Goal: Contribute content: Add original content to the website for others to see

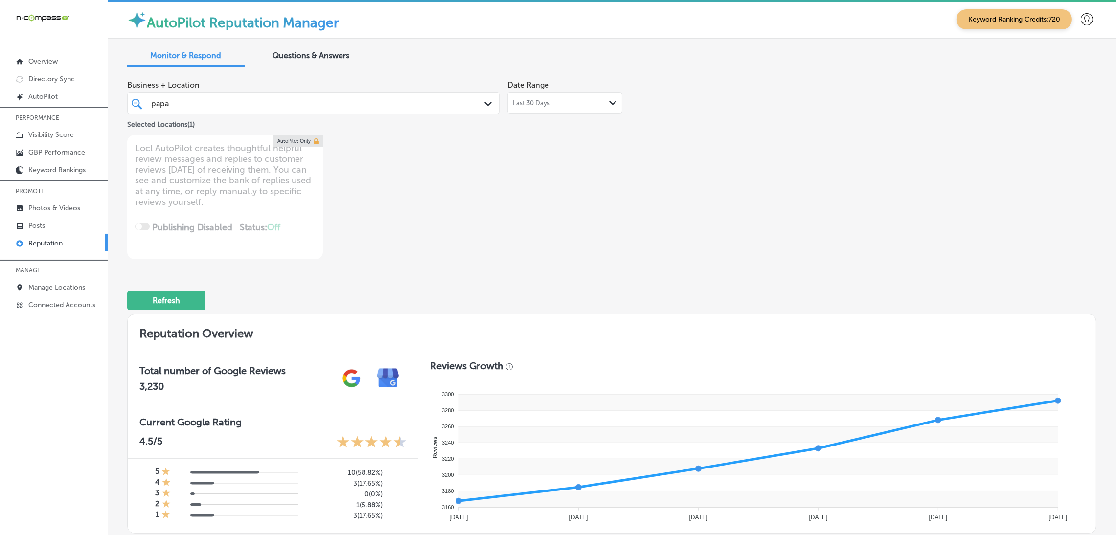
scroll to position [314, 0]
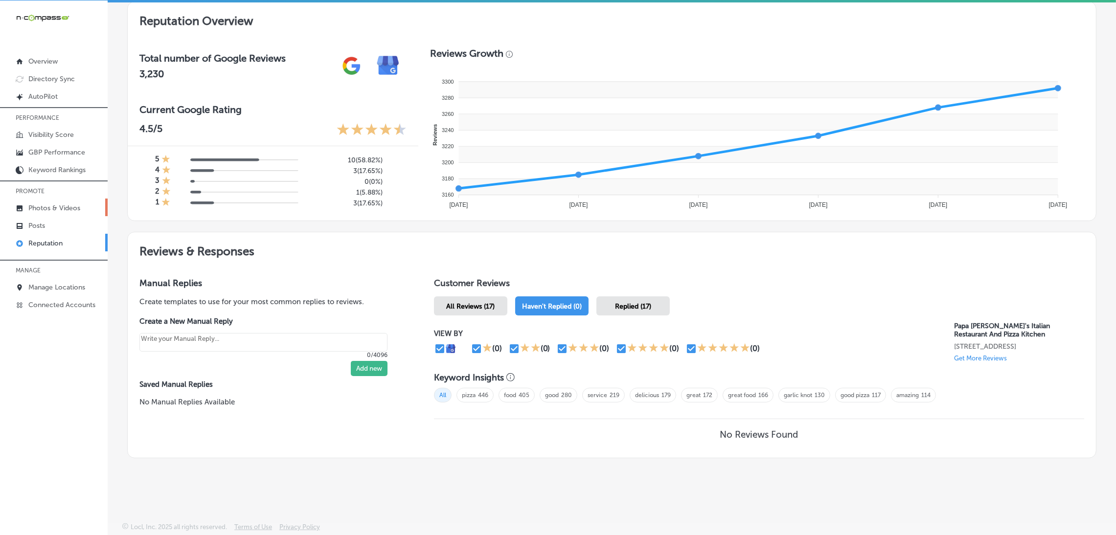
click at [60, 206] on p "Photos & Videos" at bounding box center [54, 208] width 52 height 8
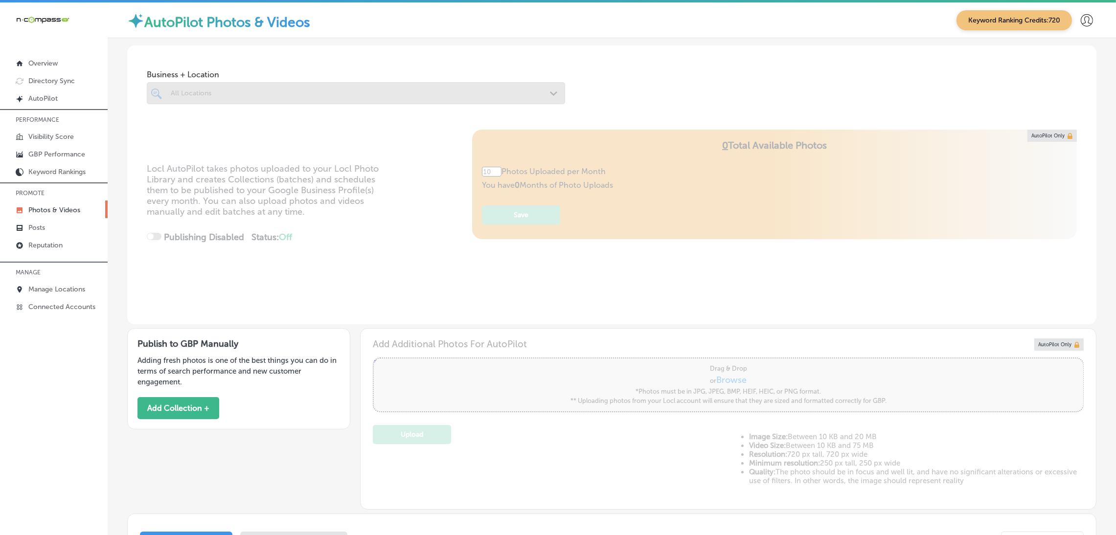
drag, startPoint x: 269, startPoint y: 73, endPoint x: 269, endPoint y: 87, distance: 13.2
click at [268, 78] on span "Business + Location" at bounding box center [356, 74] width 418 height 9
click at [269, 88] on div at bounding box center [356, 93] width 418 height 22
type input "0"
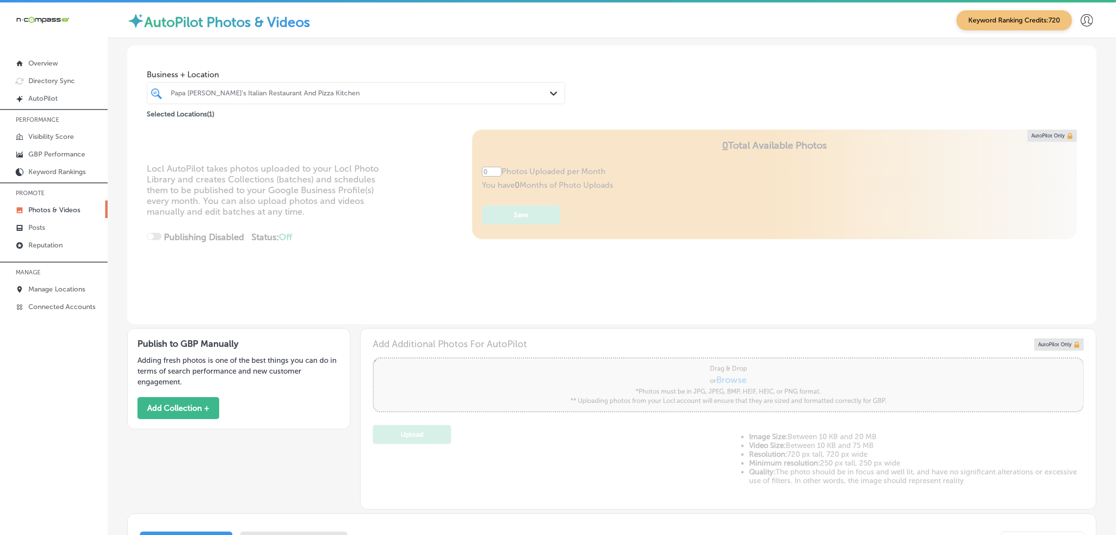
click at [283, 95] on div "Papa [PERSON_NAME]'s Italian Restaurant And Pizza Kitchen" at bounding box center [361, 93] width 380 height 8
click at [183, 402] on button "Add Collection +" at bounding box center [178, 408] width 82 height 22
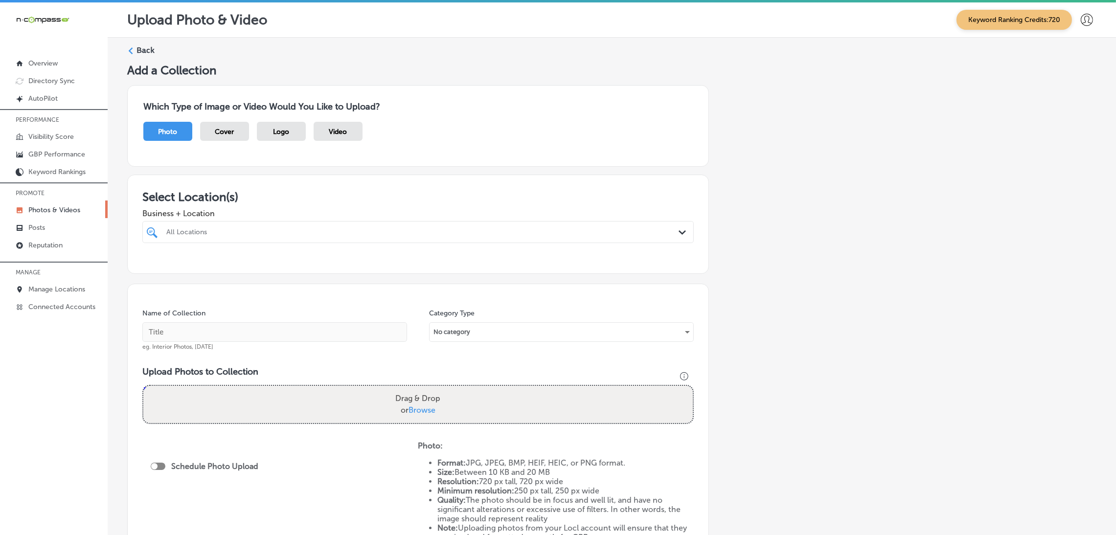
click at [263, 238] on div at bounding box center [392, 231] width 454 height 13
click at [269, 271] on label "Papa [PERSON_NAME]'s Italian Restaurant And Pizza Kitchen" at bounding box center [246, 272] width 162 height 17
type input "papa"
click at [793, 290] on div "Add a Collection Which Type of Image or Video Would You Like to Upload? Photo C…" at bounding box center [611, 344] width 969 height 562
click at [336, 327] on input "text" at bounding box center [274, 332] width 265 height 20
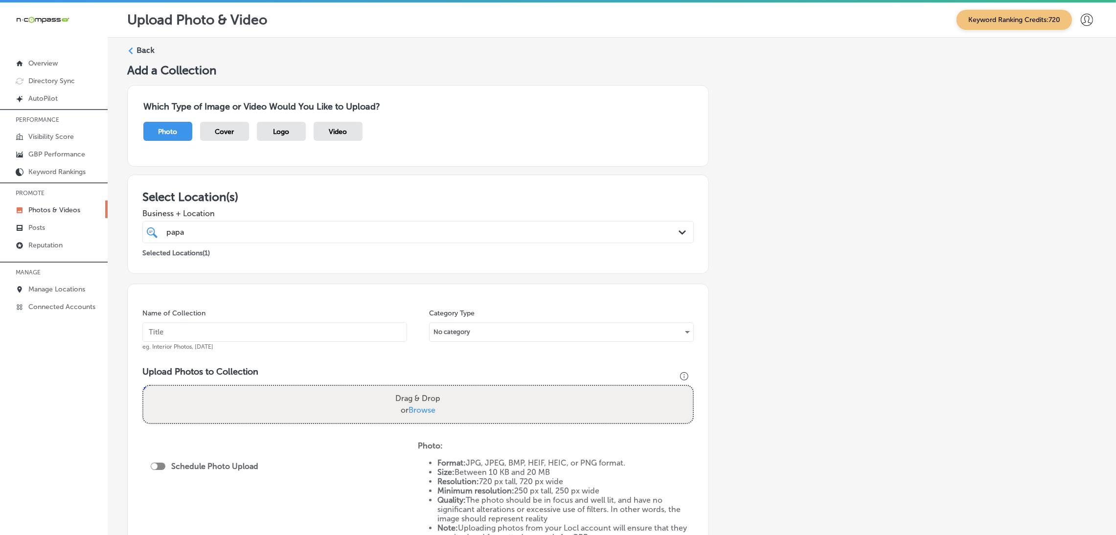
click at [233, 336] on input "text" at bounding box center [274, 332] width 265 height 20
type input "Papa-Vito's-Italian-Restaurant-restaurants"
click at [262, 324] on input "Papa-Vito's-Italian-Restaurant-restaurants" at bounding box center [274, 332] width 265 height 20
click at [262, 326] on input "Papa-Vito's-Italian-Restaurant-restaurants" at bounding box center [274, 332] width 265 height 20
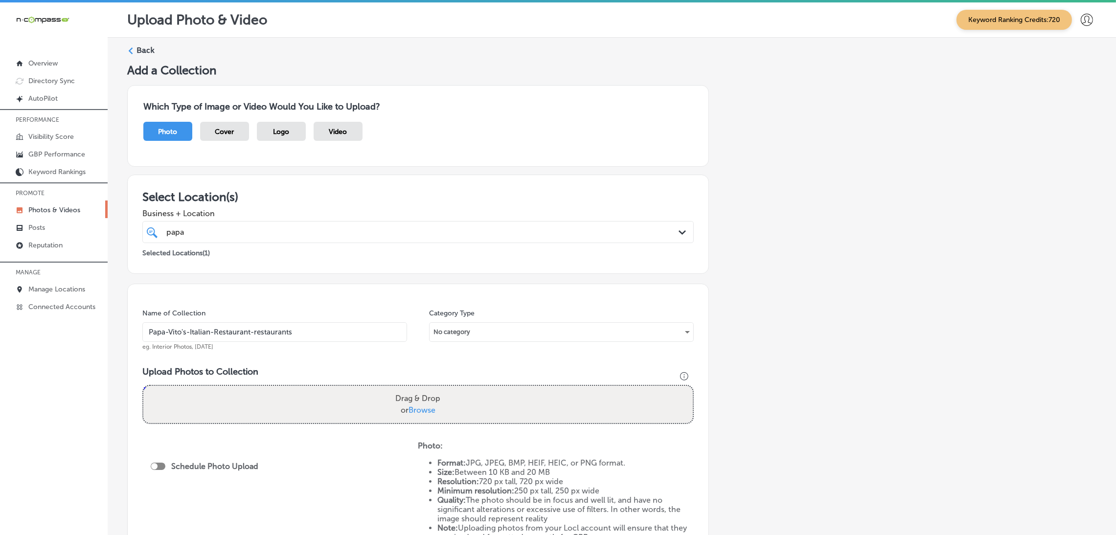
click at [262, 326] on input "Papa-Vito's-Italian-Restaurant-restaurants" at bounding box center [274, 332] width 265 height 20
click at [290, 303] on div "Name of Collection Papa-Vito's-Italian-Restaurant-restaurants eg. Interior Phot…" at bounding box center [418, 424] width 582 height 281
click at [438, 415] on label "Drag & Drop or Browse" at bounding box center [417, 404] width 53 height 31
click at [438, 389] on input "Drag & Drop or Browse" at bounding box center [417, 387] width 549 height 3
type input "C:\fakepath\Papa [PERSON_NAME]'s Italian Restaurant And Pizza Kitchen (36)6.jpg"
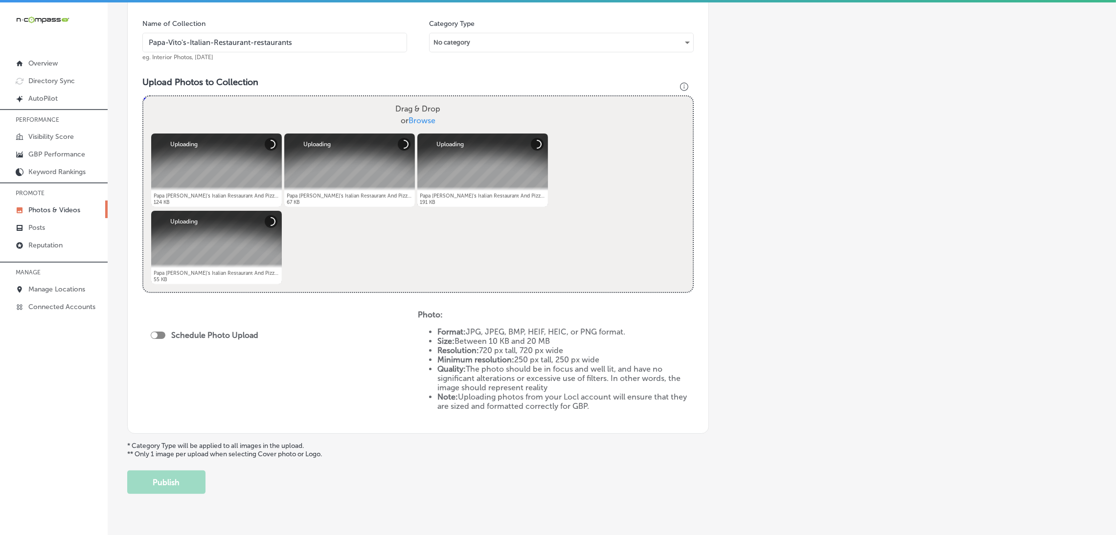
scroll to position [293, 0]
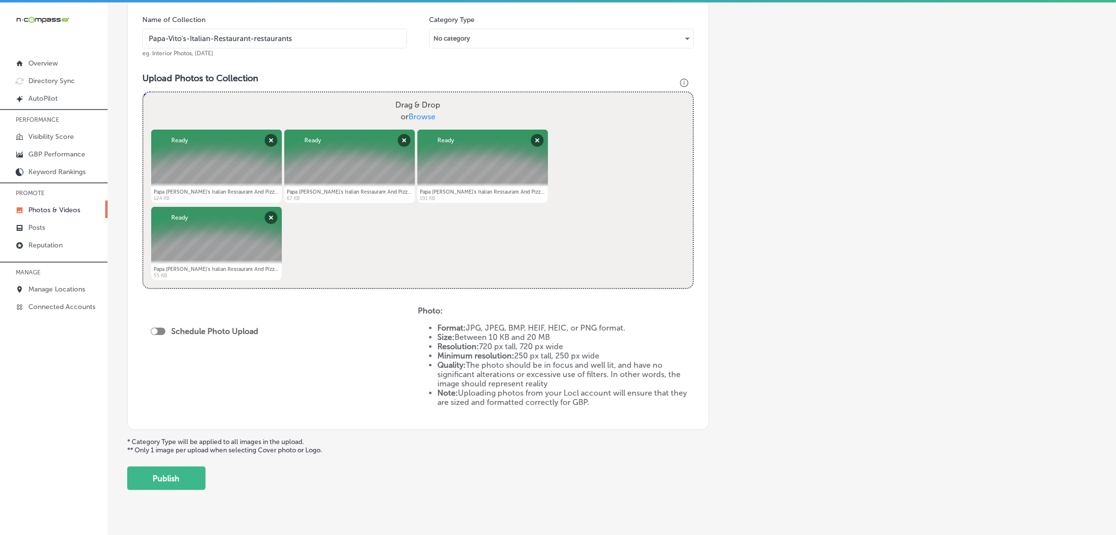
click at [157, 334] on div at bounding box center [158, 331] width 15 height 7
checkbox input "true"
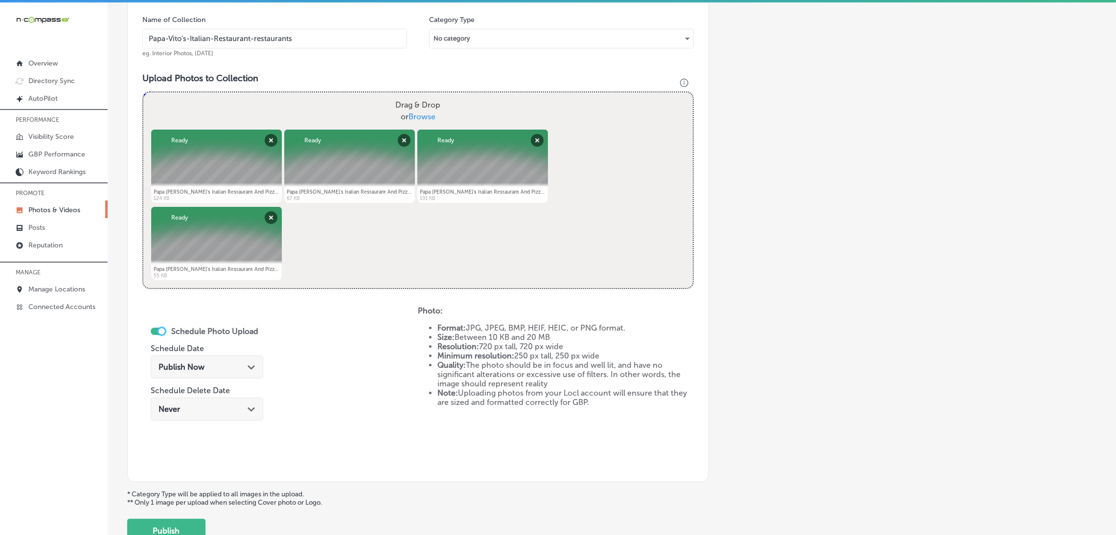
click at [236, 351] on div "Schedule Photo Upload Schedule Date Publish Now Path Created with Sketch. Sched…" at bounding box center [207, 375] width 112 height 106
click at [244, 370] on div "Publish Now Path Created with Sketch." at bounding box center [206, 366] width 97 height 9
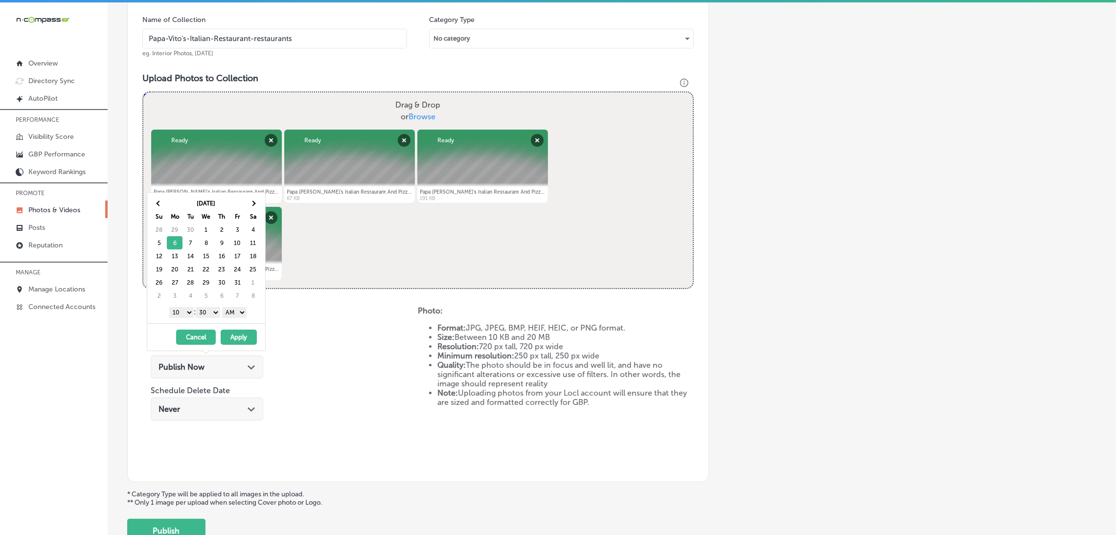
click at [233, 312] on select "AM PM" at bounding box center [234, 312] width 24 height 11
click at [208, 315] on select "00 10 20 30 40 50" at bounding box center [208, 312] width 24 height 11
click at [204, 314] on select "00 10 20 30 40 50" at bounding box center [208, 312] width 24 height 11
click at [184, 317] on select "1 2 3 4 5 6 7 8 9 10 11 12" at bounding box center [181, 312] width 24 height 11
click at [244, 343] on button "Apply" at bounding box center [239, 337] width 36 height 15
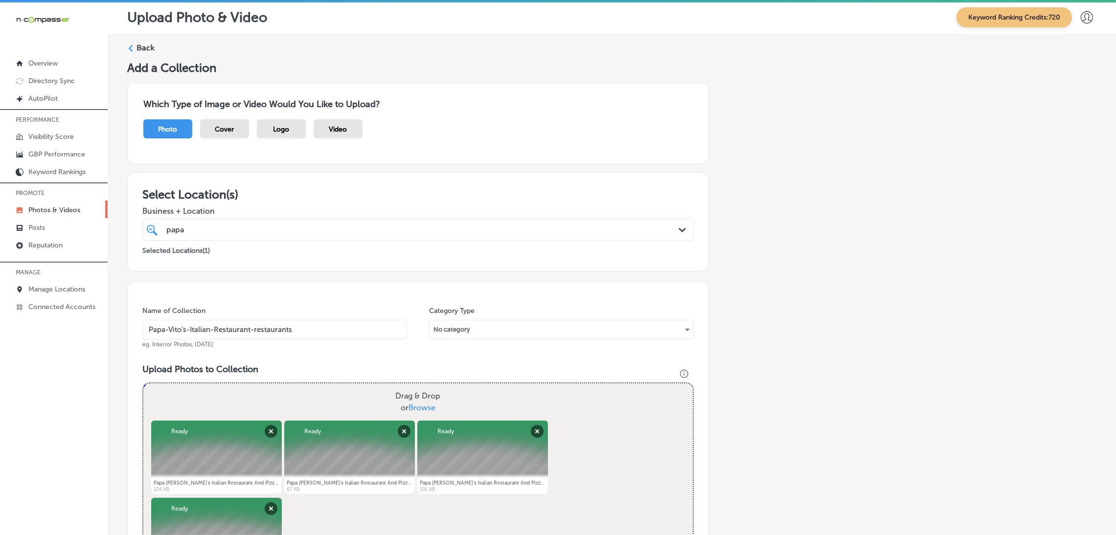
scroll to position [0, 0]
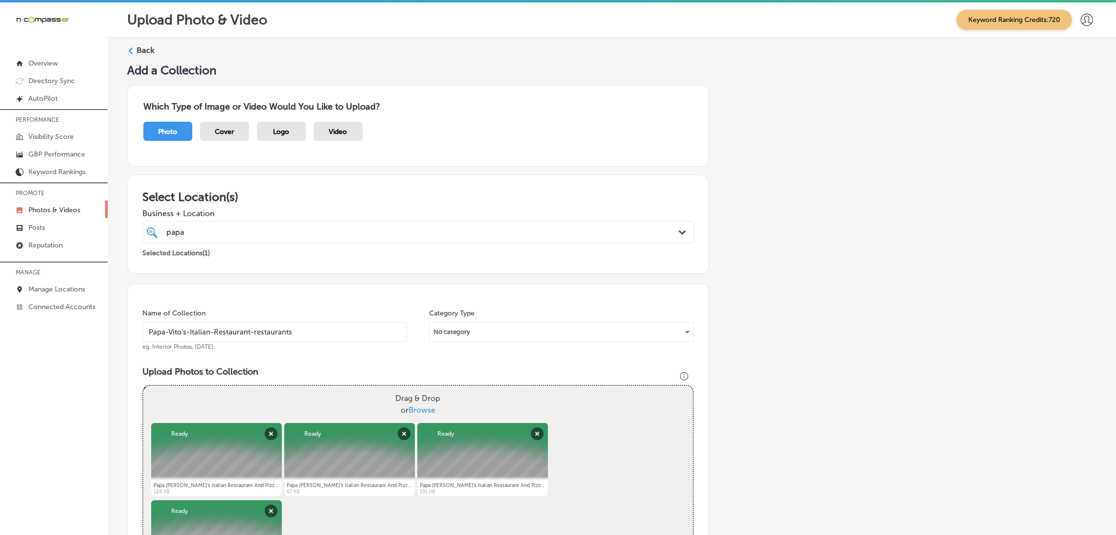
click at [310, 339] on input "Papa-Vito's-Italian-Restaurant-restaurants" at bounding box center [274, 332] width 265 height 20
click at [309, 338] on input "Papa-Vito's-Italian-Restaurant-restaurants" at bounding box center [274, 332] width 265 height 20
click at [327, 296] on div "Name of Collection Papa-Vito's-Italian-Restaurant-restaurants eg. Interior Phot…" at bounding box center [418, 530] width 582 height 492
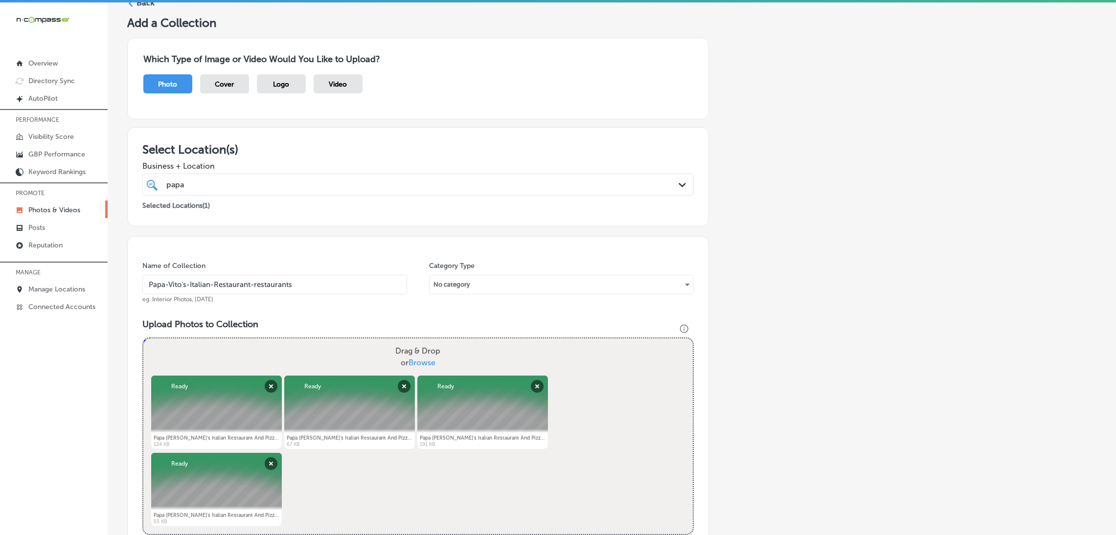
scroll to position [73, 0]
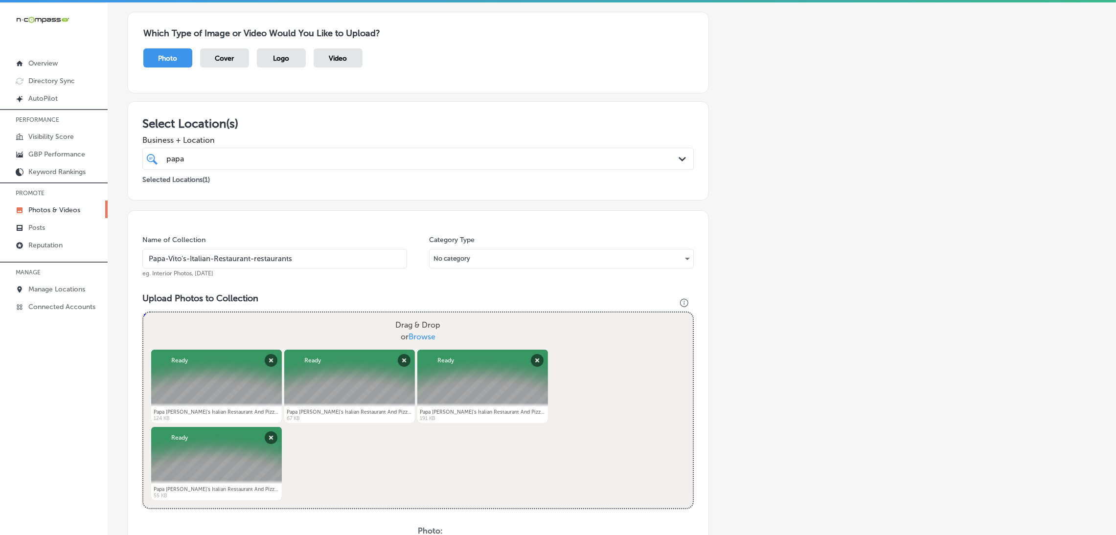
click at [281, 168] on div "[DEMOGRAPHIC_DATA] papa Path Created with Sketch." at bounding box center [417, 159] width 551 height 22
click at [773, 159] on div "Add a Collection Which Type of Image or Video Would You Like to Upload? Photo C…" at bounding box center [611, 376] width 969 height 773
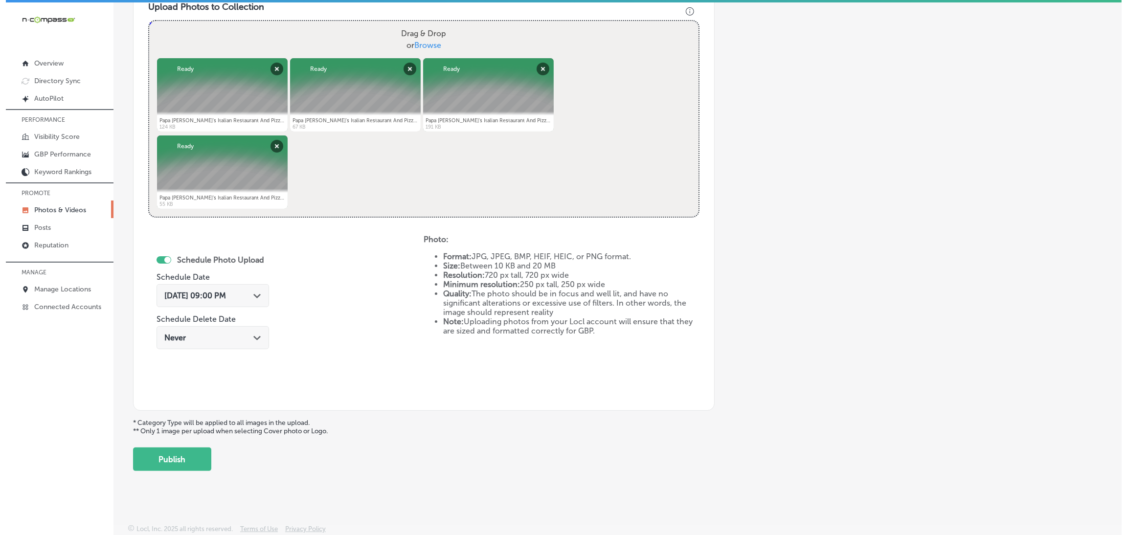
scroll to position [2, 0]
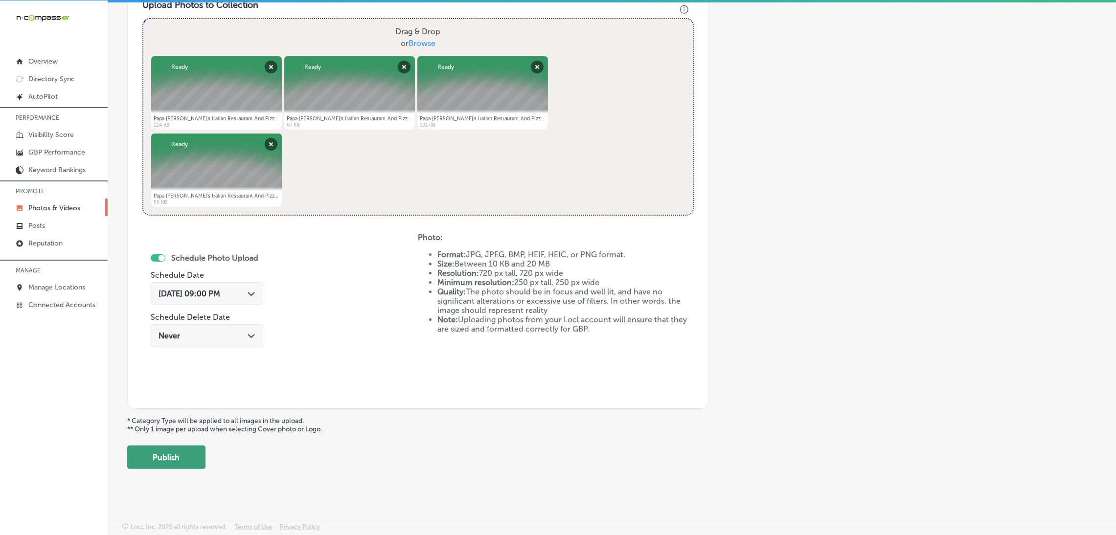
click at [201, 456] on button "Publish" at bounding box center [166, 457] width 78 height 23
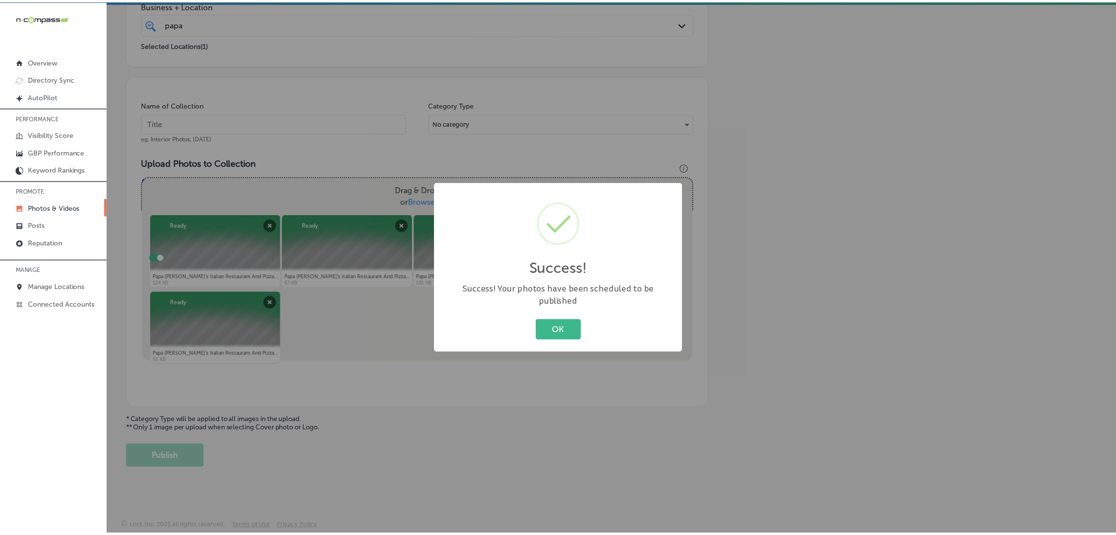
scroll to position [207, 0]
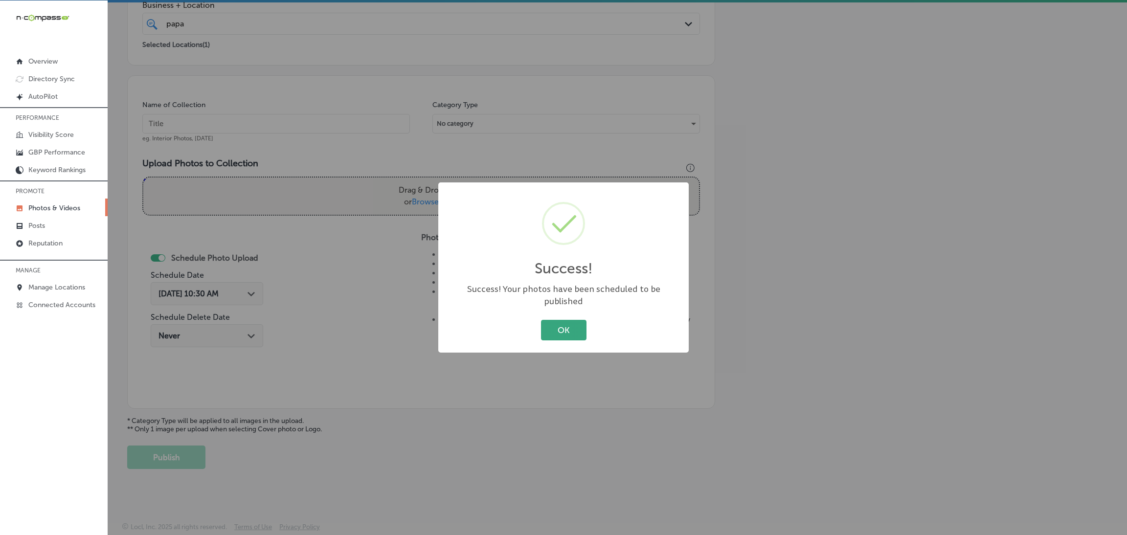
click at [554, 324] on button "OK" at bounding box center [563, 330] width 45 height 20
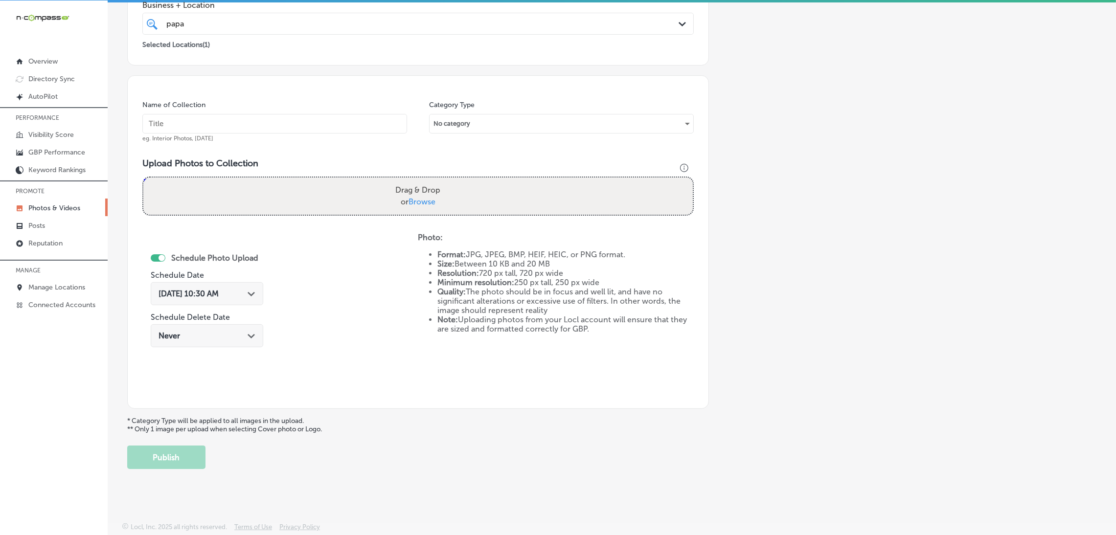
click at [256, 121] on input "text" at bounding box center [274, 124] width 265 height 20
paste input "Papa-Vito's-Italian-Restaurant-restaurants"
type input "Papa-Vito's-Italian-Restaurant-restaurants"
click at [424, 198] on span "Browse" at bounding box center [421, 201] width 27 height 9
click at [424, 180] on input "Drag & Drop or Browse" at bounding box center [417, 179] width 549 height 3
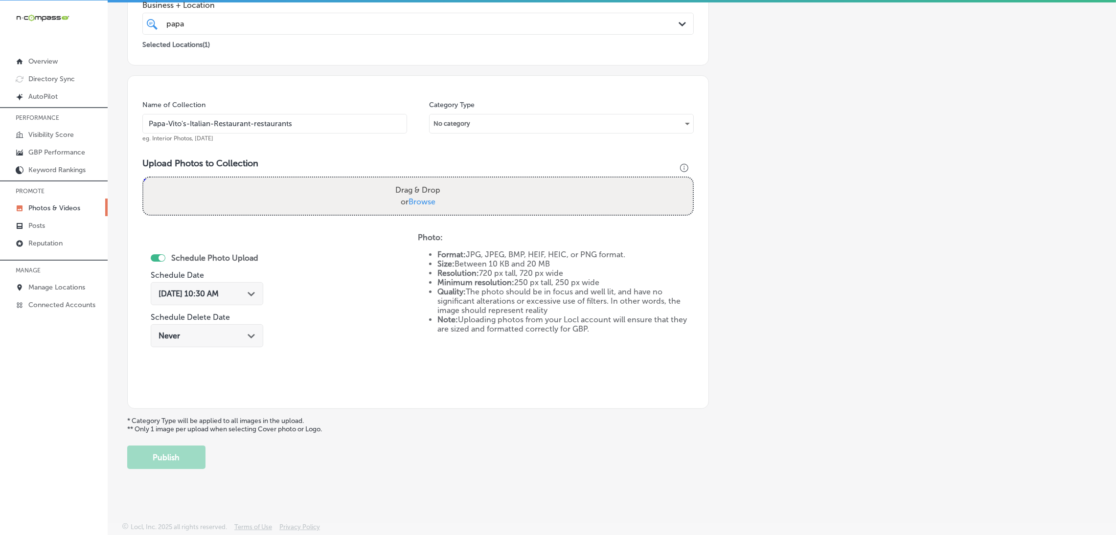
type input "C:\fakepath\Papa [PERSON_NAME]'s Italian Restaurant And Pizza Kitchen (32).jpg"
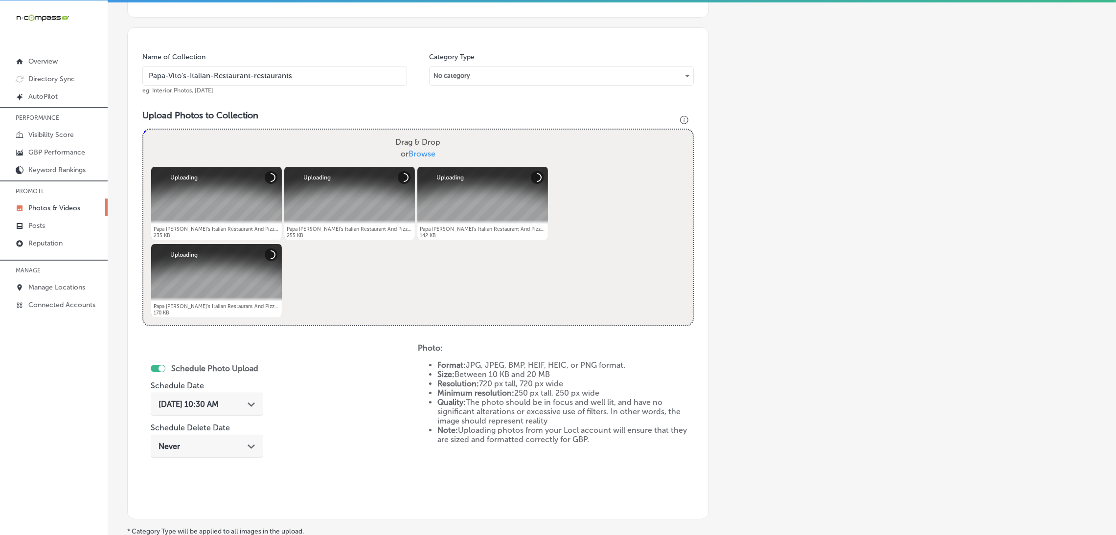
scroll to position [280, 0]
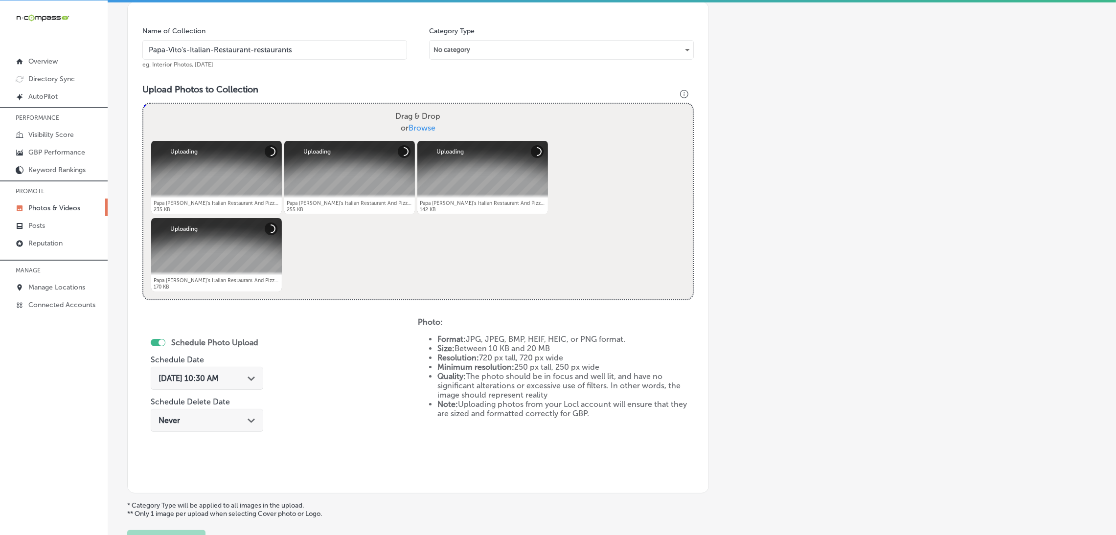
click at [219, 380] on span "[DATE] 10:30 AM" at bounding box center [188, 378] width 60 height 9
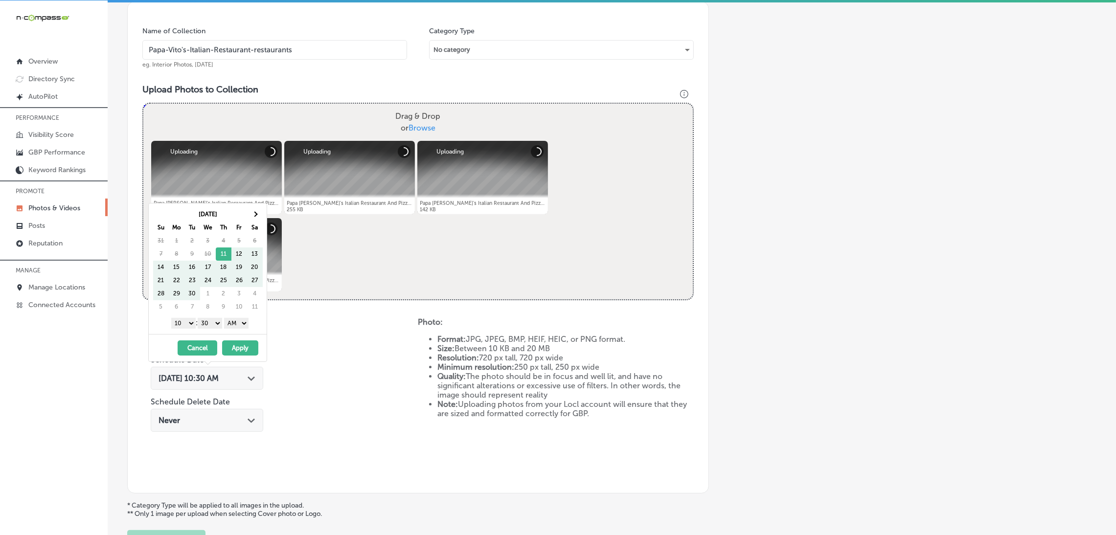
click at [259, 221] on th "Sa" at bounding box center [255, 227] width 16 height 13
click at [258, 215] on th at bounding box center [255, 214] width 16 height 13
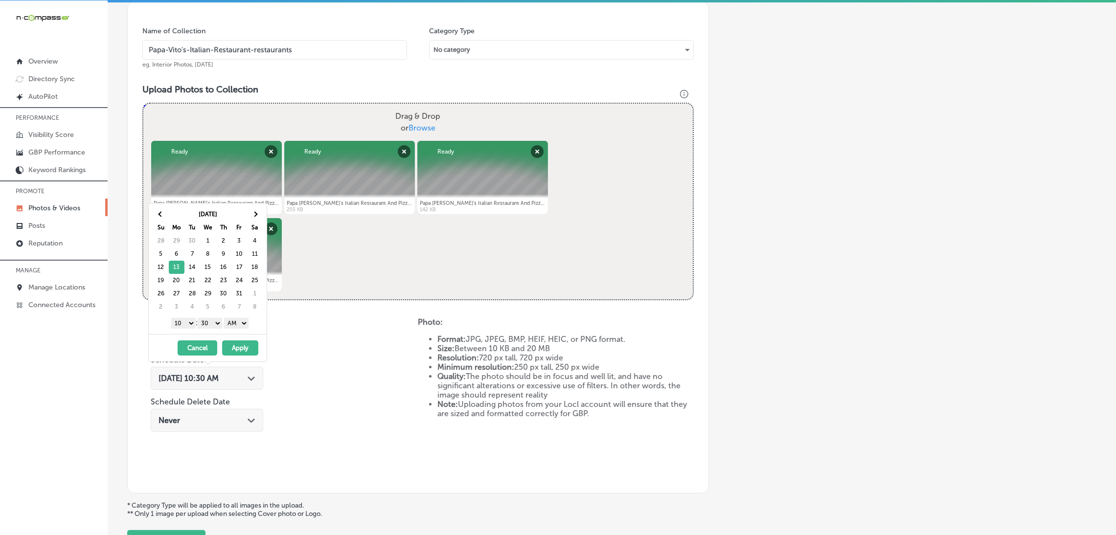
click at [233, 320] on select "AM PM" at bounding box center [236, 323] width 24 height 11
click at [212, 325] on select "00 10 20 30 40 50" at bounding box center [210, 323] width 24 height 11
click at [183, 324] on select "1 2 3 4 5 6 7 8 9 10 11 12" at bounding box center [183, 323] width 24 height 11
click at [253, 355] on button "Apply" at bounding box center [240, 347] width 36 height 15
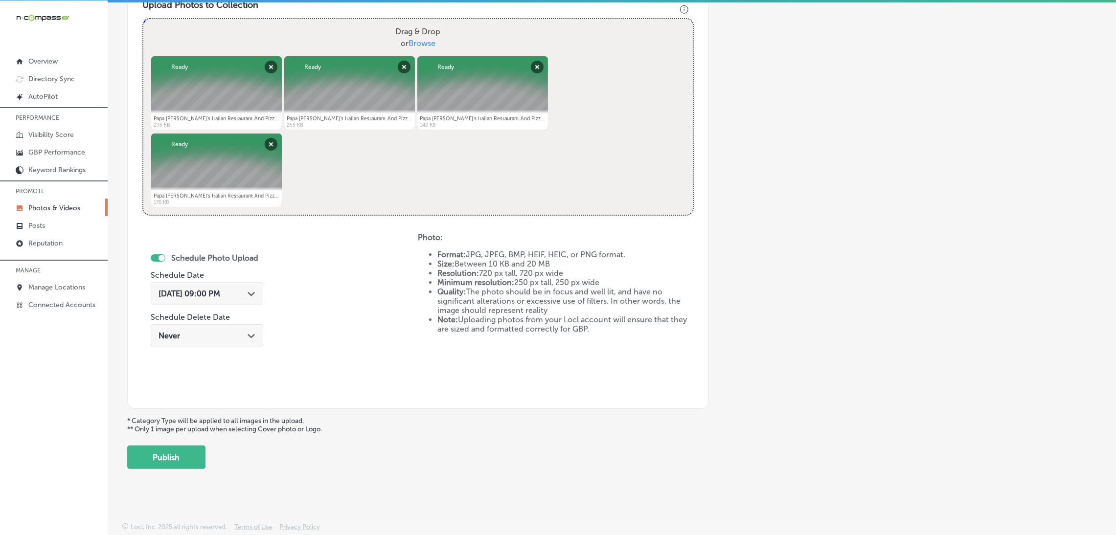
scroll to position [365, 0]
click at [197, 450] on button "Publish" at bounding box center [166, 457] width 78 height 23
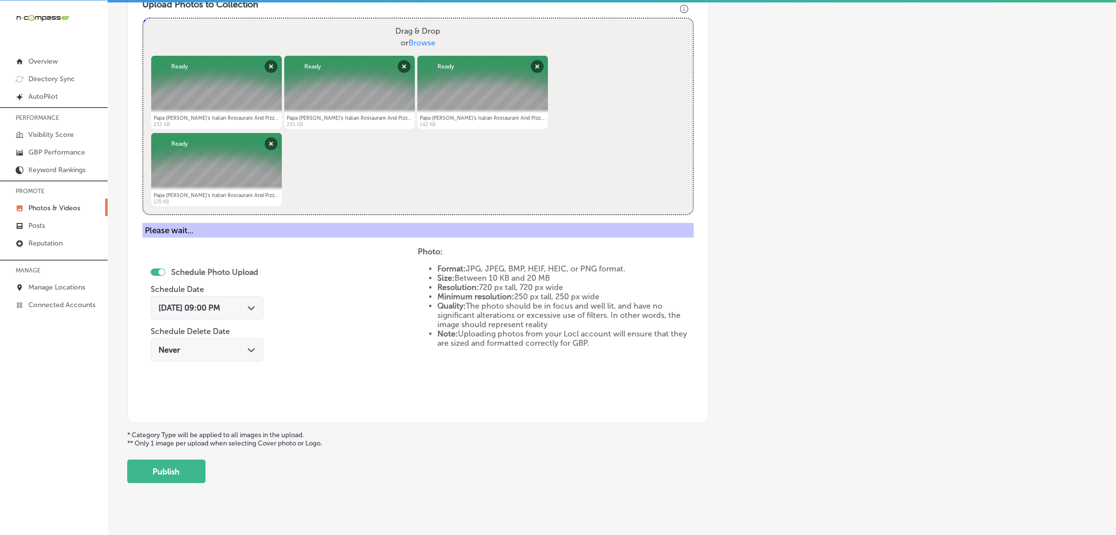
scroll to position [207, 0]
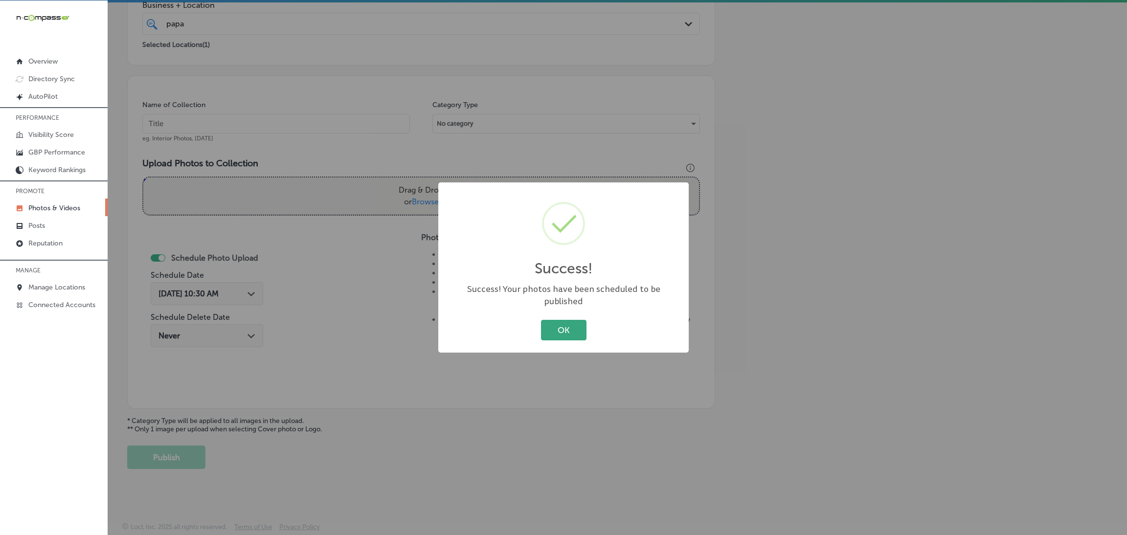
click at [573, 320] on button "OK" at bounding box center [563, 330] width 45 height 20
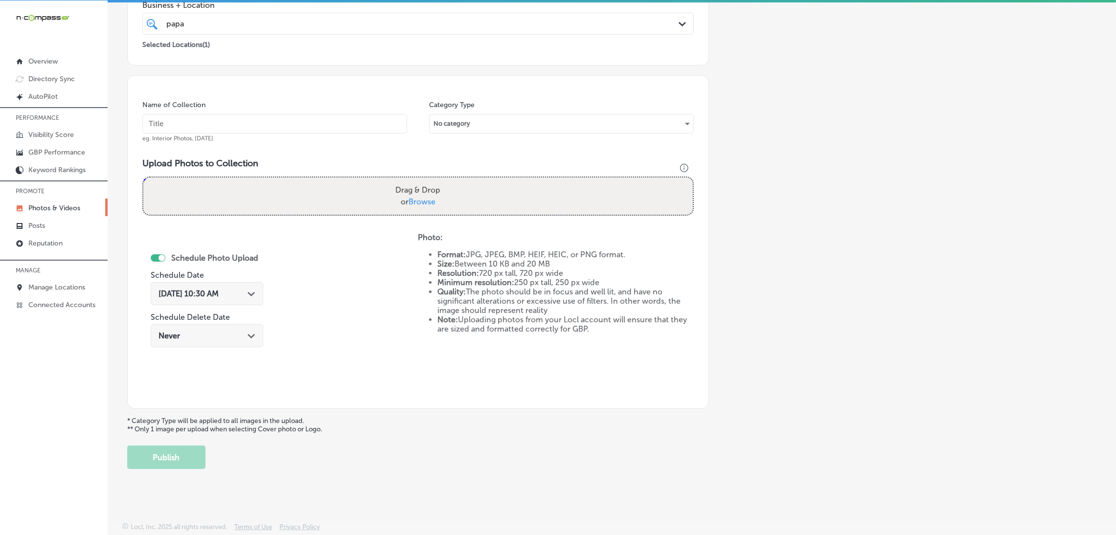
click at [329, 127] on input "text" at bounding box center [274, 124] width 265 height 20
paste input "Papa-Vito's-Italian-Restaurant-restaurants"
type input "Papa-Vito's-Italian-Restaurant-restaurants"
click at [433, 192] on label "Drag & Drop or Browse" at bounding box center [417, 195] width 53 height 31
click at [433, 180] on input "Drag & Drop or Browse" at bounding box center [417, 179] width 549 height 3
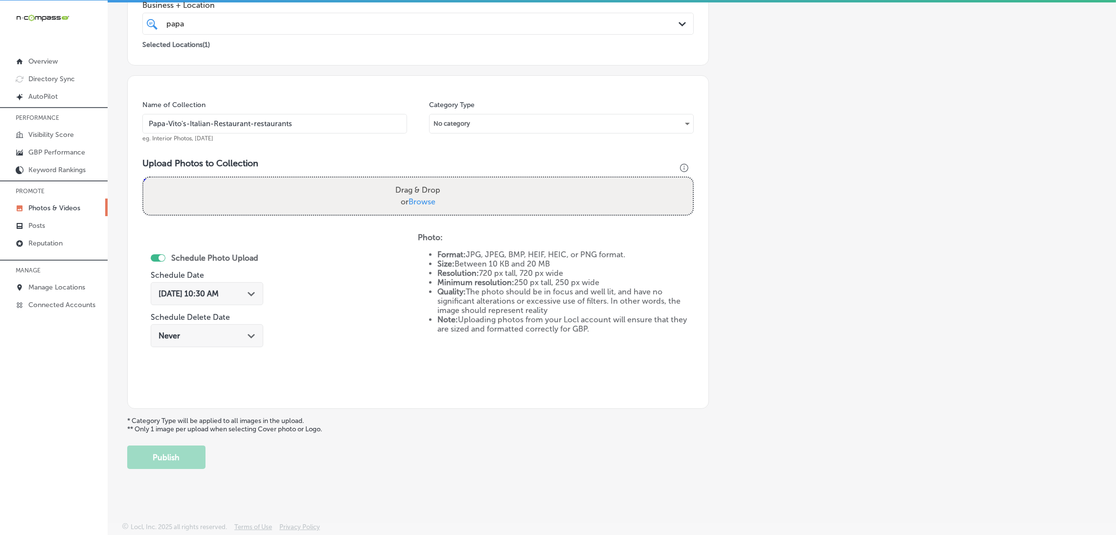
type input "C:\fakepath\Papa [PERSON_NAME]'s Italian Restaurant And Pizza Kitchen (4).jpg"
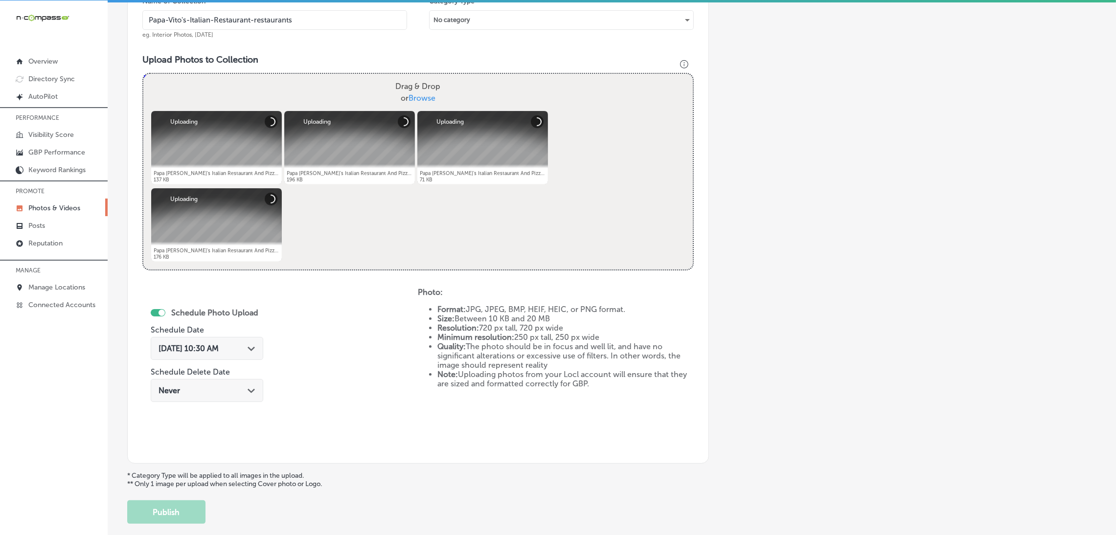
scroll to position [354, 0]
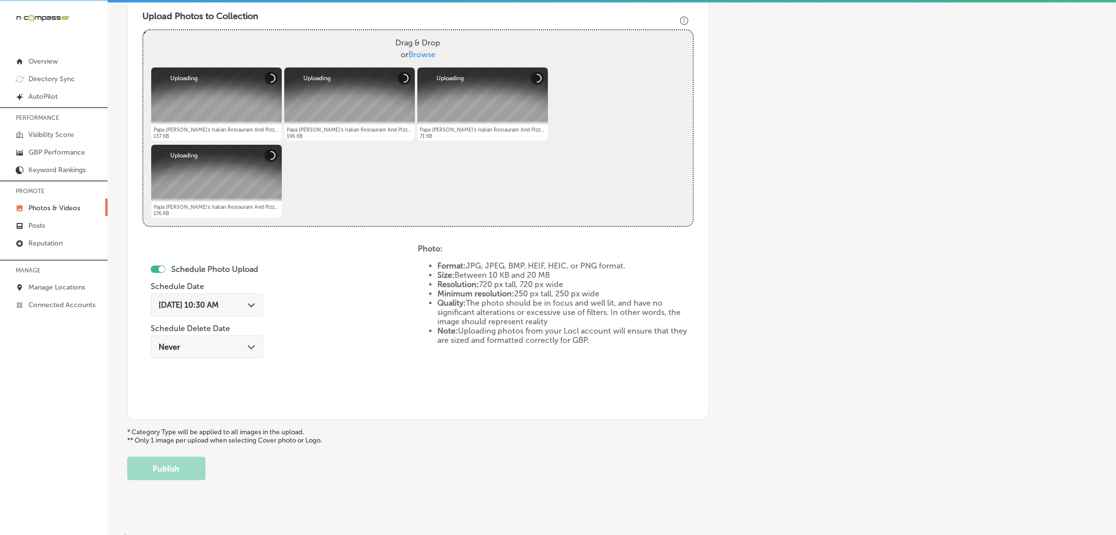
click at [219, 308] on span "[DATE] 10:30 AM" at bounding box center [188, 304] width 60 height 9
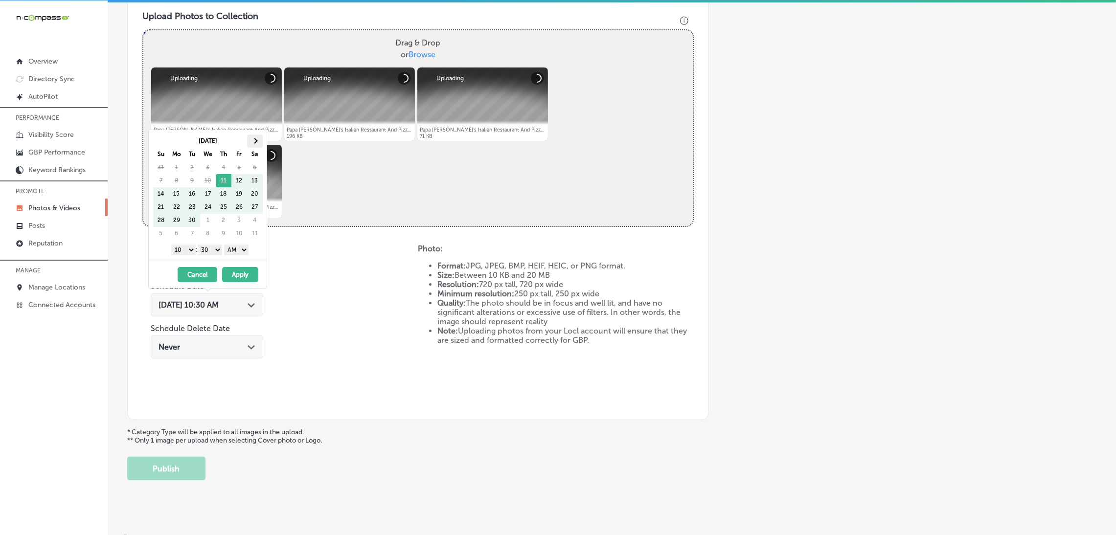
click at [260, 144] on th at bounding box center [255, 141] width 16 height 13
click at [233, 252] on select "AM PM" at bounding box center [236, 250] width 24 height 11
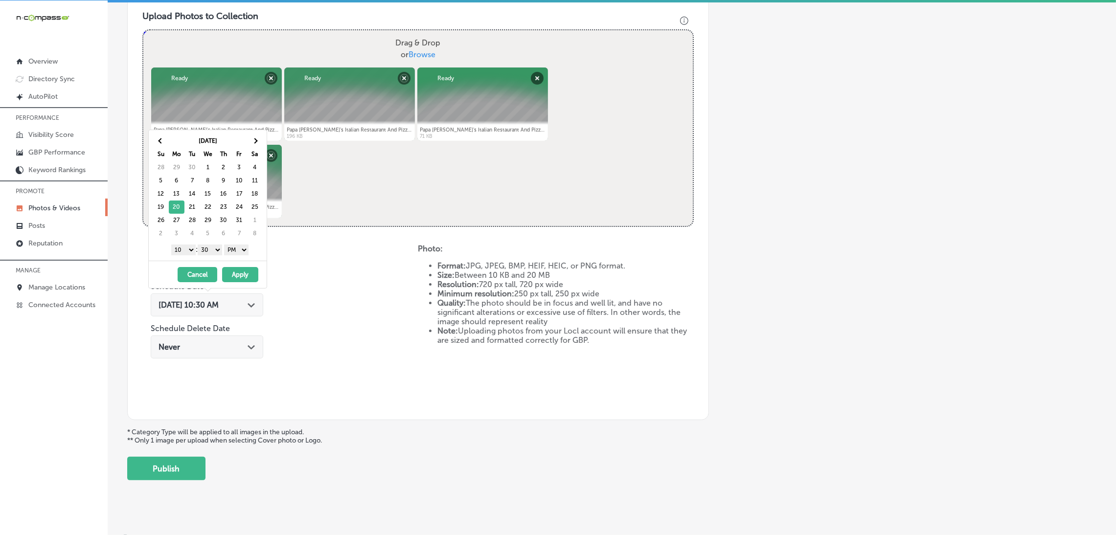
click at [206, 245] on div "1 2 3 4 5 6 7 8 9 10 11 12 : 00 10 20 30 40 50 AM PM" at bounding box center [210, 249] width 114 height 15
click at [209, 253] on select "00 10 20 30 40 50" at bounding box center [210, 250] width 24 height 11
drag, startPoint x: 198, startPoint y: 256, endPoint x: 190, endPoint y: 251, distance: 9.1
click at [190, 250] on select "1 2 3 4 5 6 7 8 9 10 11 12" at bounding box center [183, 250] width 24 height 11
click at [183, 250] on select "1 2 3 4 5 6 7 8 9 10 11 12" at bounding box center [183, 250] width 24 height 11
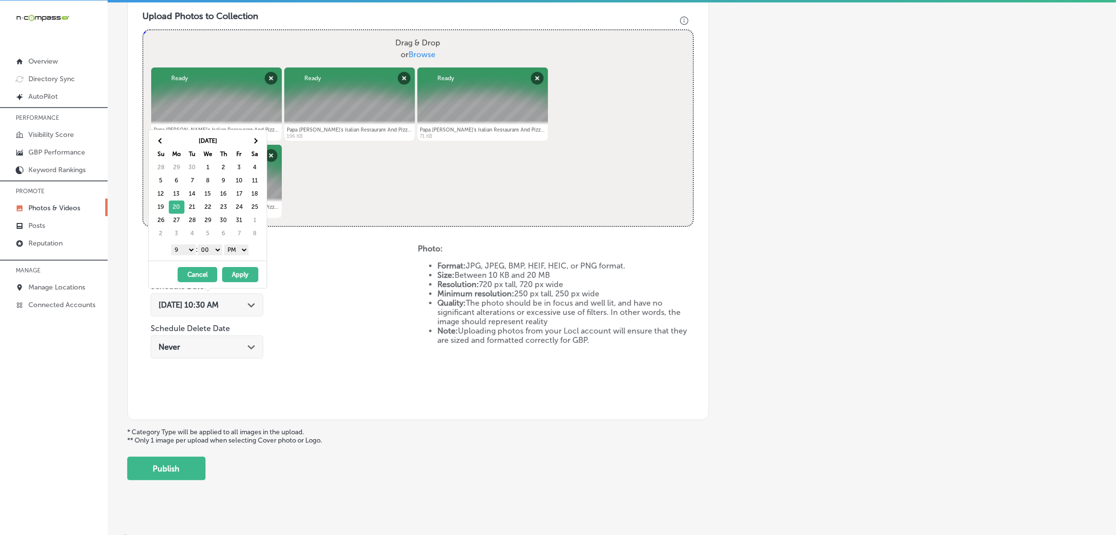
click at [248, 276] on button "Apply" at bounding box center [240, 274] width 36 height 15
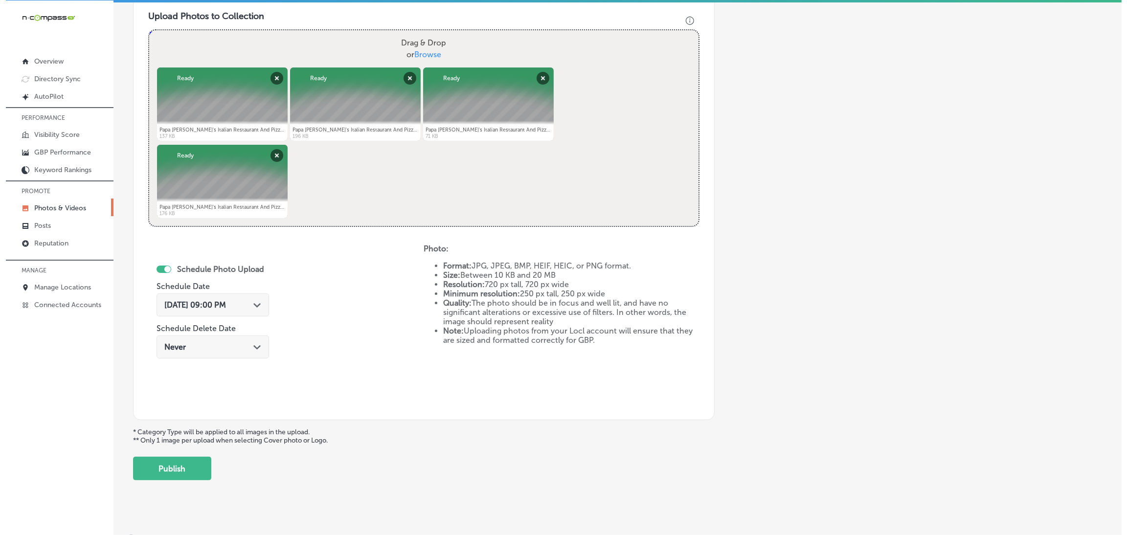
scroll to position [365, 0]
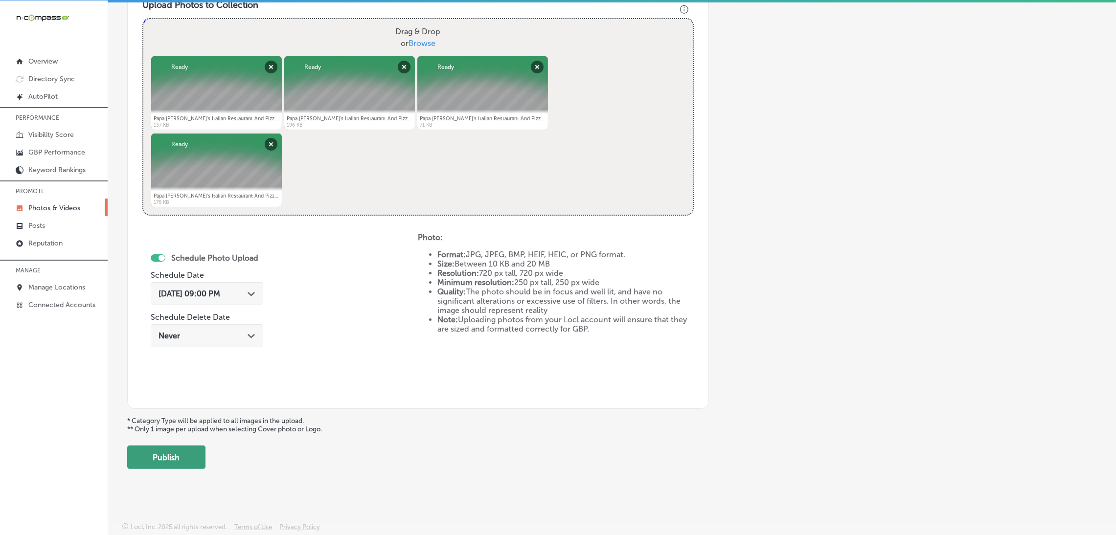
click at [185, 458] on button "Publish" at bounding box center [166, 457] width 78 height 23
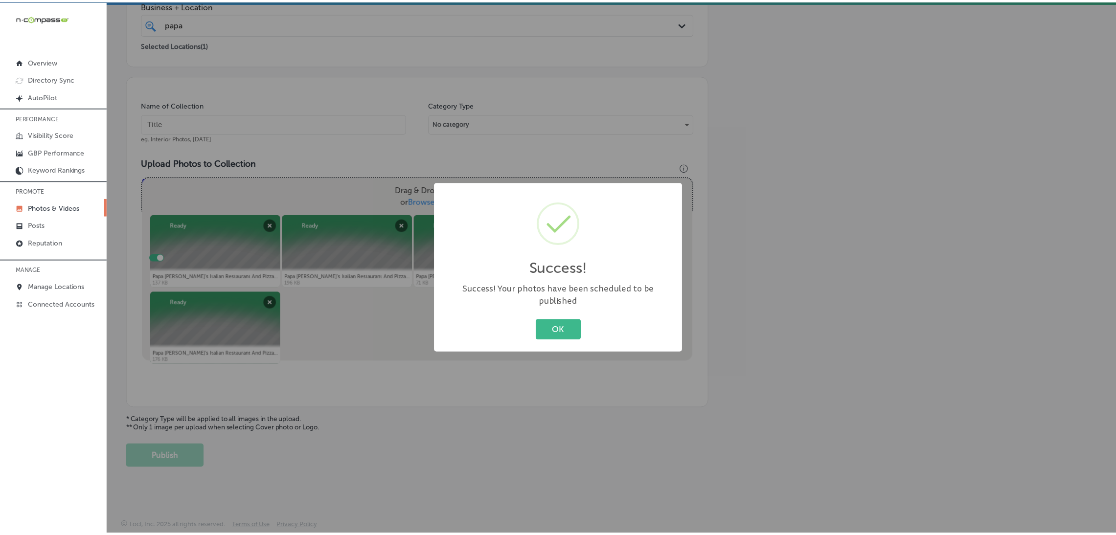
scroll to position [207, 0]
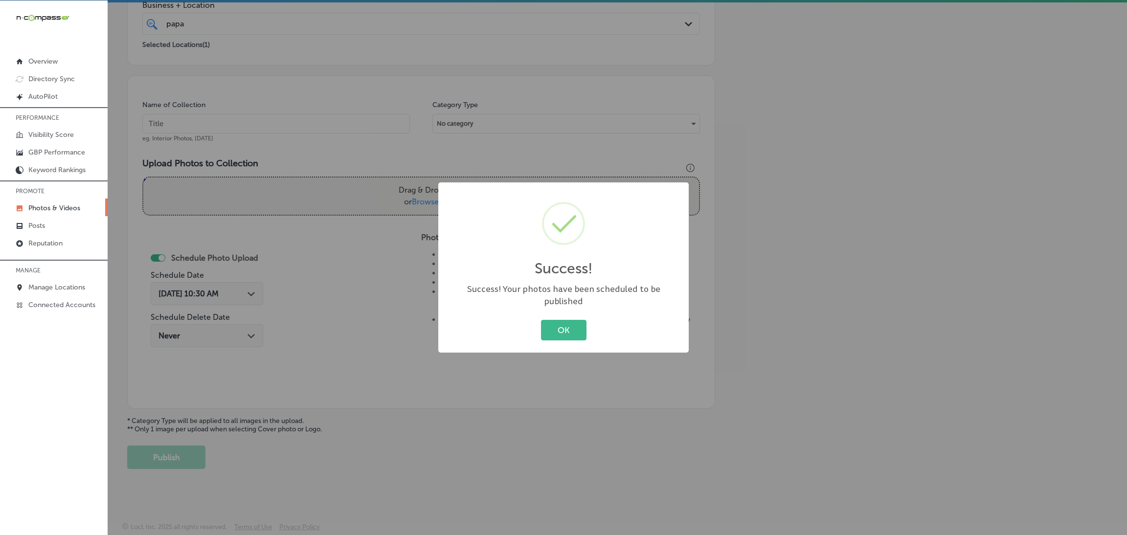
click at [577, 336] on div "OK Cancel" at bounding box center [563, 329] width 231 height 25
click at [556, 318] on div "Success! × Success! Your photos have been scheduled to be published OK Cancel" at bounding box center [563, 267] width 250 height 170
click at [565, 325] on button "OK" at bounding box center [563, 330] width 45 height 20
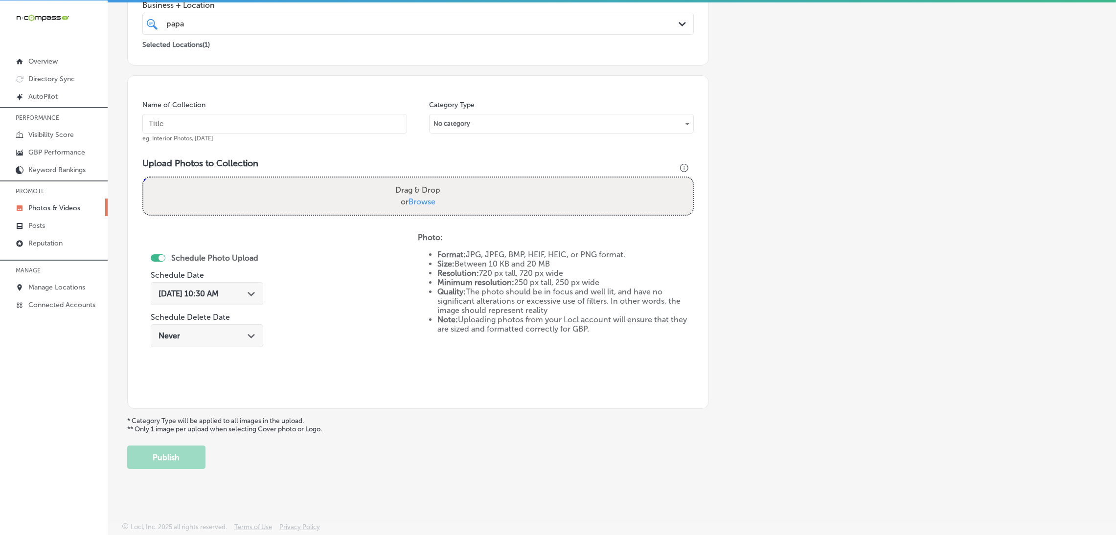
click at [285, 126] on input "text" at bounding box center [274, 124] width 265 height 20
paste input "Papa-Vito's-Italian-Restaurant-restaurants"
type input "Papa-Vito's-Italian-Restaurant-restaurants"
click at [416, 187] on label "Drag & Drop or Browse" at bounding box center [417, 195] width 53 height 31
click at [416, 180] on input "Drag & Drop or Browse" at bounding box center [417, 179] width 549 height 3
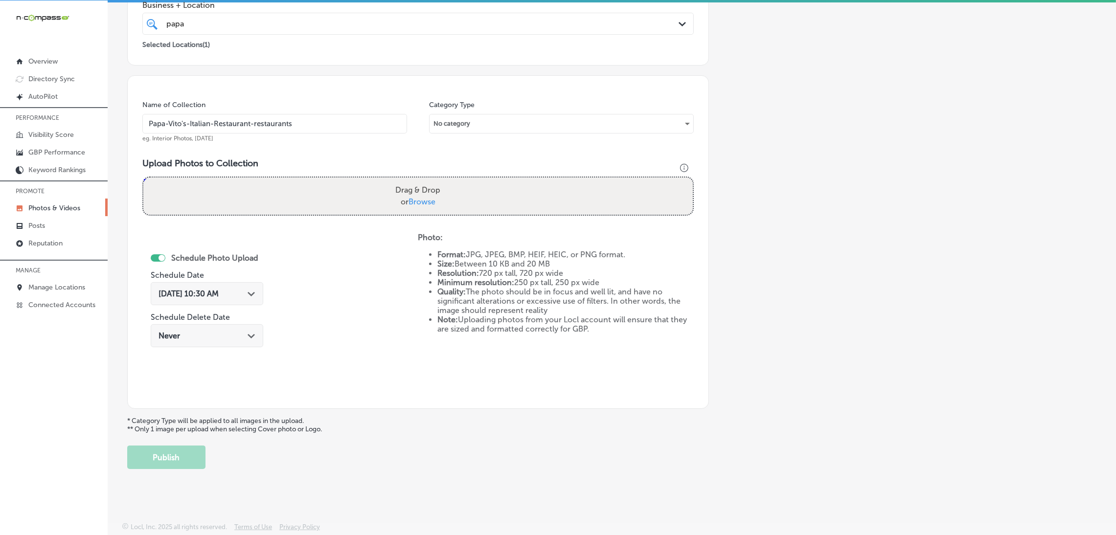
type input "C:\fakepath\Papa [PERSON_NAME]'s Italian Restaurant And Pizza Kitchen (8).jpg"
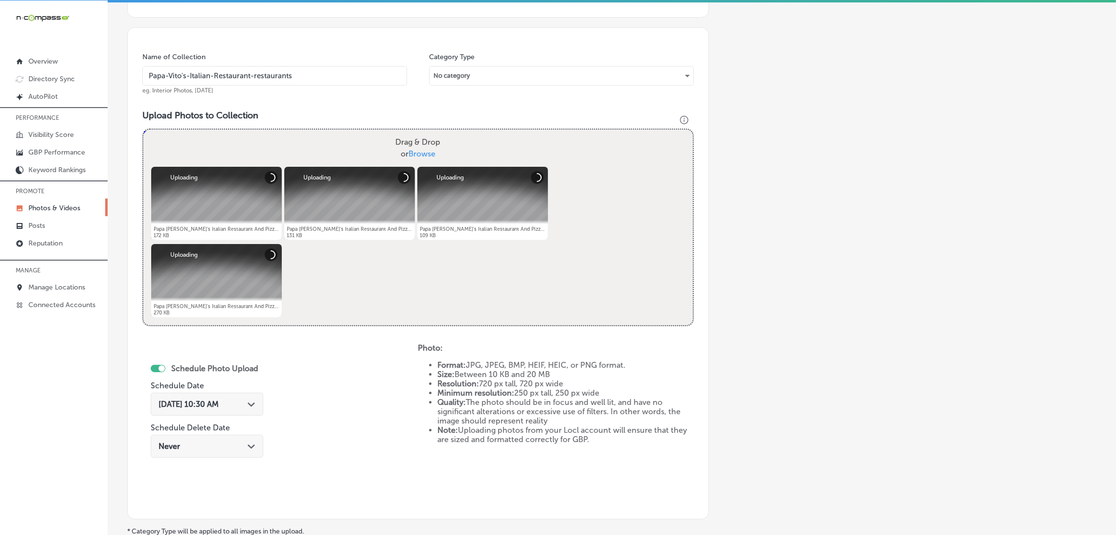
scroll to position [280, 0]
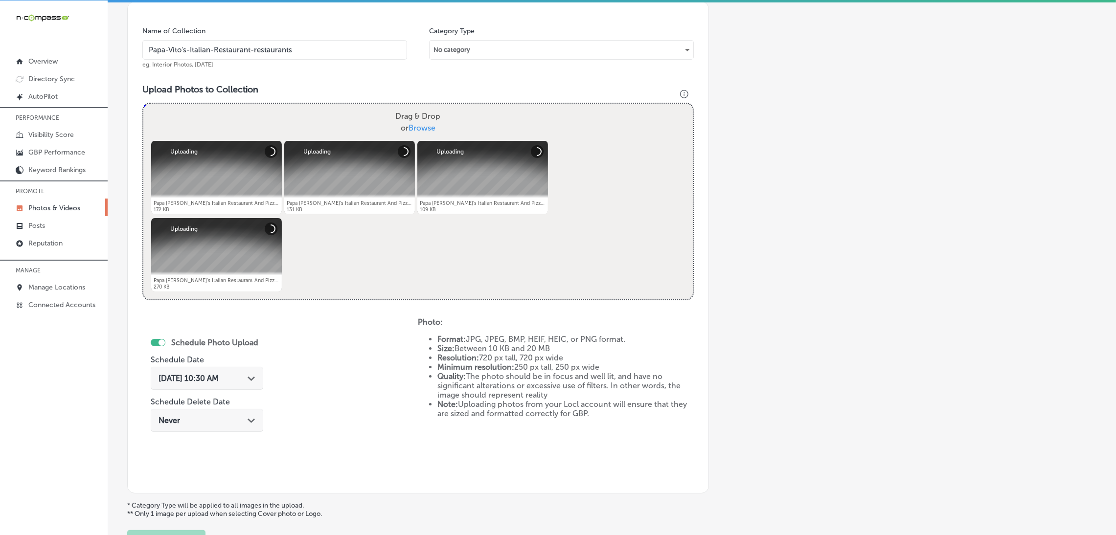
click at [258, 377] on div "[DATE] 10:30 AM Path Created with Sketch." at bounding box center [207, 378] width 112 height 23
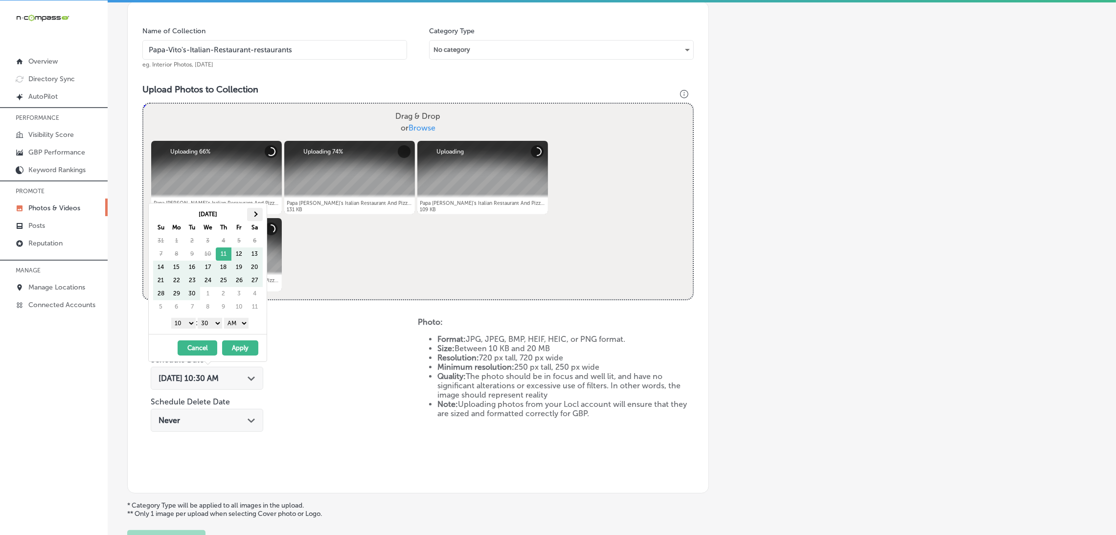
click at [253, 213] on span at bounding box center [254, 213] width 5 height 5
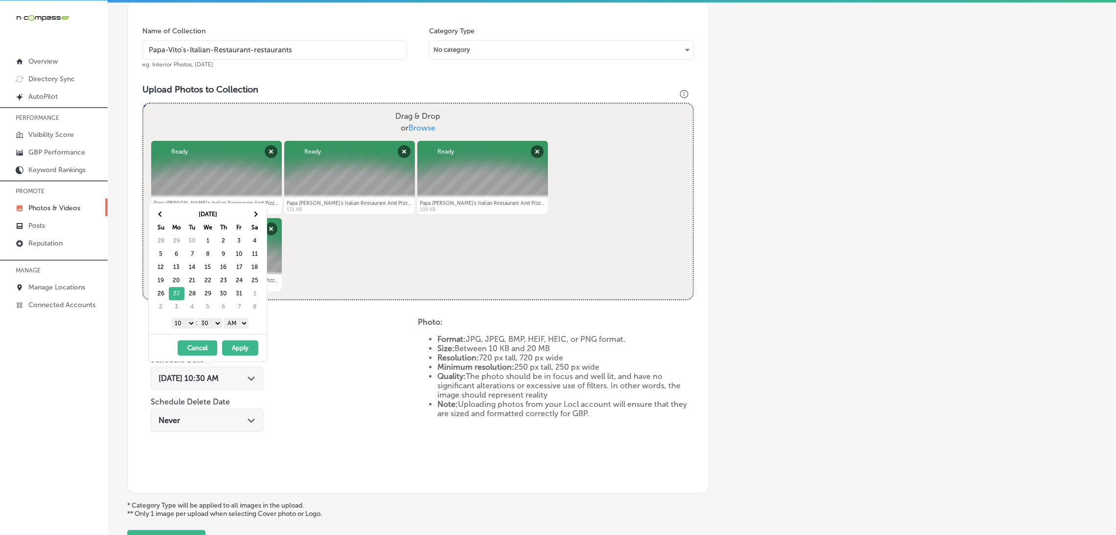
click at [231, 325] on select "AM PM" at bounding box center [236, 323] width 24 height 11
click at [216, 326] on select "00 10 20 30 40 50" at bounding box center [210, 323] width 24 height 11
click at [183, 325] on select "1 2 3 4 5 6 7 8 9 10 11 12" at bounding box center [183, 323] width 24 height 11
click at [253, 354] on button "Apply" at bounding box center [240, 347] width 36 height 15
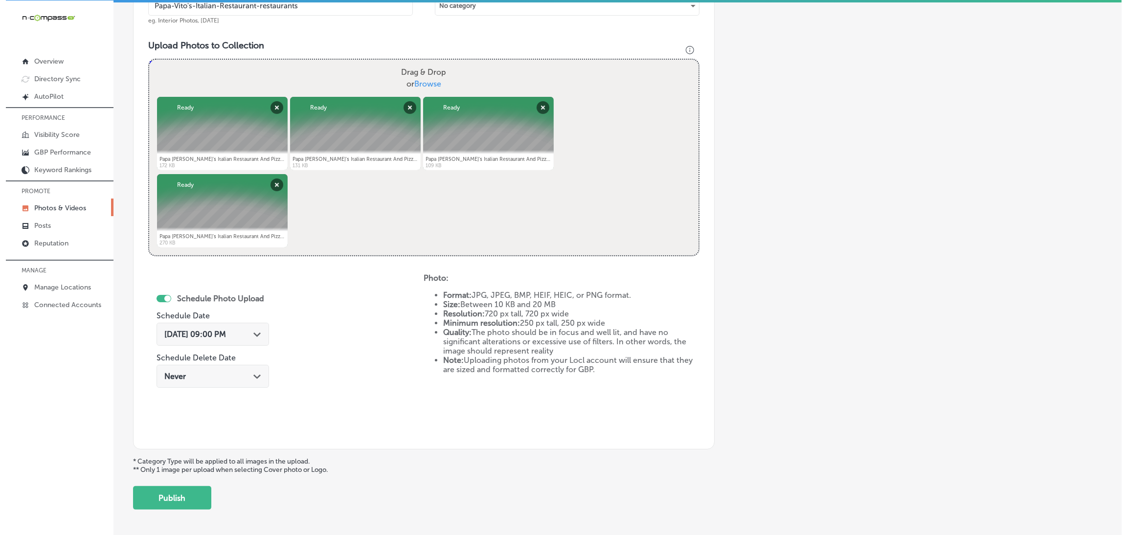
scroll to position [365, 0]
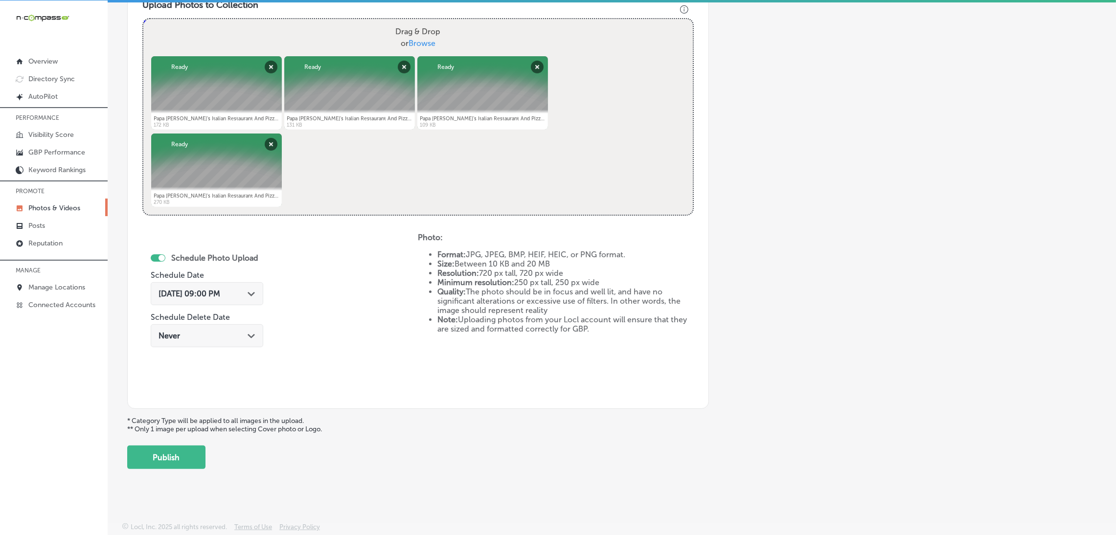
click at [184, 453] on button "Publish" at bounding box center [166, 457] width 78 height 23
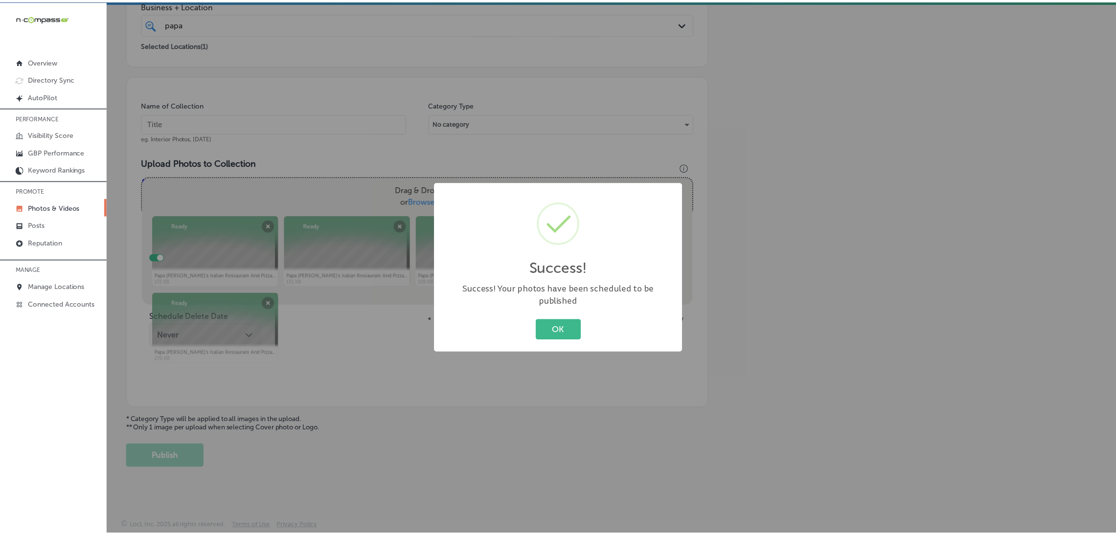
scroll to position [207, 0]
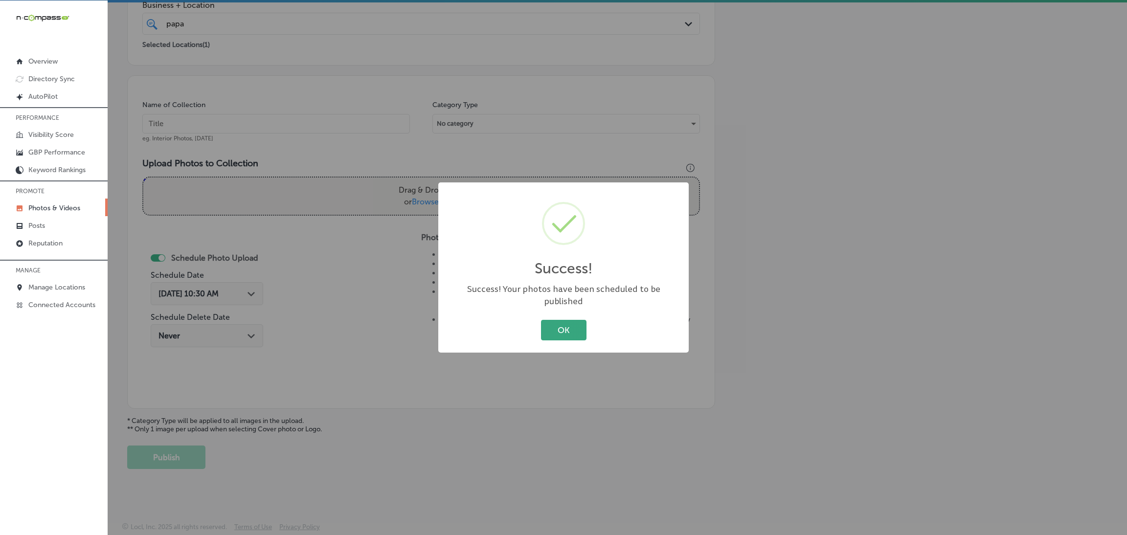
click at [576, 323] on button "OK" at bounding box center [563, 330] width 45 height 20
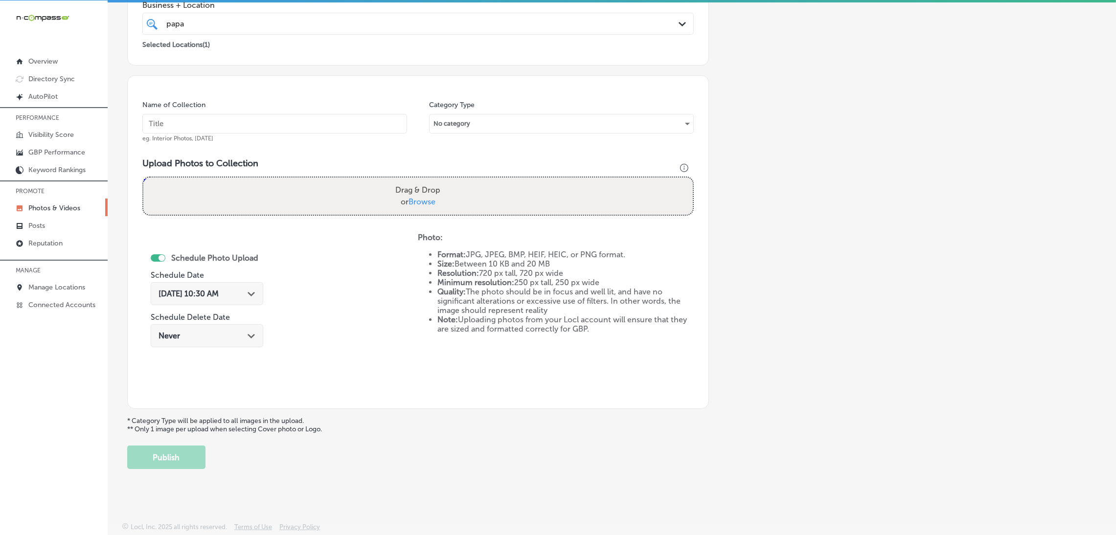
click at [322, 135] on div "Name of Collection eg. Interior Photos, [DATE]" at bounding box center [274, 121] width 265 height 42
click at [321, 126] on input "text" at bounding box center [274, 124] width 265 height 20
paste input "Papa-Vito's-Italian-Restaurant-restaurants"
type input "Papa-Vito's-Italian-Restaurant-restaurants"
click at [435, 208] on label "Drag & Drop or Browse" at bounding box center [417, 195] width 53 height 31
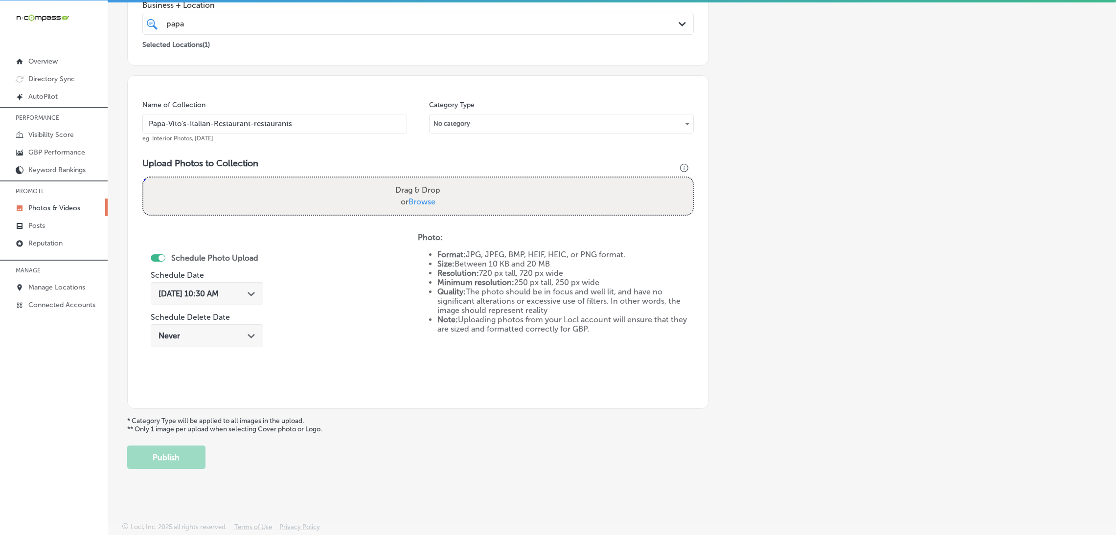
click at [435, 180] on input "Drag & Drop or Browse" at bounding box center [417, 179] width 549 height 3
type input "C:\fakepath\Papa [PERSON_NAME]'s Italian Restaurant And Pizza Kitchen (12).jpg"
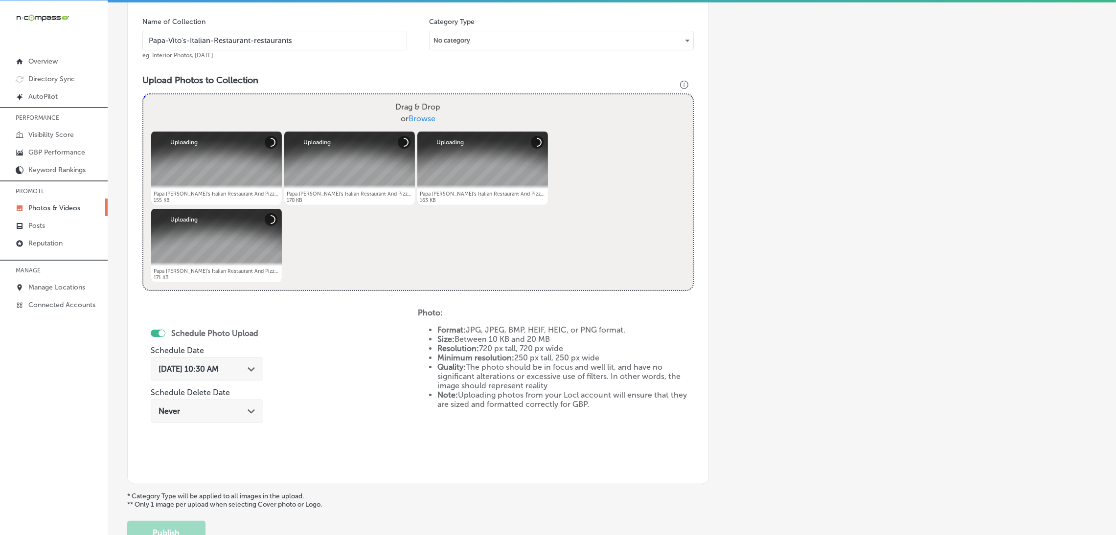
scroll to position [354, 0]
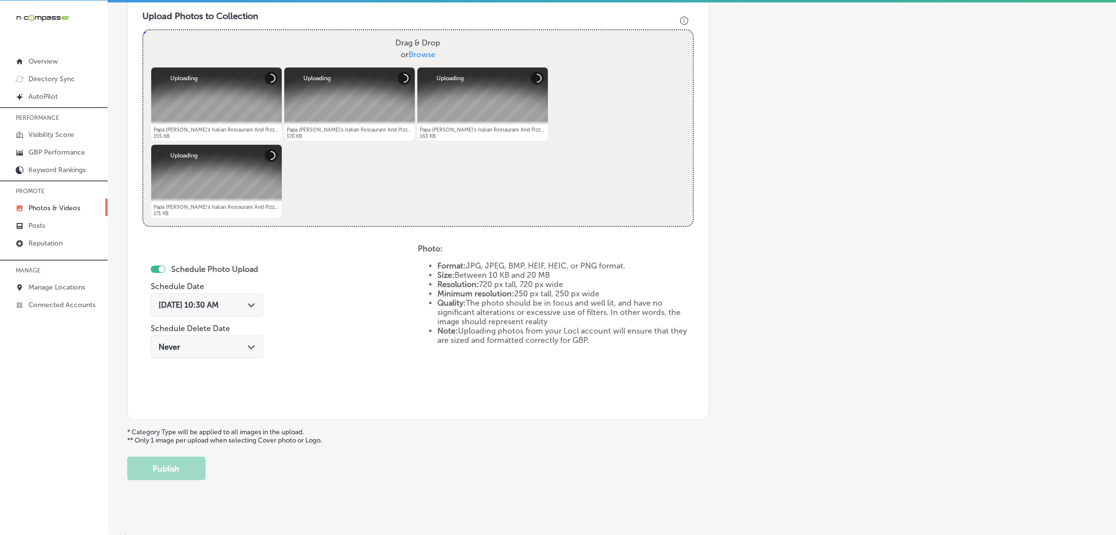
click at [219, 300] on span "[DATE] 10:30 AM" at bounding box center [188, 304] width 60 height 9
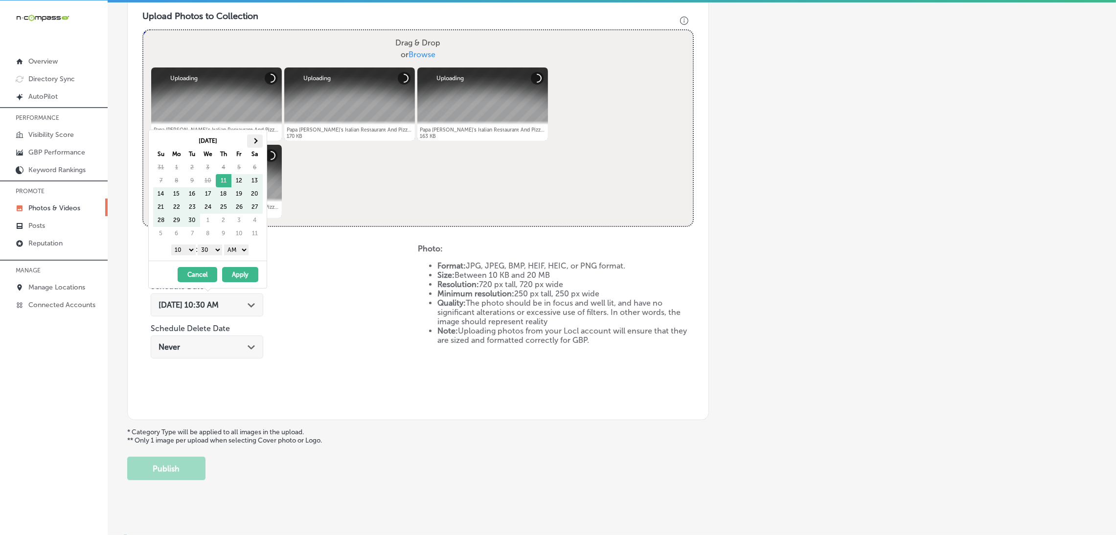
click at [254, 135] on th at bounding box center [255, 141] width 16 height 13
click at [254, 138] on span at bounding box center [254, 140] width 5 height 5
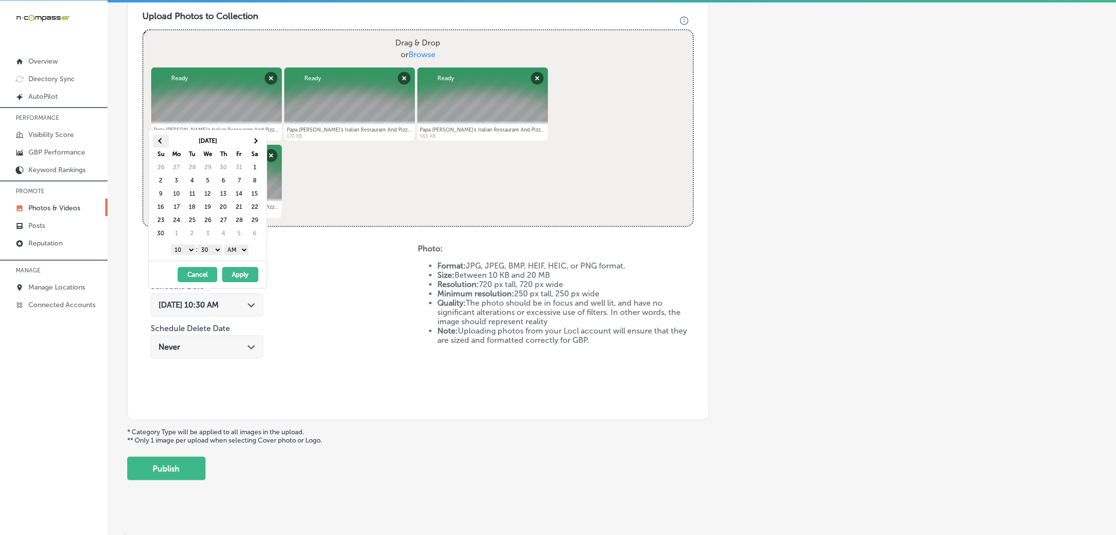
click at [155, 142] on th at bounding box center [161, 141] width 16 height 13
click at [243, 251] on select "AM PM" at bounding box center [236, 250] width 24 height 11
click at [220, 251] on select "00 10 20 30 40 50" at bounding box center [210, 250] width 24 height 11
drag, startPoint x: 189, startPoint y: 258, endPoint x: 178, endPoint y: 249, distance: 14.3
click at [178, 249] on select "1 2 3 4 5 6 7 8 9 10 11 12" at bounding box center [183, 250] width 24 height 11
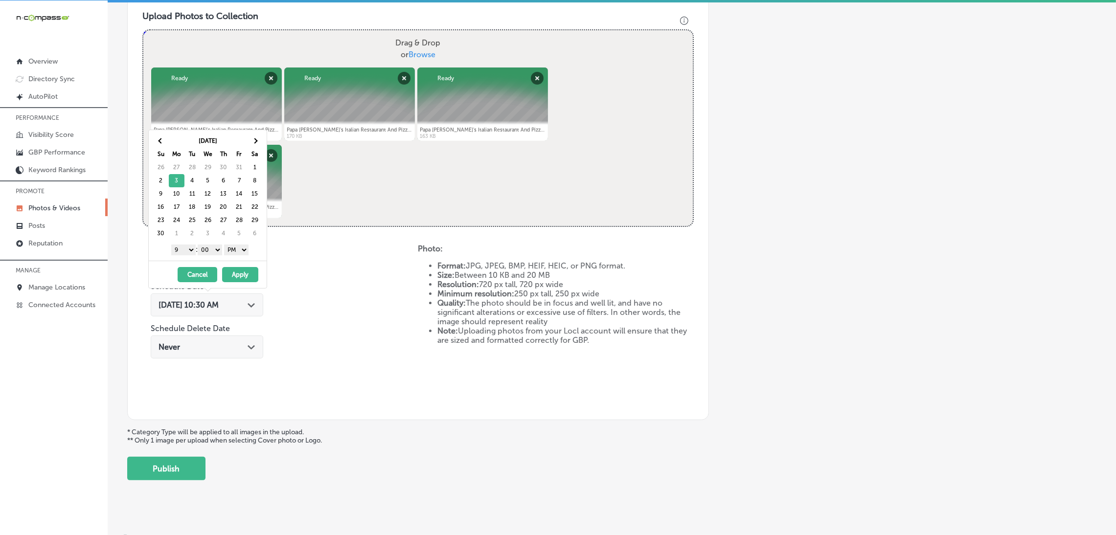
click at [240, 278] on button "Apply" at bounding box center [240, 274] width 36 height 15
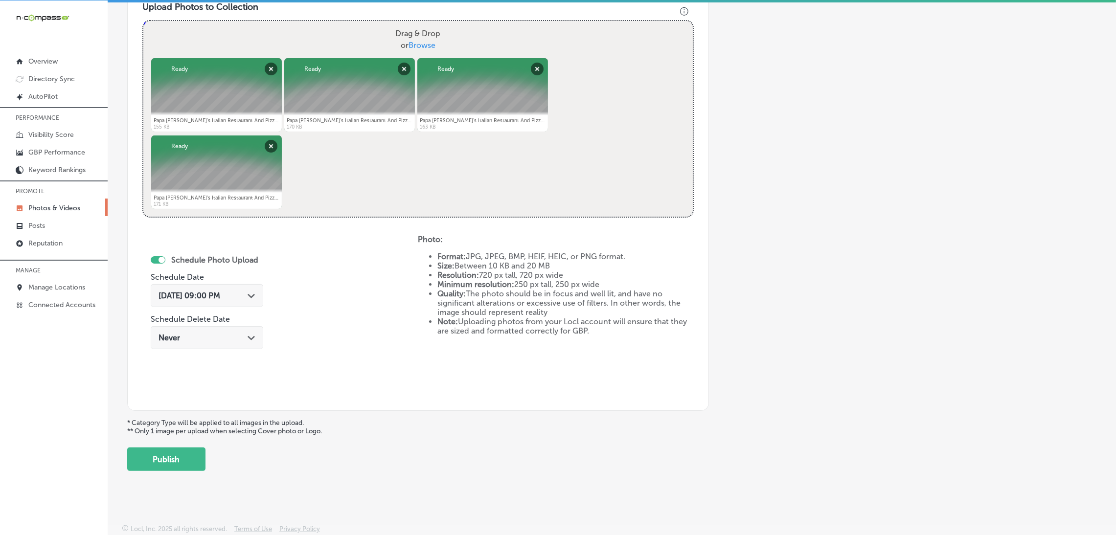
scroll to position [365, 0]
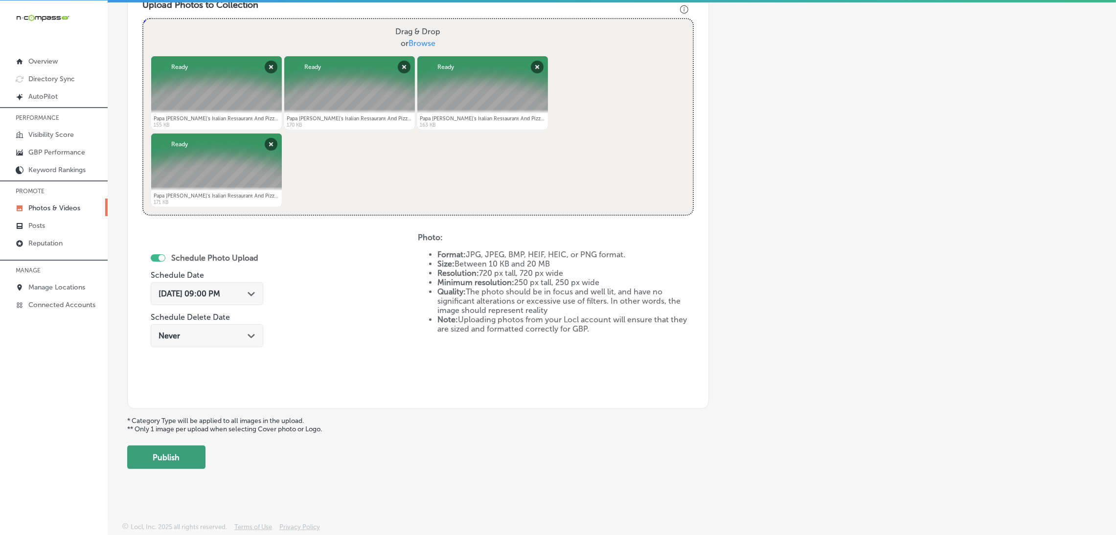
click at [179, 453] on button "Publish" at bounding box center [166, 457] width 78 height 23
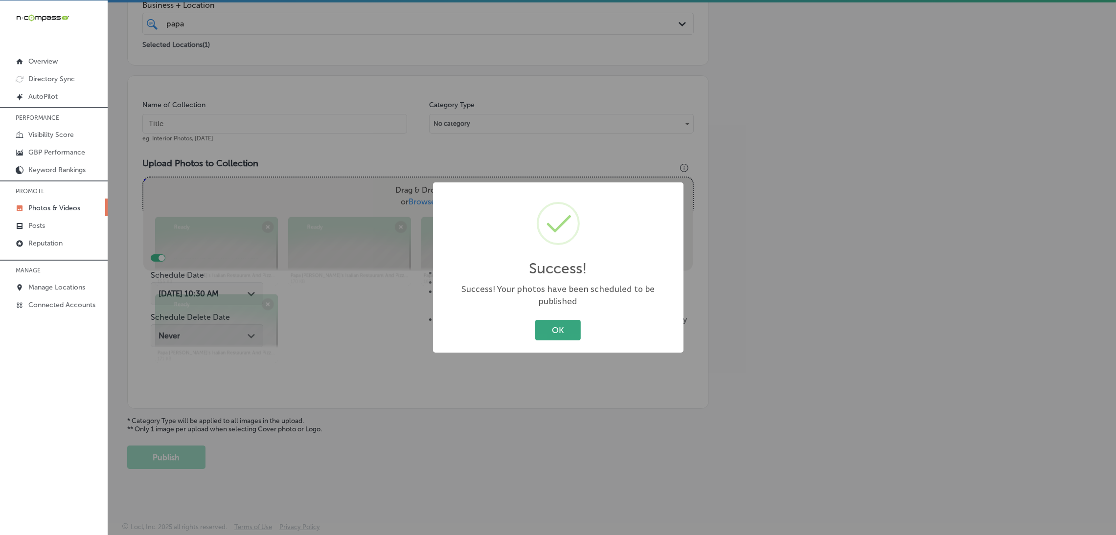
scroll to position [207, 0]
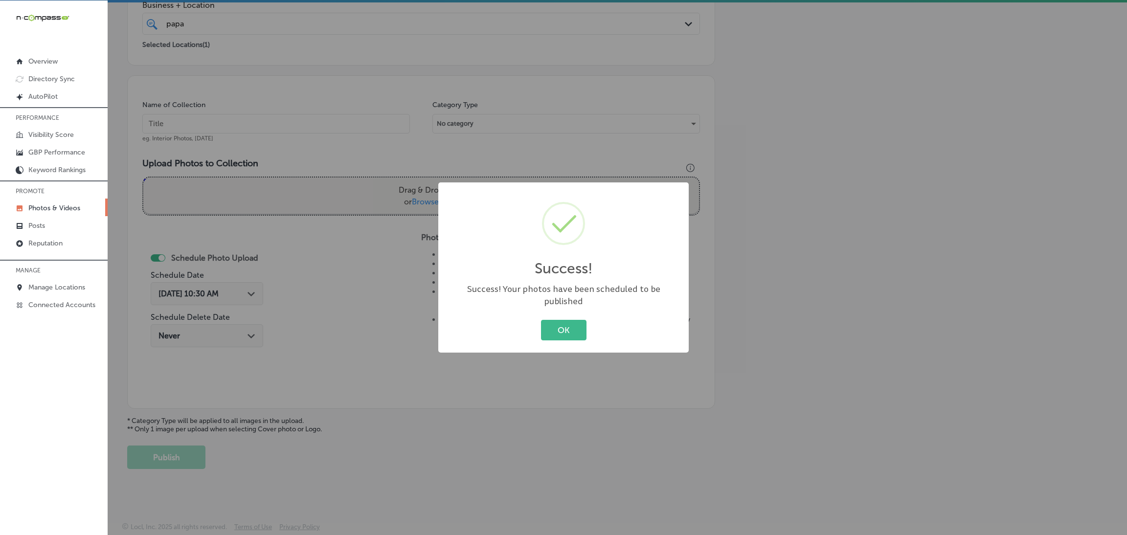
click at [563, 321] on button "OK" at bounding box center [563, 330] width 45 height 20
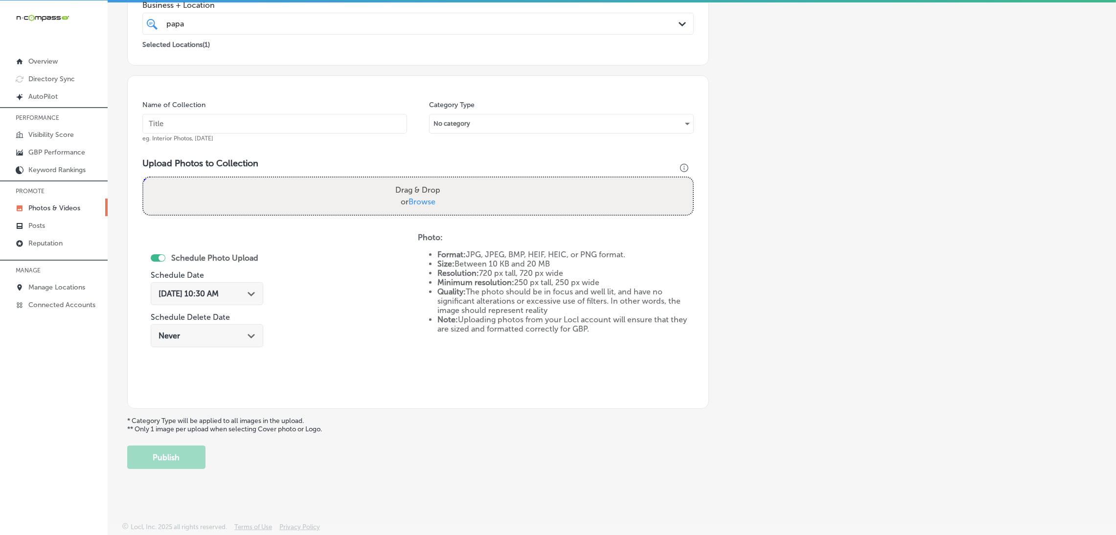
click at [283, 123] on input "text" at bounding box center [274, 124] width 265 height 20
paste input "Papa-Vito's-Italian-Restaurant-restaurants"
type input "Papa-Vito's-Italian-Restaurant-restaurants"
click at [438, 187] on label "Drag & Drop or Browse" at bounding box center [417, 195] width 53 height 31
click at [438, 180] on input "Drag & Drop or Browse" at bounding box center [417, 179] width 549 height 3
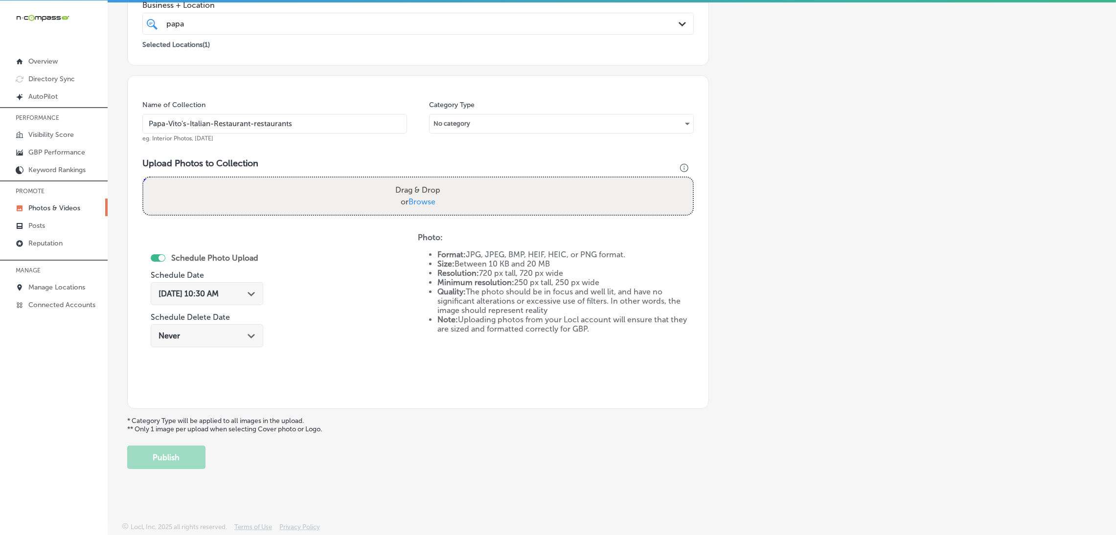
type input "C:\fakepath\Papa [PERSON_NAME]'s Italian Restaurant And Pizza Kitchen (16).jpg"
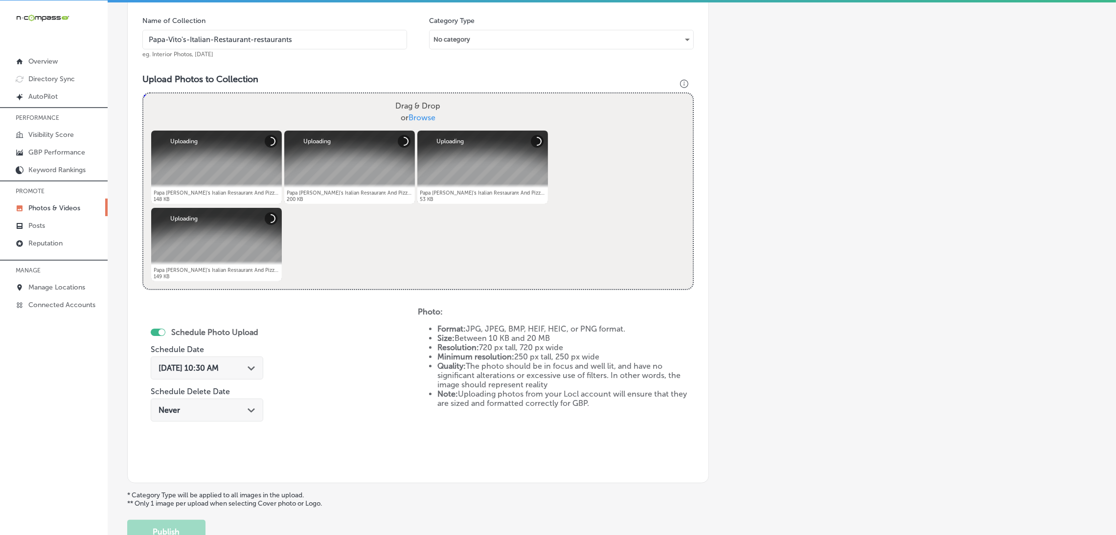
scroll to position [354, 0]
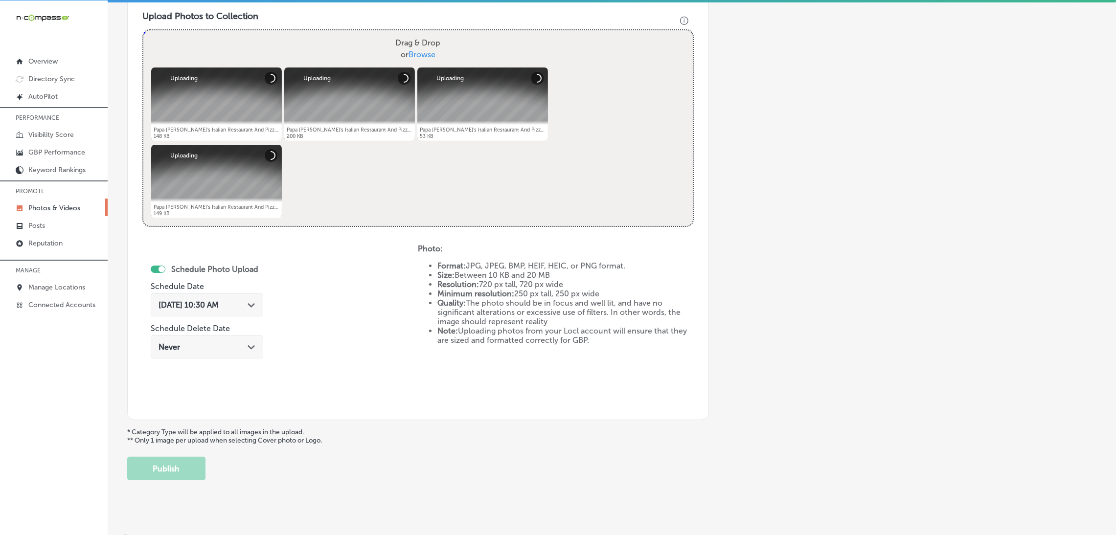
click at [202, 310] on div "[DATE] 10:30 AM Path Created with Sketch." at bounding box center [207, 304] width 112 height 23
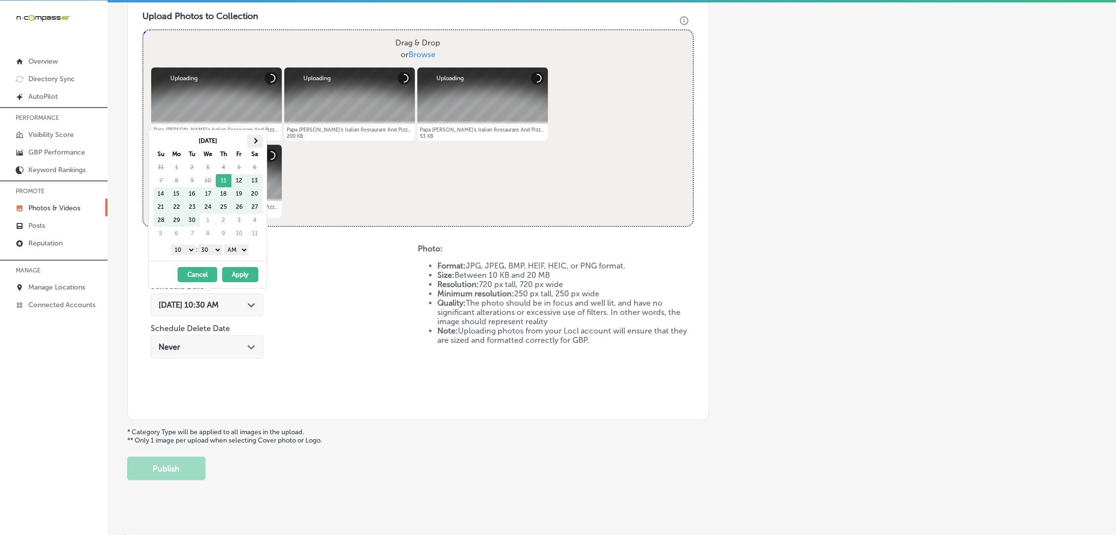
click at [254, 141] on span at bounding box center [254, 140] width 5 height 5
click at [257, 141] on th at bounding box center [255, 141] width 16 height 13
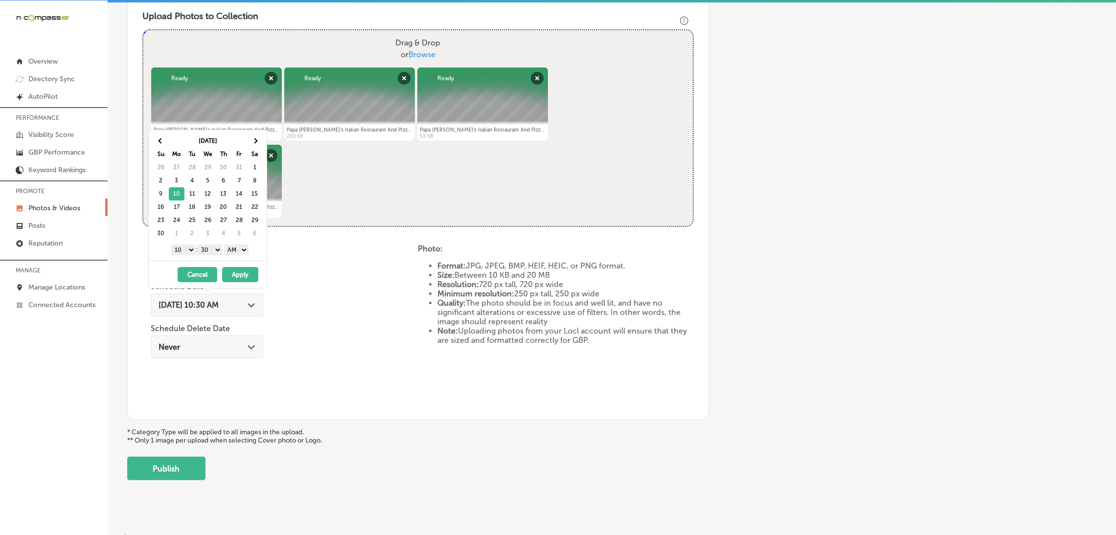
click at [242, 250] on select "AM PM" at bounding box center [236, 250] width 24 height 11
click at [215, 242] on div "1 2 3 4 5 6 7 8 9 10 11 12 : 00 10 20 30 40 50 AM PM" at bounding box center [210, 249] width 114 height 15
click at [214, 246] on select "00 10 20 30 40 50" at bounding box center [210, 250] width 24 height 11
click at [193, 247] on select "1 2 3 4 5 6 7 8 9 10 11 12" at bounding box center [183, 250] width 24 height 11
click at [230, 273] on button "Apply" at bounding box center [240, 274] width 36 height 15
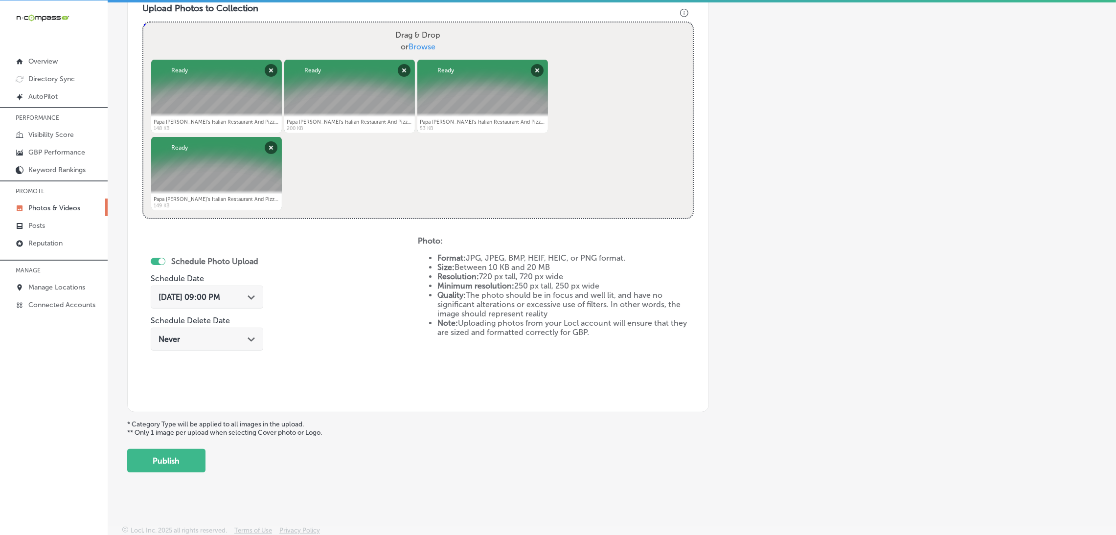
scroll to position [365, 0]
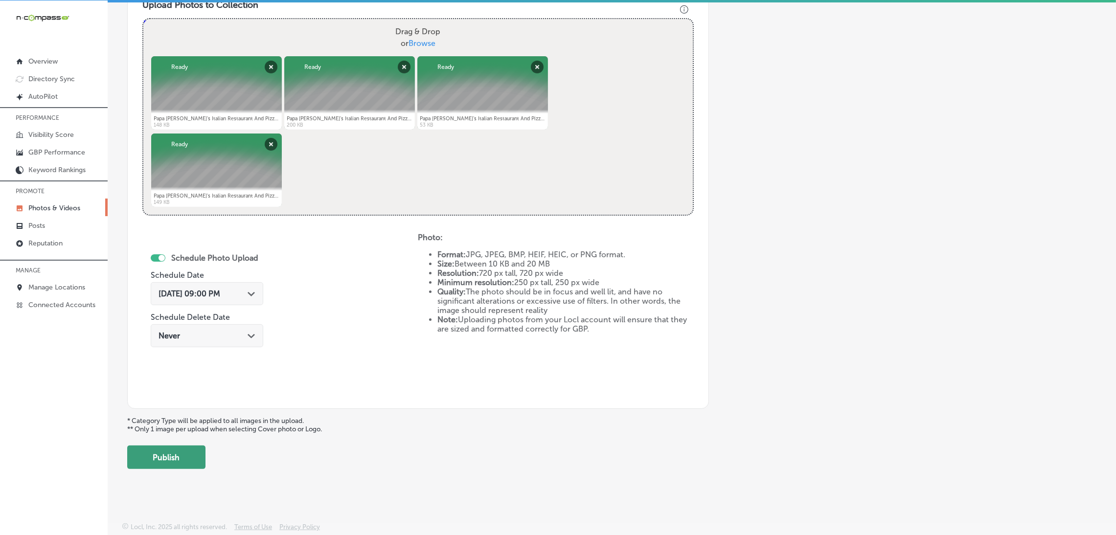
click at [166, 449] on button "Publish" at bounding box center [166, 457] width 78 height 23
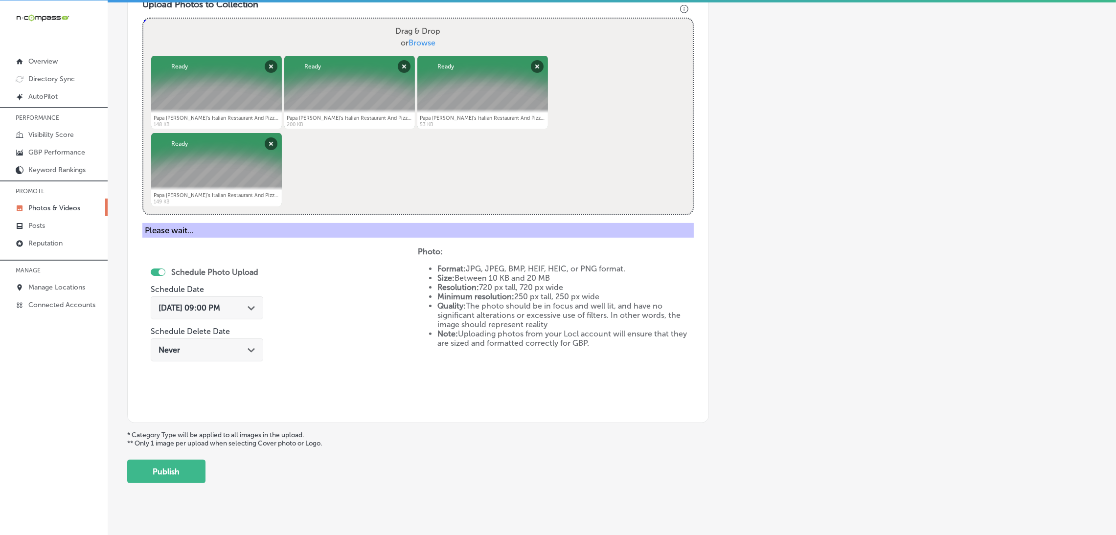
scroll to position [207, 0]
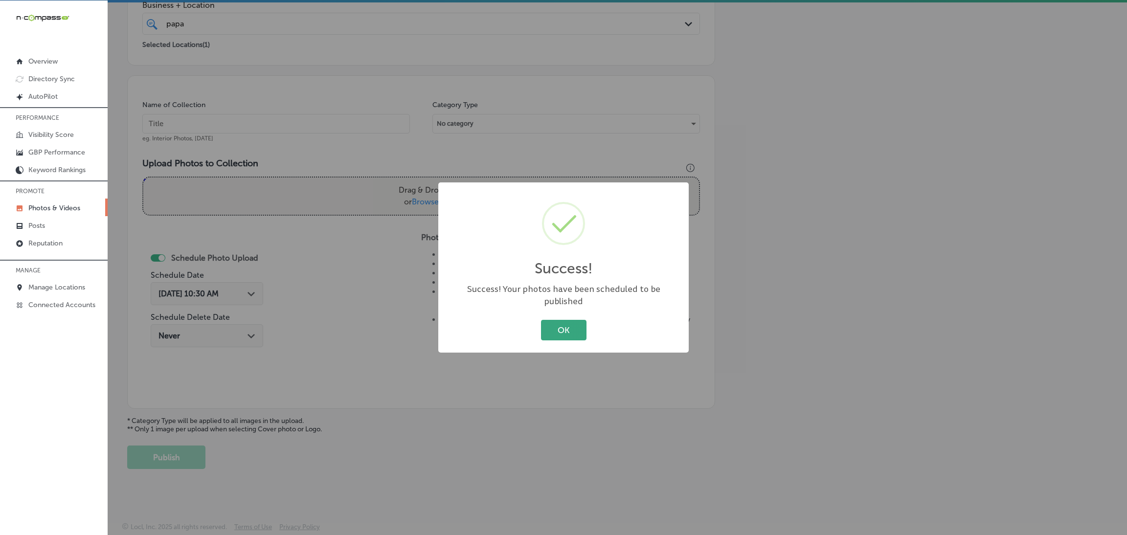
click at [570, 320] on button "OK" at bounding box center [563, 330] width 45 height 20
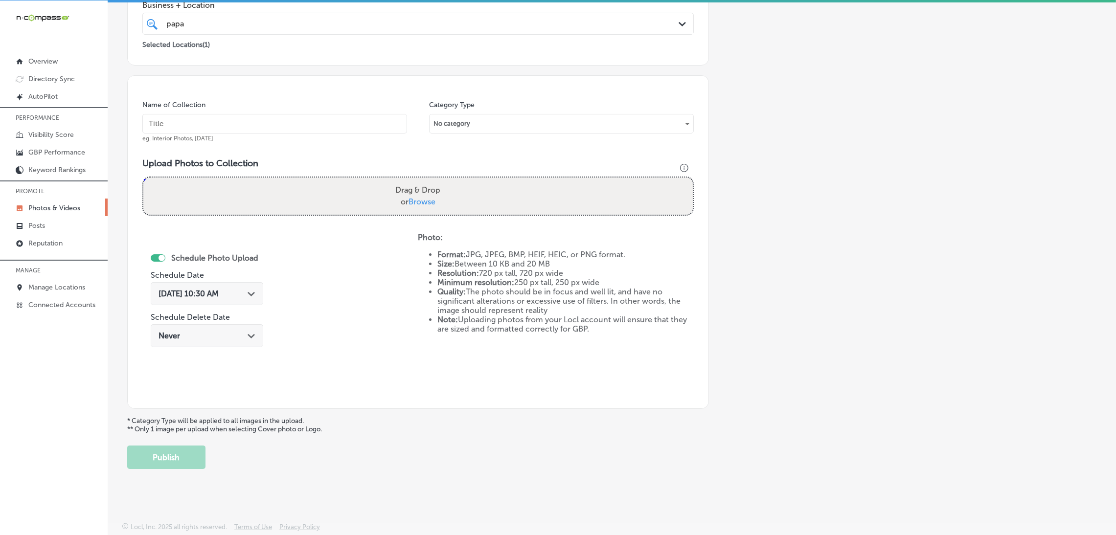
click at [345, 121] on input "text" at bounding box center [274, 124] width 265 height 20
paste input "Papa-Vito's-Italian-Restaurant-restaurants"
type input "Papa-Vito's-Italian-Restaurant-restaurants"
click at [468, 194] on div "Drag & Drop or Browse" at bounding box center [417, 196] width 549 height 37
click at [143, 178] on input "Drag & Drop or Browse" at bounding box center [417, 179] width 549 height 3
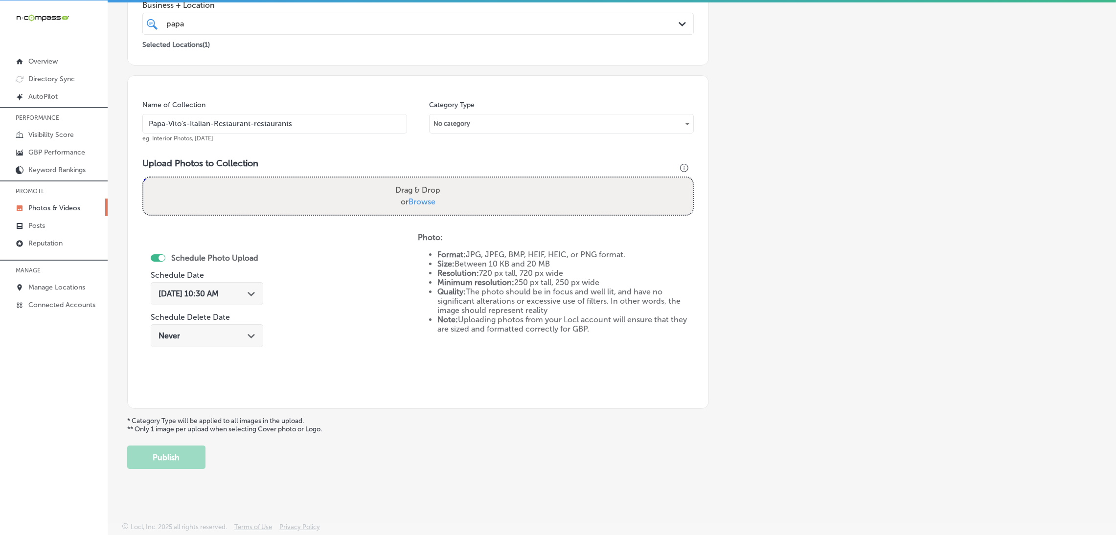
type input "C:\fakepath\Papa [PERSON_NAME]'s Italian Restaurant And Pizza Kitchen (20).jpg"
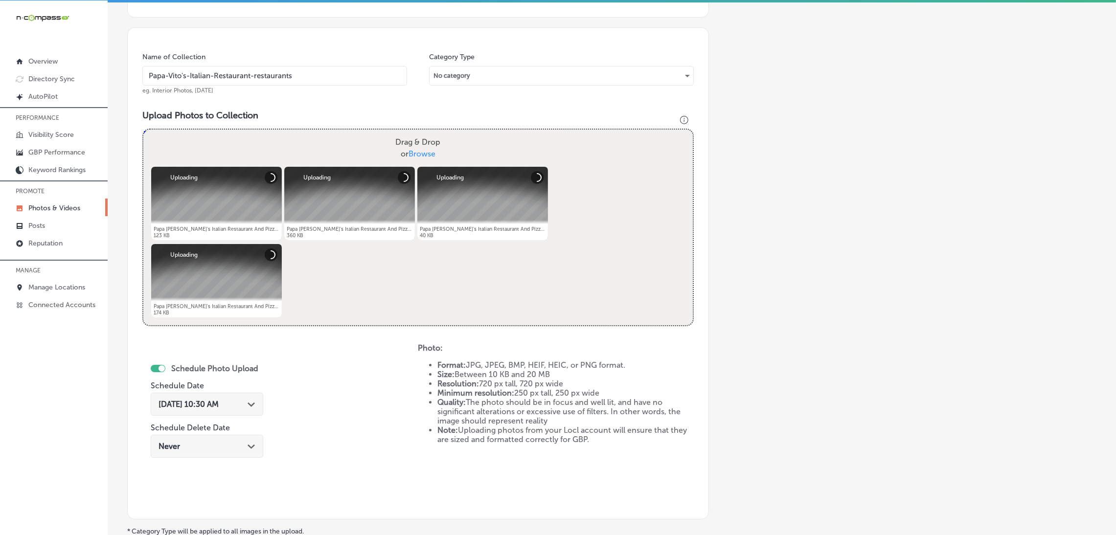
scroll to position [280, 0]
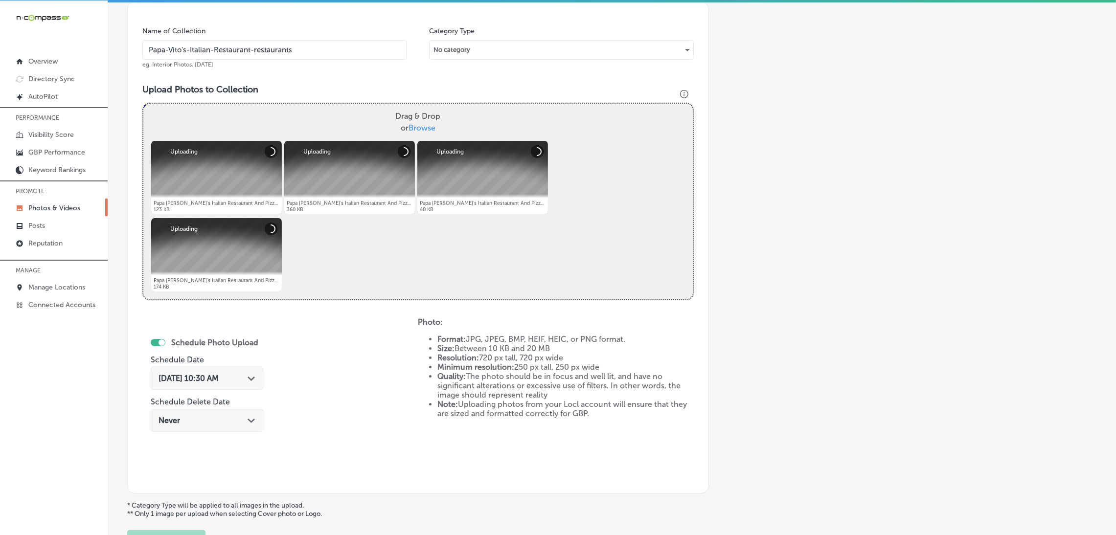
click at [216, 377] on span "[DATE] 10:30 AM" at bounding box center [188, 378] width 60 height 9
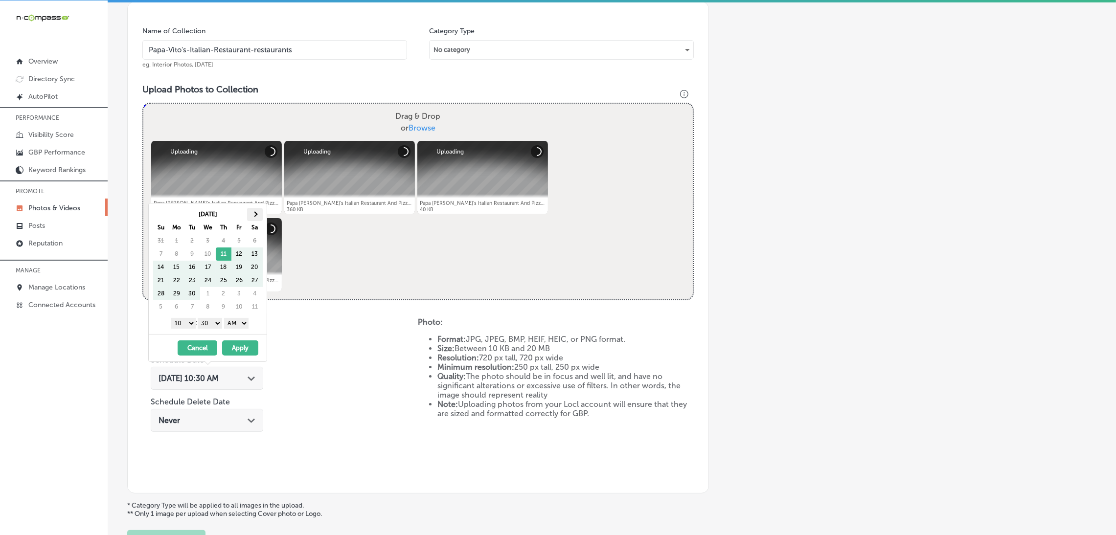
click at [252, 212] on th at bounding box center [255, 214] width 16 height 13
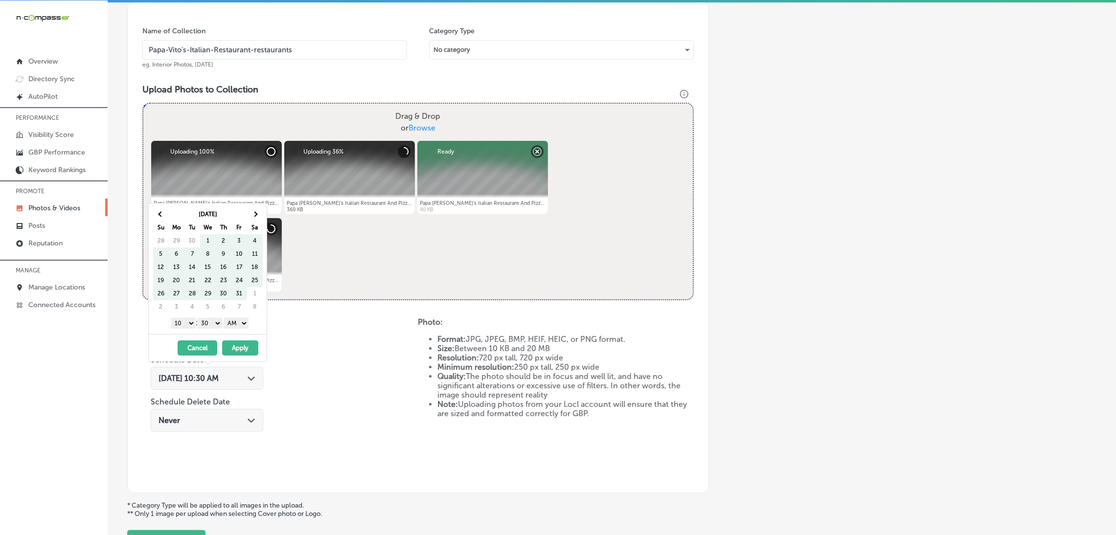
click at [252, 212] on th at bounding box center [255, 214] width 16 height 13
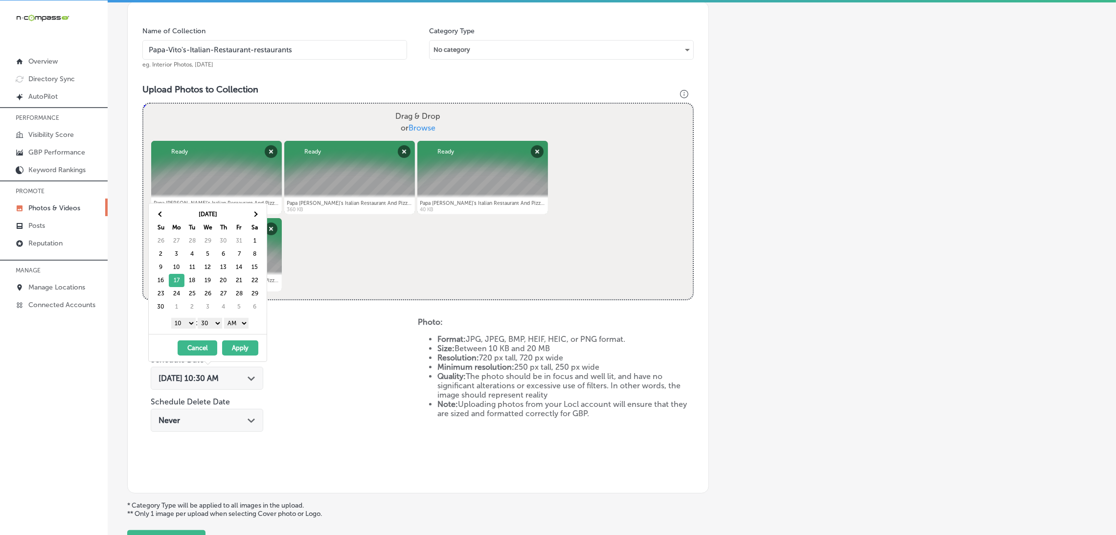
click at [237, 327] on select "AM PM" at bounding box center [236, 323] width 24 height 11
click at [213, 325] on select "00 10 20 30 40 50" at bounding box center [210, 323] width 24 height 11
click at [175, 318] on select "1 2 3 4 5 6 7 8 9 10 11 12" at bounding box center [183, 323] width 24 height 11
click at [249, 349] on button "Apply" at bounding box center [240, 347] width 36 height 15
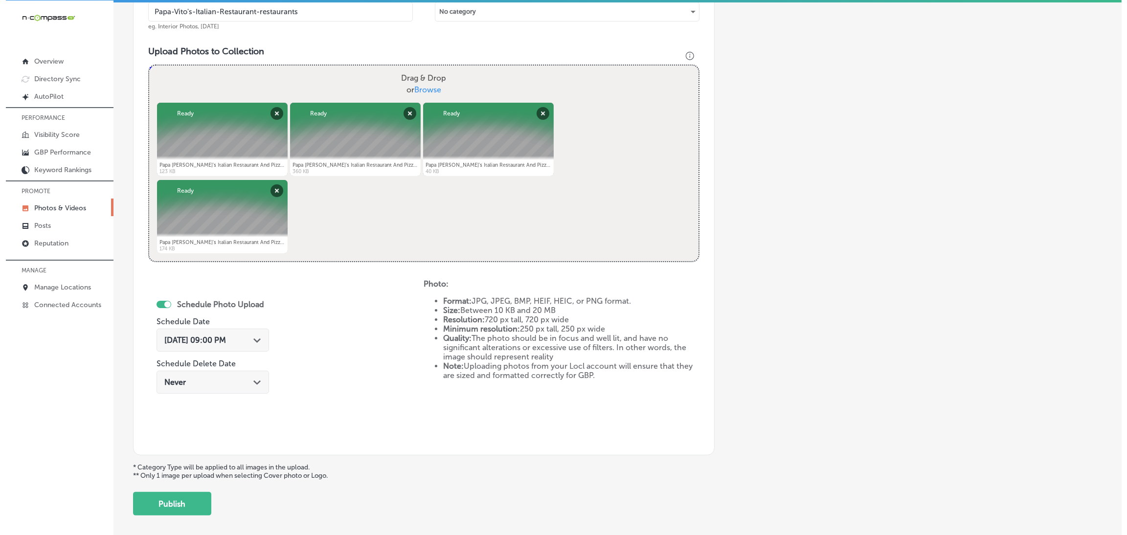
scroll to position [365, 0]
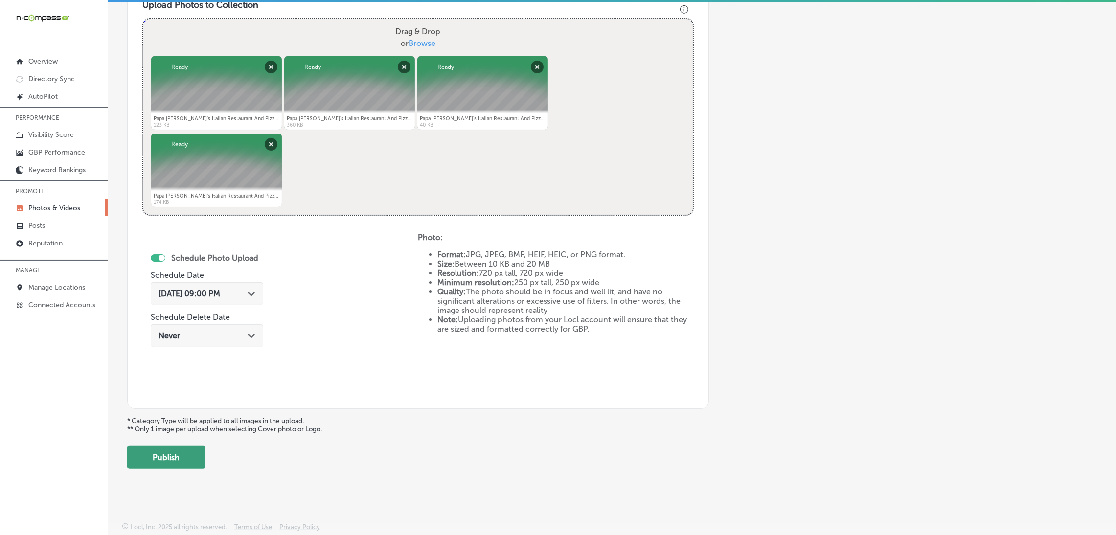
click at [180, 451] on button "Publish" at bounding box center [166, 457] width 78 height 23
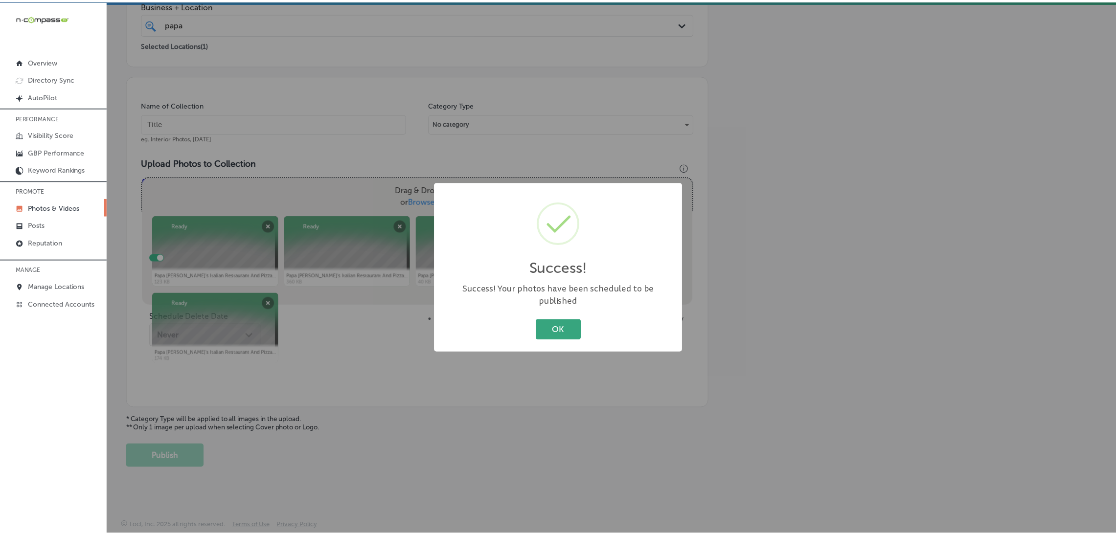
scroll to position [207, 0]
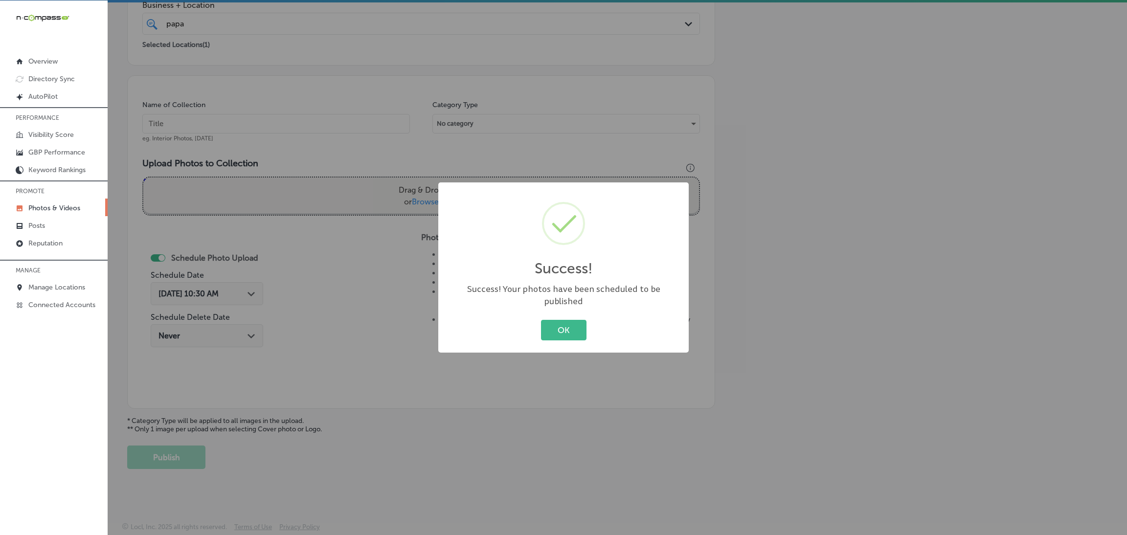
click at [552, 308] on div "Success! × Success! Your photos have been scheduled to be published OK Cancel" at bounding box center [563, 267] width 250 height 170
click at [556, 320] on button "OK" at bounding box center [563, 330] width 45 height 20
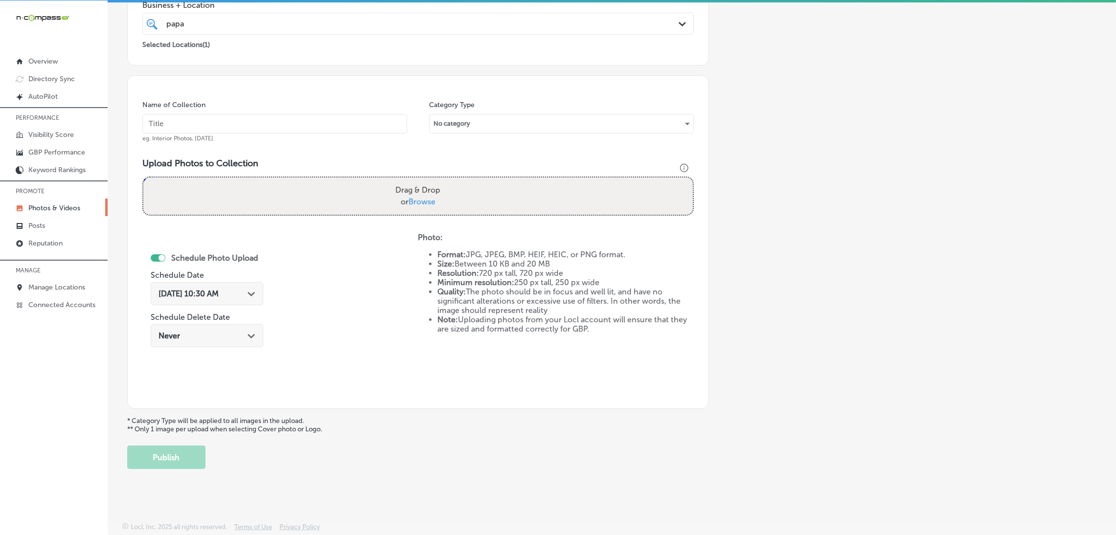
click at [338, 129] on input "text" at bounding box center [274, 124] width 265 height 20
paste input "Papa-Vito's-Italian-Restaurant-restaurants"
type input "Papa-Vito's-Italian-Restaurant-restaurants"
click at [465, 207] on div "Drag & Drop or Browse" at bounding box center [417, 196] width 549 height 37
click at [143, 178] on input "Drag & Drop or Browse" at bounding box center [417, 179] width 549 height 3
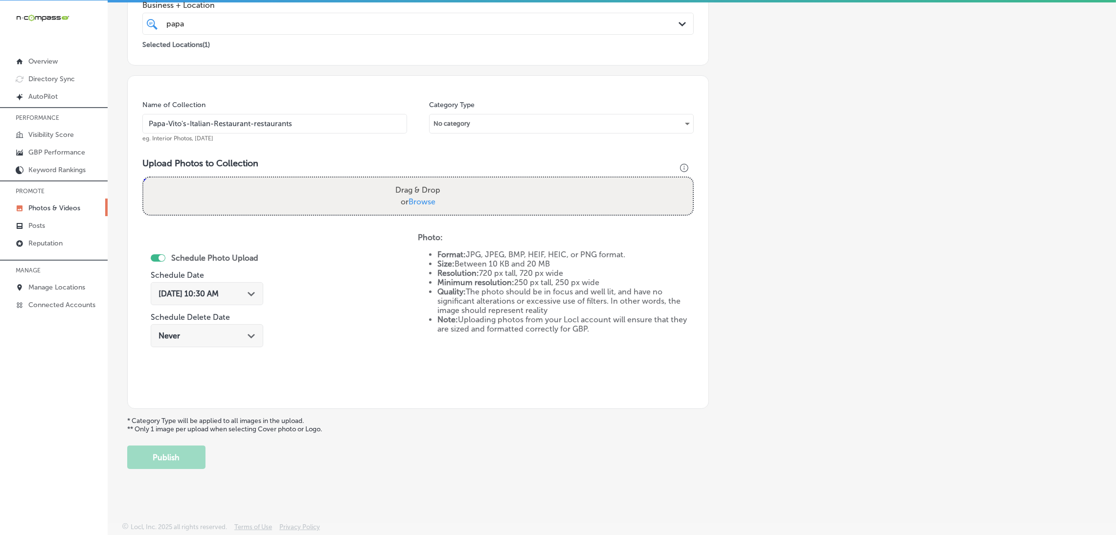
type input "C:\fakepath\Papa [PERSON_NAME]'s Italian Restaurant And Pizza Kitchen (24).jpg"
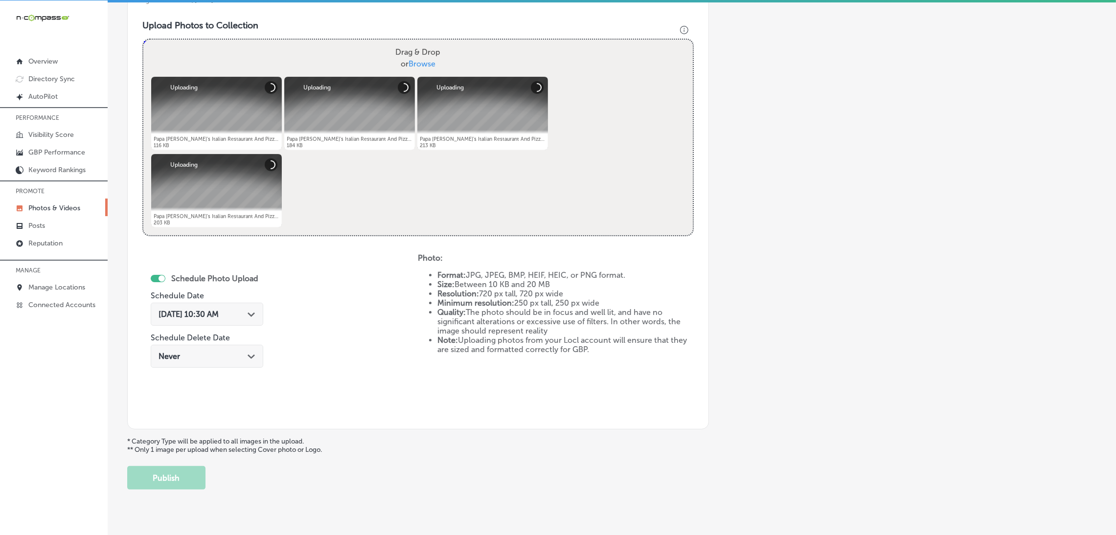
scroll to position [354, 0]
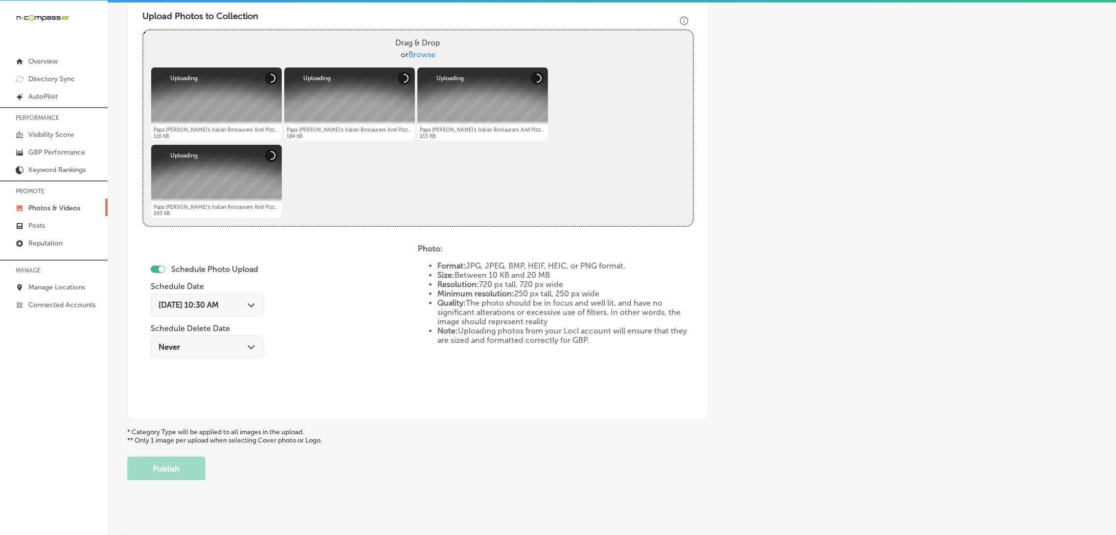
click at [218, 310] on div "[DATE] 10:30 AM Path Created with Sketch." at bounding box center [207, 304] width 112 height 23
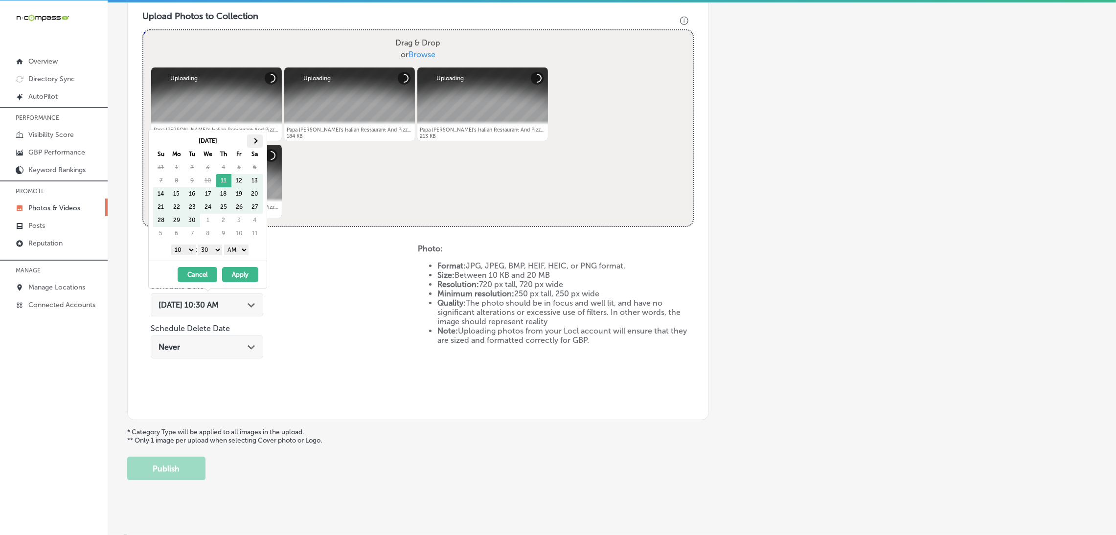
click at [253, 141] on span at bounding box center [254, 140] width 5 height 5
click at [254, 141] on span at bounding box center [254, 140] width 5 height 5
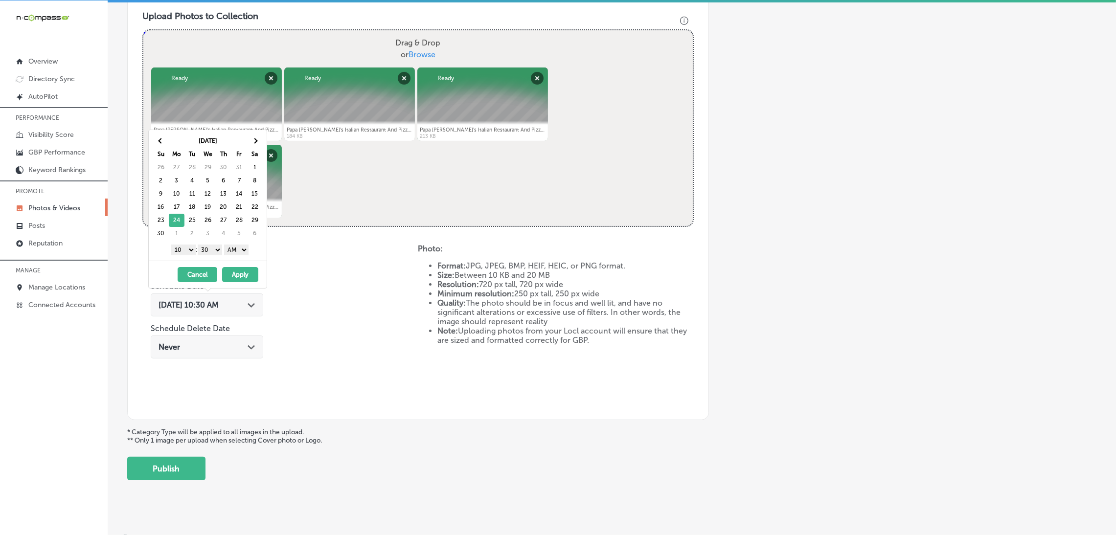
click at [236, 252] on select "AM PM" at bounding box center [236, 250] width 24 height 11
click at [210, 244] on div "1 2 3 4 5 6 7 8 9 10 11 12 : 00 10 20 30 40 50 AM PM" at bounding box center [210, 249] width 114 height 15
click at [210, 252] on select "00 10 20 30 40 50" at bounding box center [210, 250] width 24 height 11
drag, startPoint x: 187, startPoint y: 252, endPoint x: 193, endPoint y: 270, distance: 19.2
click at [187, 252] on select "1 2 3 4 5 6 7 8 9 10 11 12" at bounding box center [183, 250] width 24 height 11
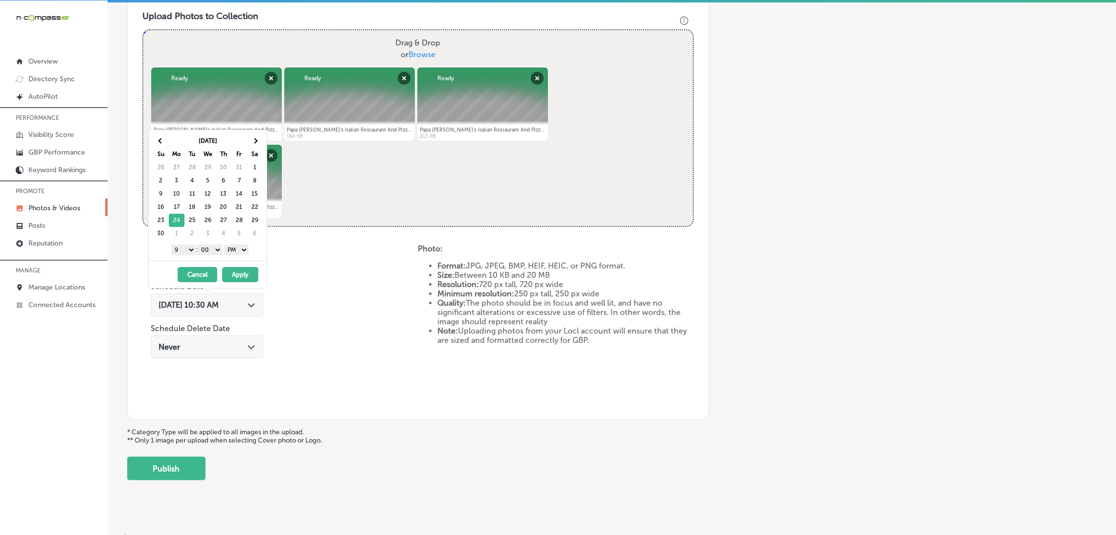
click at [245, 274] on button "Apply" at bounding box center [240, 274] width 36 height 15
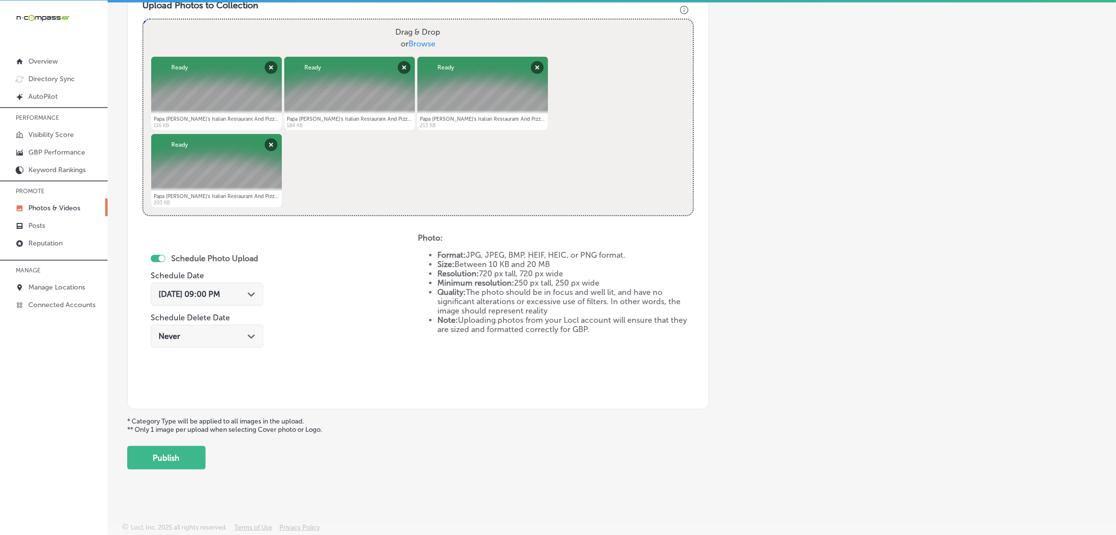
scroll to position [365, 0]
click at [184, 470] on div "Back Add a Collection Which Type of Image or Video Would You Like to Upload? Ph…" at bounding box center [612, 74] width 1008 height 806
click at [188, 460] on button "Publish" at bounding box center [166, 457] width 78 height 23
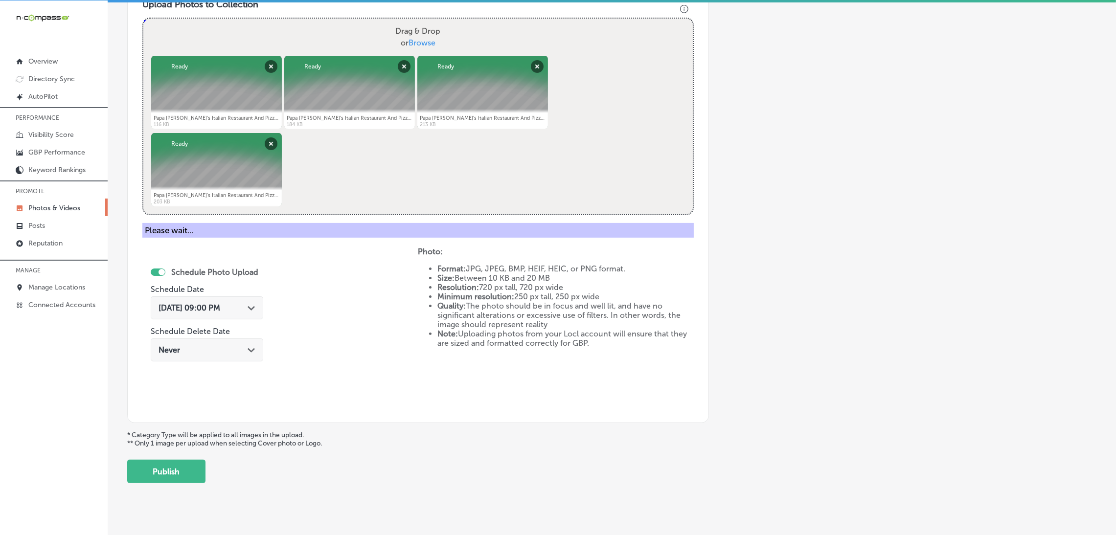
scroll to position [207, 0]
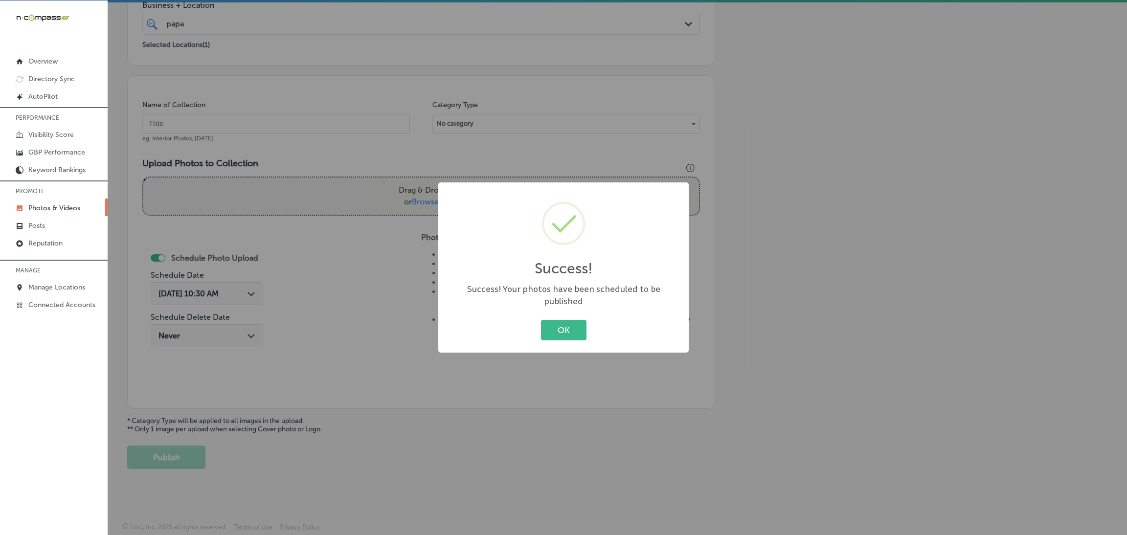
click at [556, 309] on div "Success! × Success! Your photos have been scheduled to be published OK Cancel" at bounding box center [563, 267] width 250 height 170
click at [560, 320] on button "OK" at bounding box center [563, 330] width 45 height 20
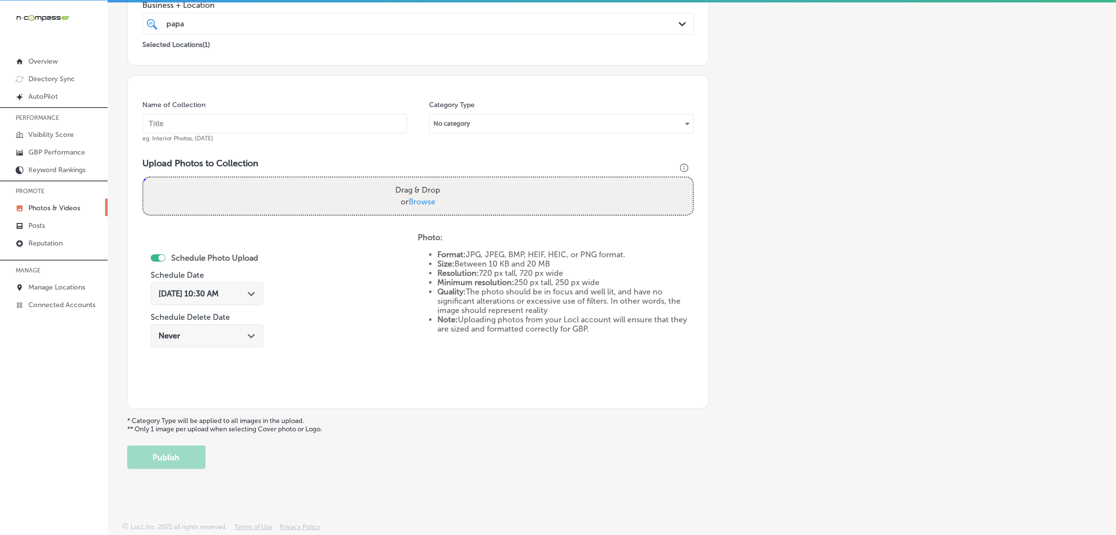
click at [321, 124] on input "text" at bounding box center [274, 124] width 265 height 20
paste input "Papa-Vito's-Italian-Restaurant-restaurants"
type input "Papa-Vito's-Italian-Restaurant-restaurants"
click at [471, 178] on div "Drag & Drop or Browse" at bounding box center [417, 196] width 549 height 37
click at [143, 178] on input "Drag & Drop or Browse" at bounding box center [417, 179] width 549 height 3
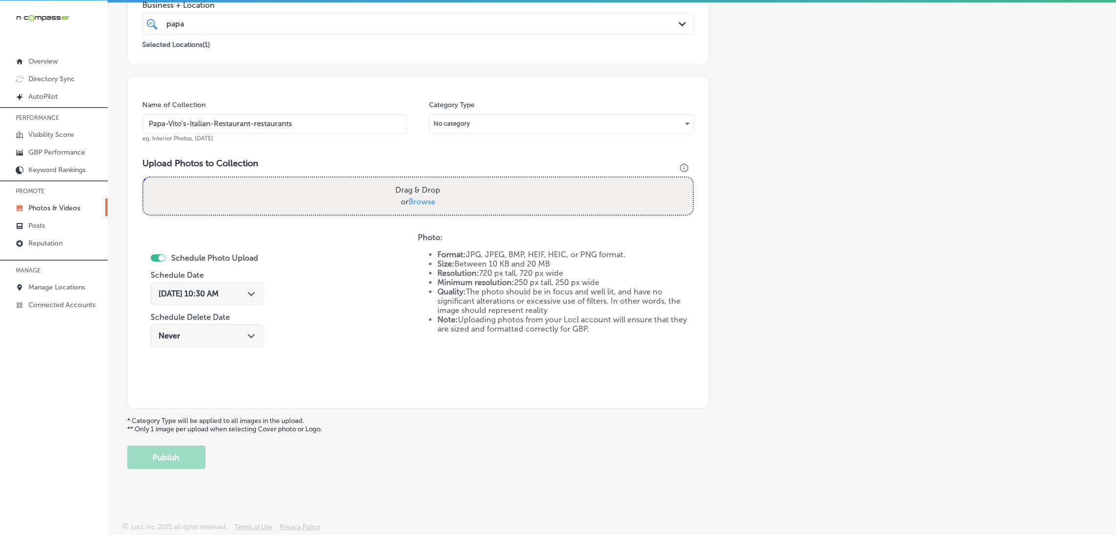
type input "C:\fakepath\Papa [PERSON_NAME]'s Italian Restaurant And Pizza Kitchen (28).jpg"
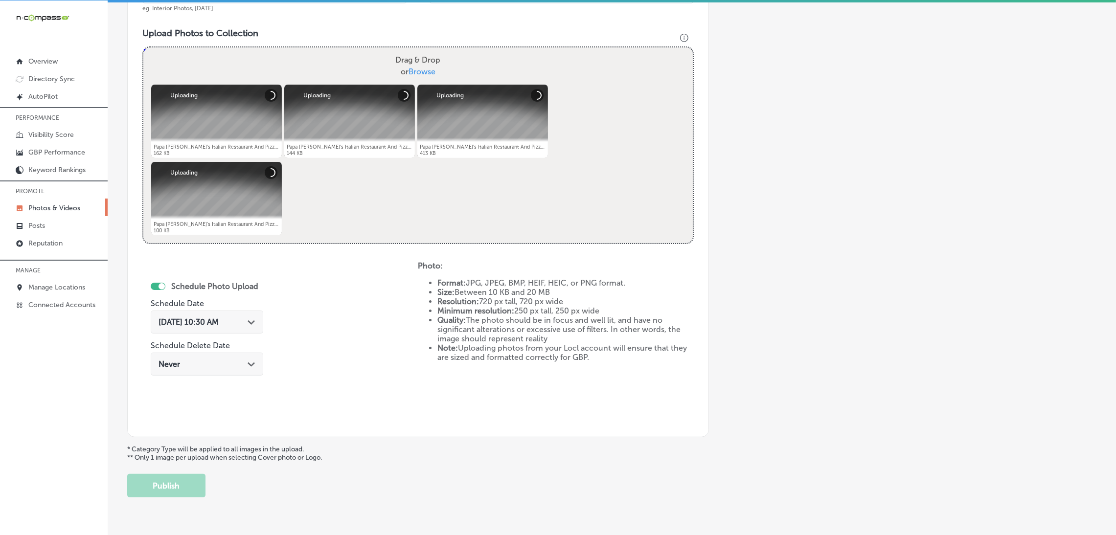
scroll to position [354, 0]
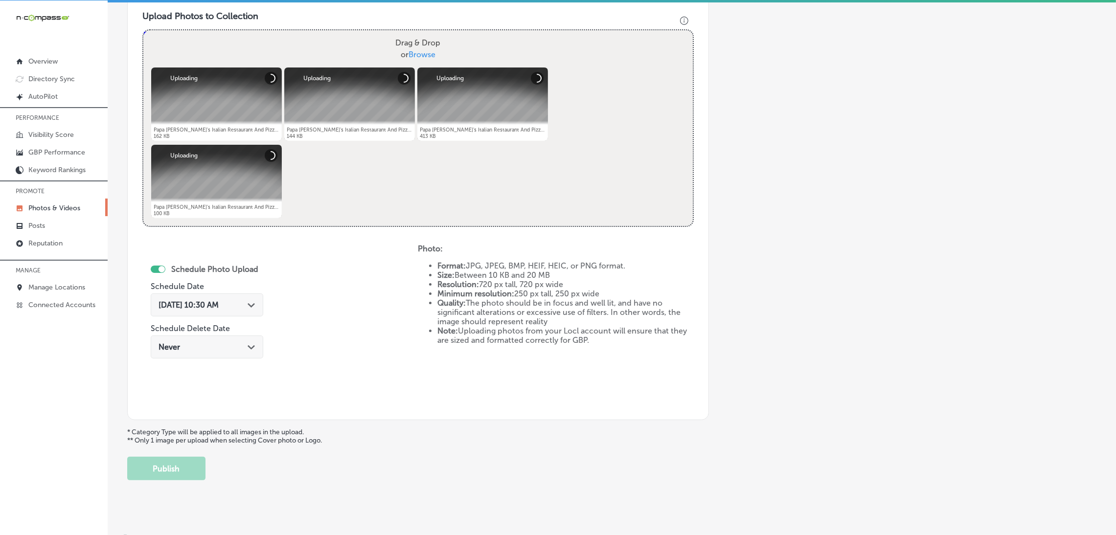
click at [257, 298] on div "[DATE] 10:30 AM Path Created with Sketch." at bounding box center [207, 304] width 112 height 23
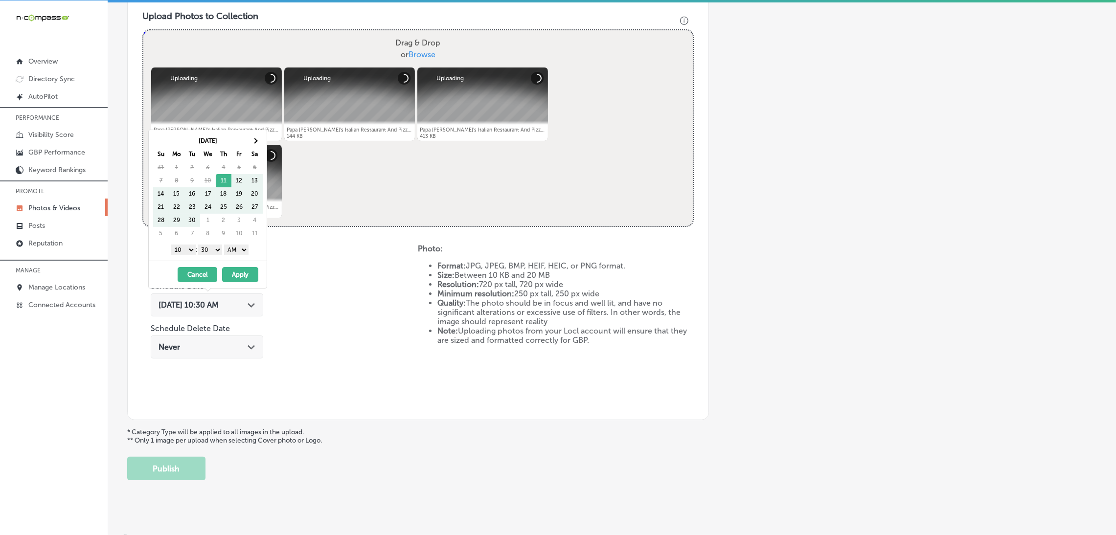
click at [254, 148] on th "Sa" at bounding box center [255, 154] width 16 height 13
click at [254, 145] on th at bounding box center [255, 141] width 16 height 13
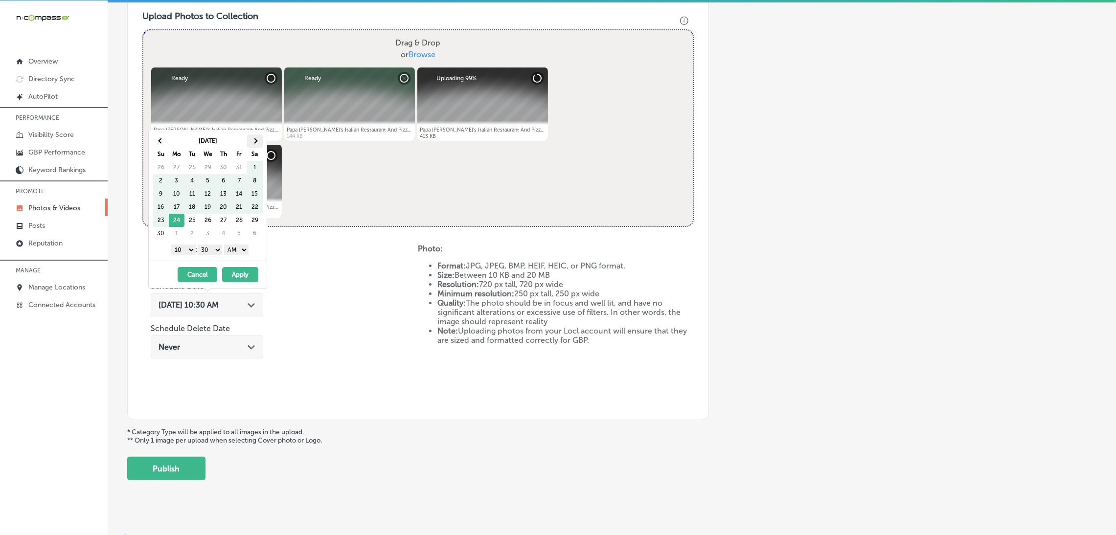
click at [253, 145] on th at bounding box center [255, 141] width 16 height 13
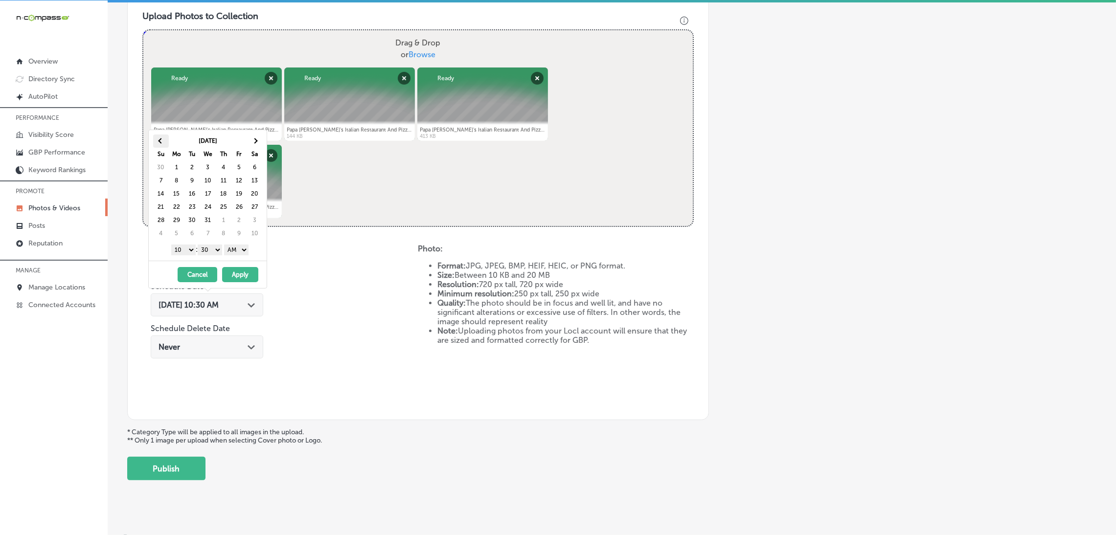
click at [159, 139] on span at bounding box center [160, 140] width 5 height 5
click at [248, 249] on select "AM PM" at bounding box center [236, 250] width 24 height 11
click at [218, 257] on div "[DATE] Su Mo Tu We Th Fr Sa 30 1 2 3 4 5 6 7 8 9 10 11 12 13 14 15 16 17 18 19 …" at bounding box center [208, 195] width 118 height 131
click at [213, 249] on select "00 10 20 30 40 50" at bounding box center [210, 250] width 24 height 11
click at [177, 247] on select "1 2 3 4 5 6 7 8 9 10 11 12" at bounding box center [183, 250] width 24 height 11
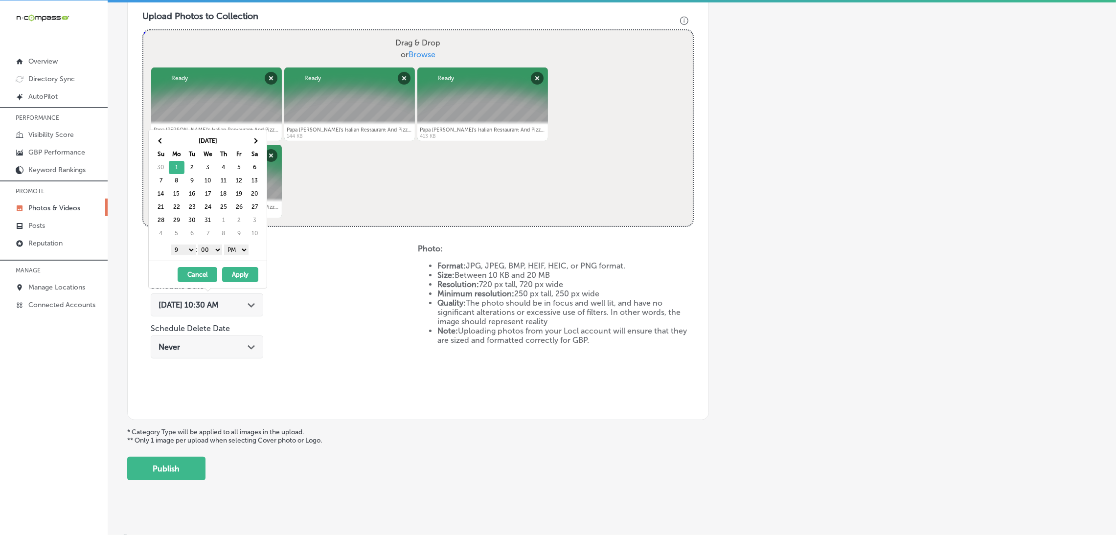
click at [240, 279] on button "Apply" at bounding box center [240, 274] width 36 height 15
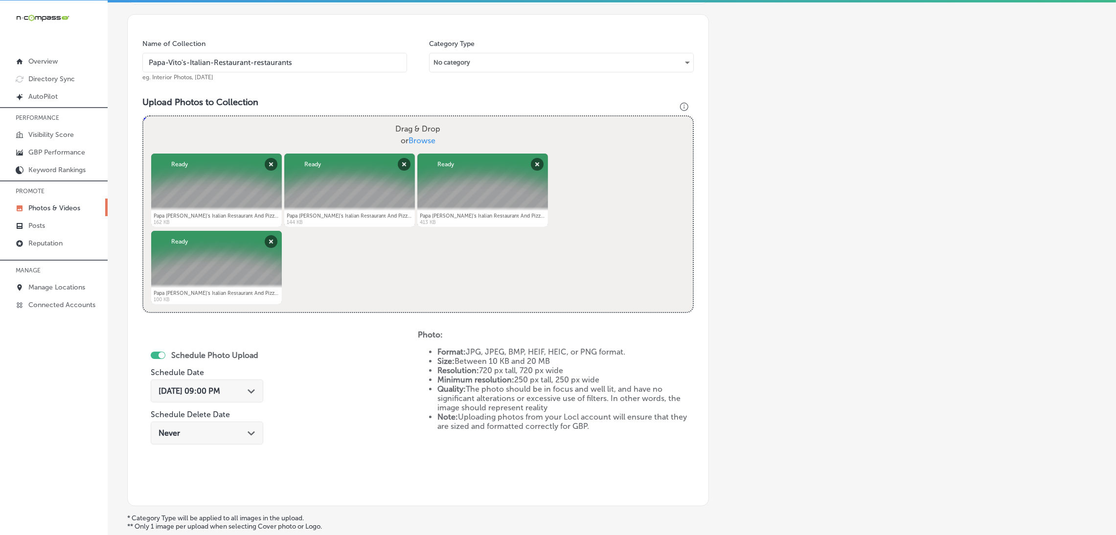
scroll to position [365, 0]
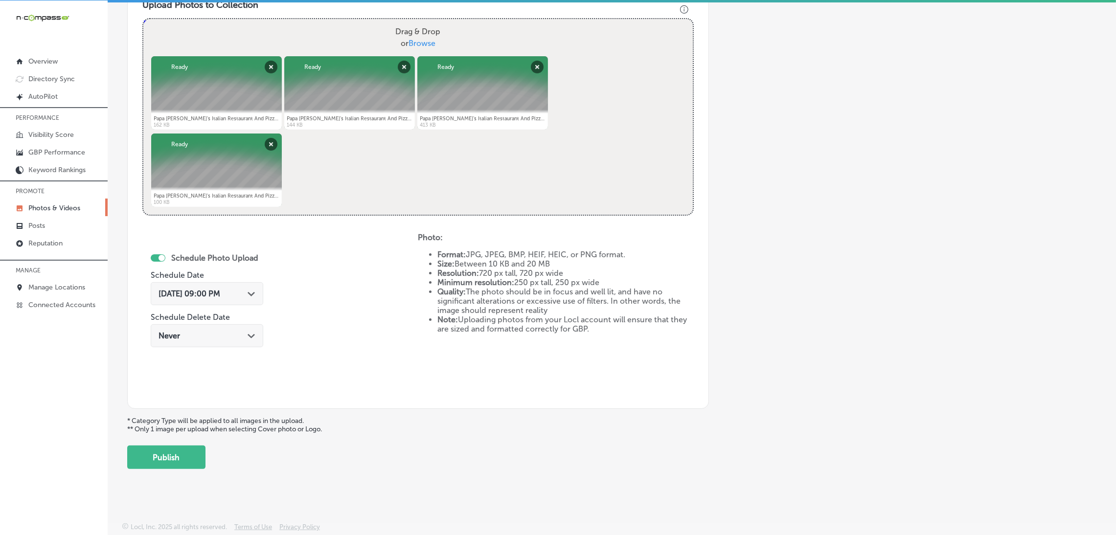
click at [187, 444] on div "Add a Collection Which Type of Image or Video Would You Like to Upload? Photo C…" at bounding box center [611, 82] width 969 height 773
click at [187, 449] on button "Publish" at bounding box center [166, 457] width 78 height 23
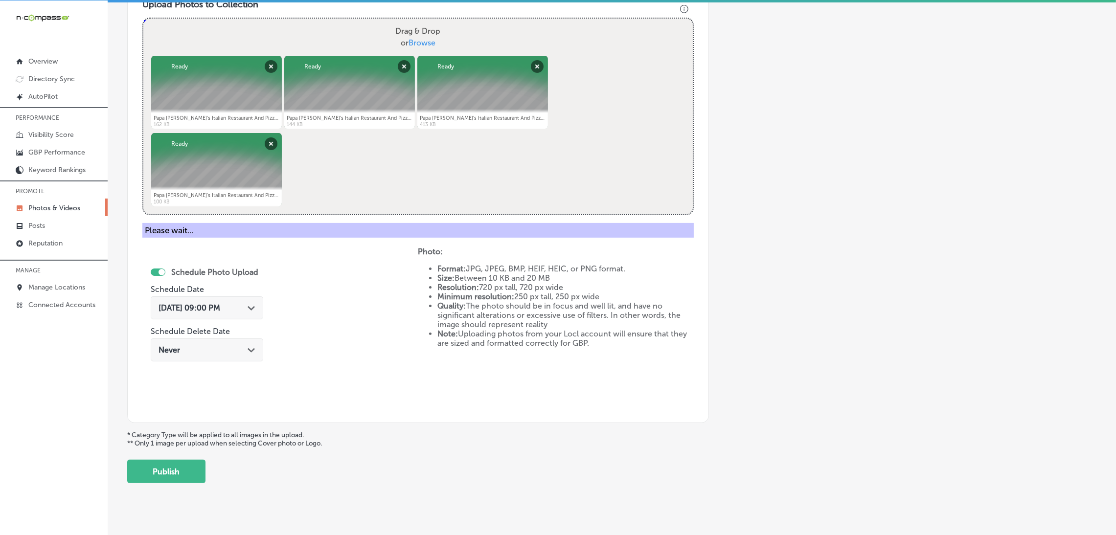
scroll to position [207, 0]
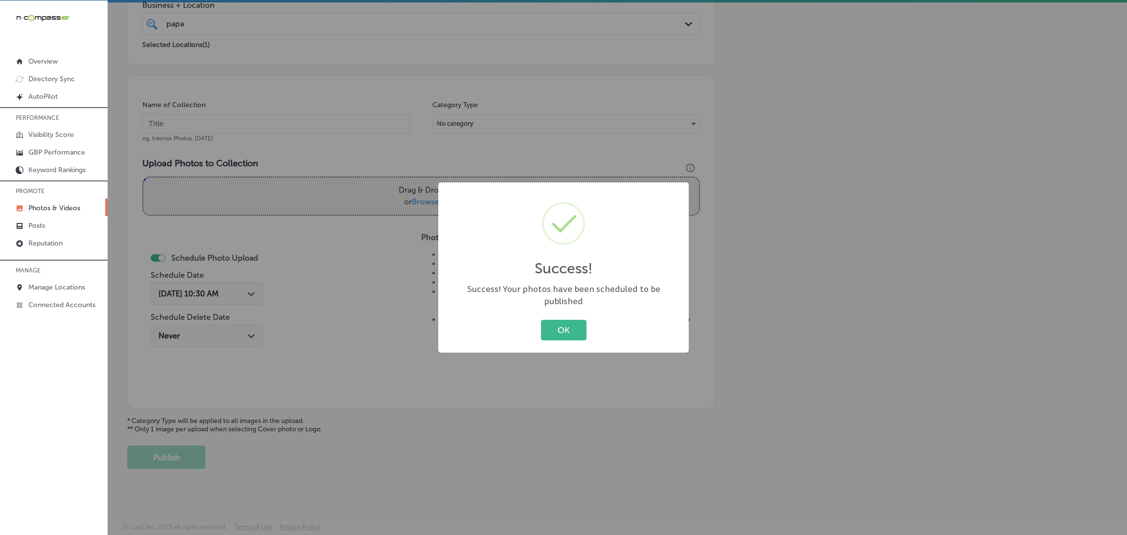
click at [556, 326] on button "OK" at bounding box center [563, 330] width 45 height 20
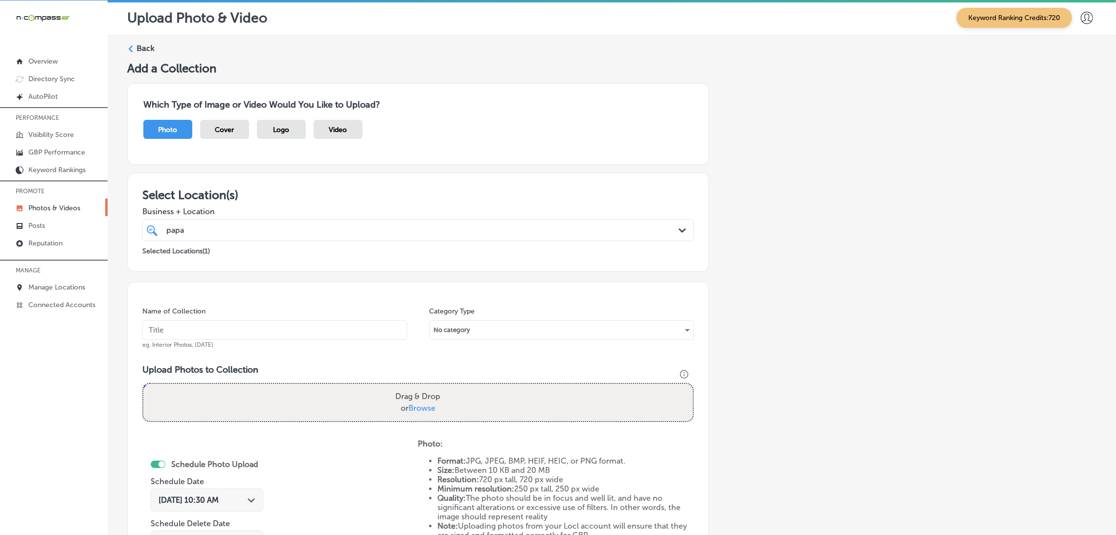
scroll to position [0, 0]
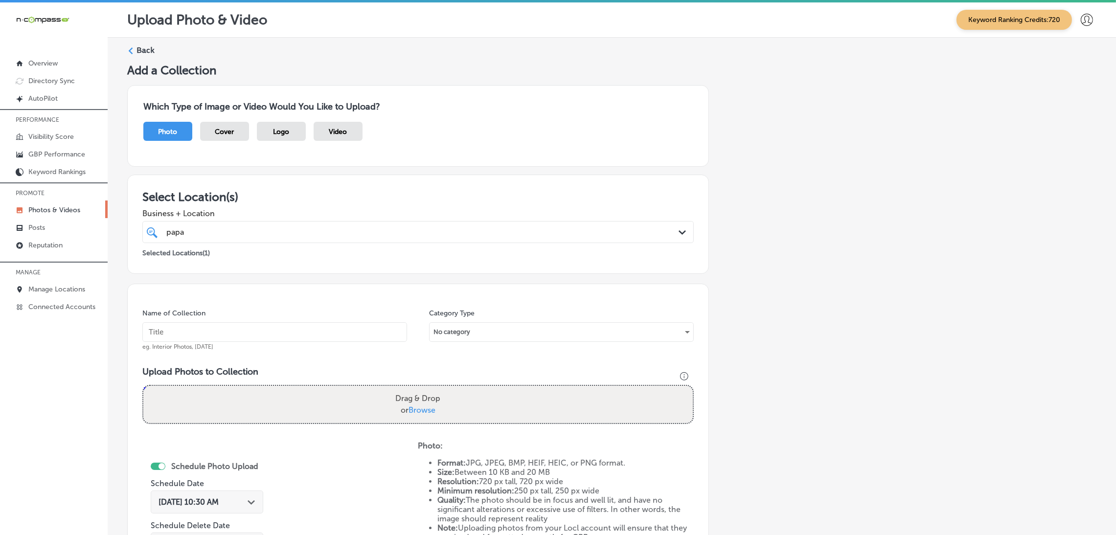
click at [149, 50] on label "Back" at bounding box center [145, 50] width 18 height 11
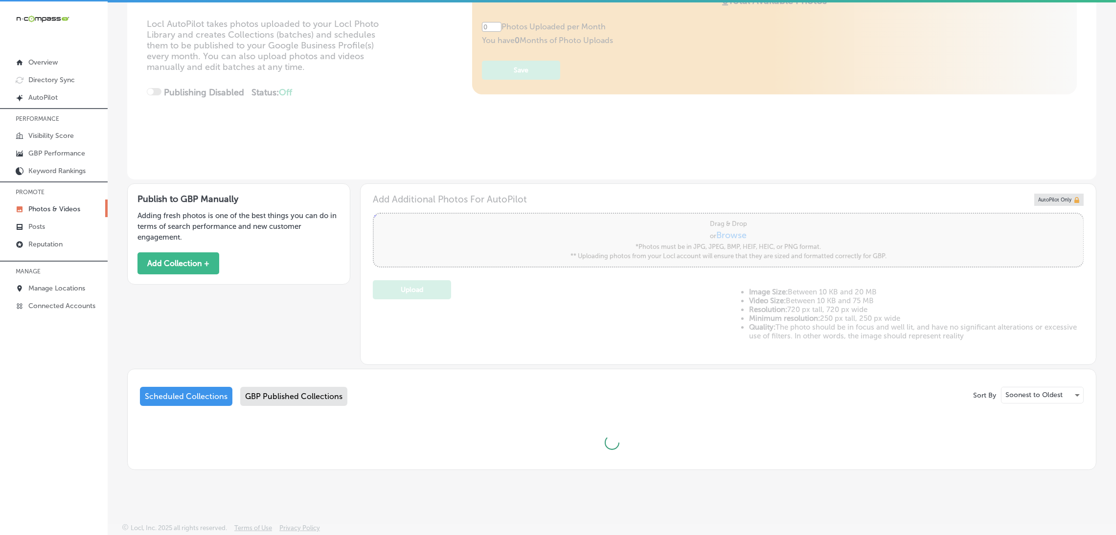
scroll to position [2, 0]
type input "5"
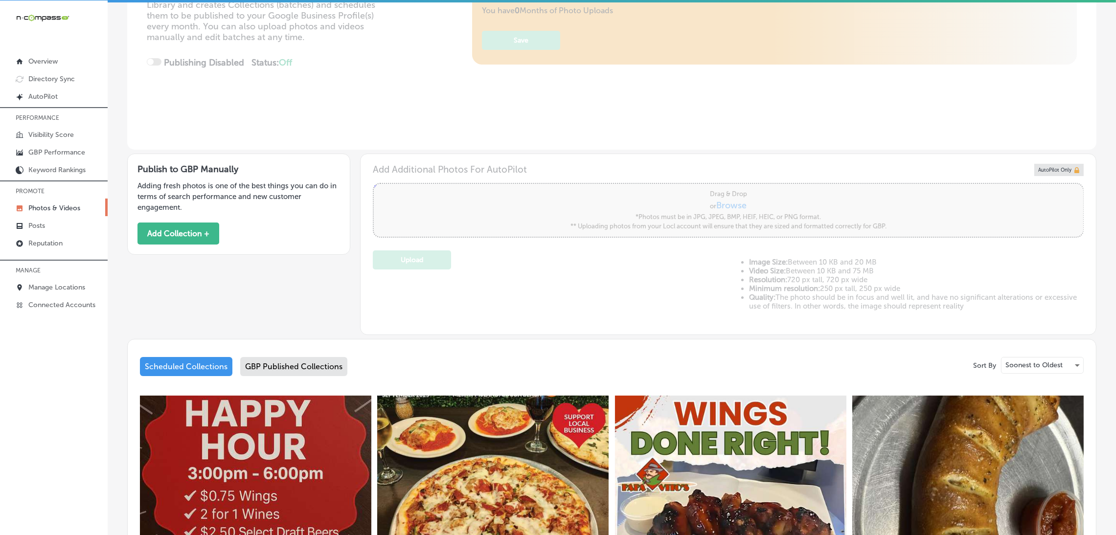
scroll to position [0, 0]
